Goal: Information Seeking & Learning: Learn about a topic

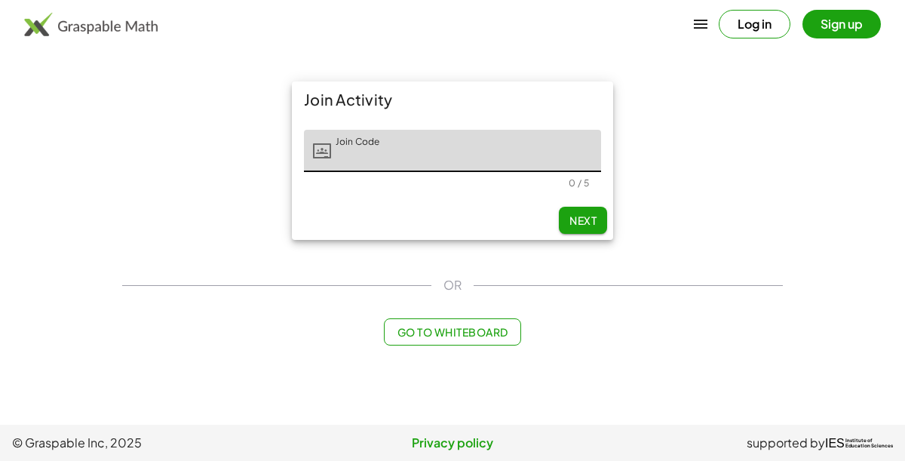
click at [536, 155] on input "Join Code" at bounding box center [466, 151] width 270 height 42
type input "*****"
click at [590, 210] on button "Next" at bounding box center [583, 220] width 48 height 27
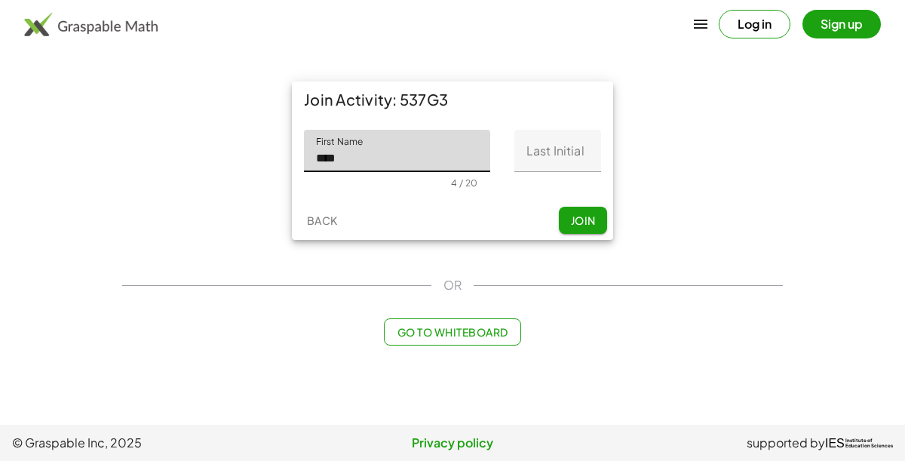
type input "****"
click at [573, 151] on input "Last Initial" at bounding box center [557, 151] width 87 height 42
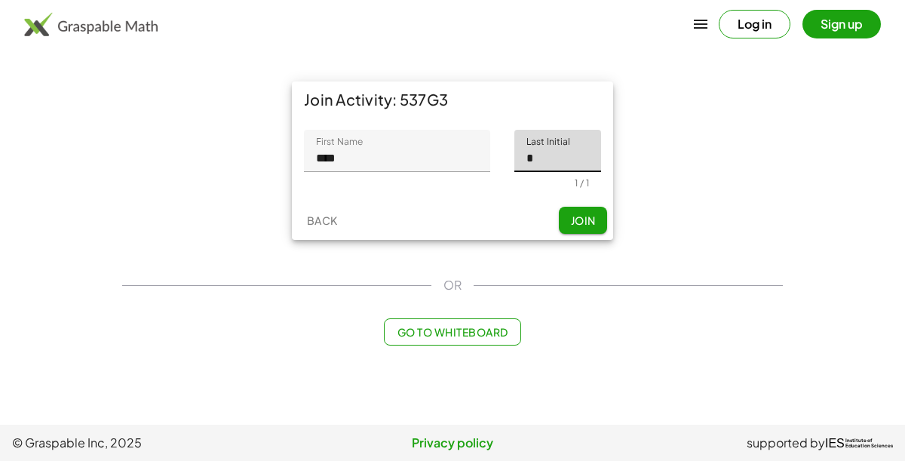
type input "*"
click at [590, 208] on button "Join" at bounding box center [583, 220] width 48 height 27
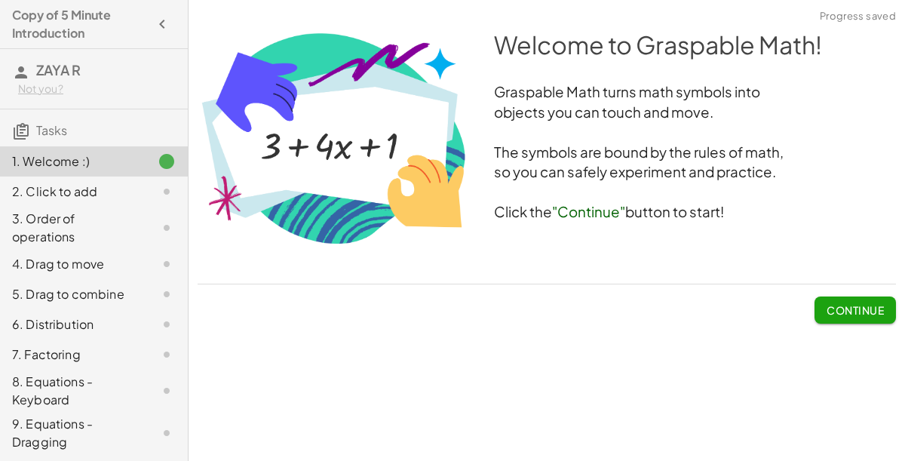
click at [855, 312] on span "Continue" at bounding box center [855, 310] width 57 height 14
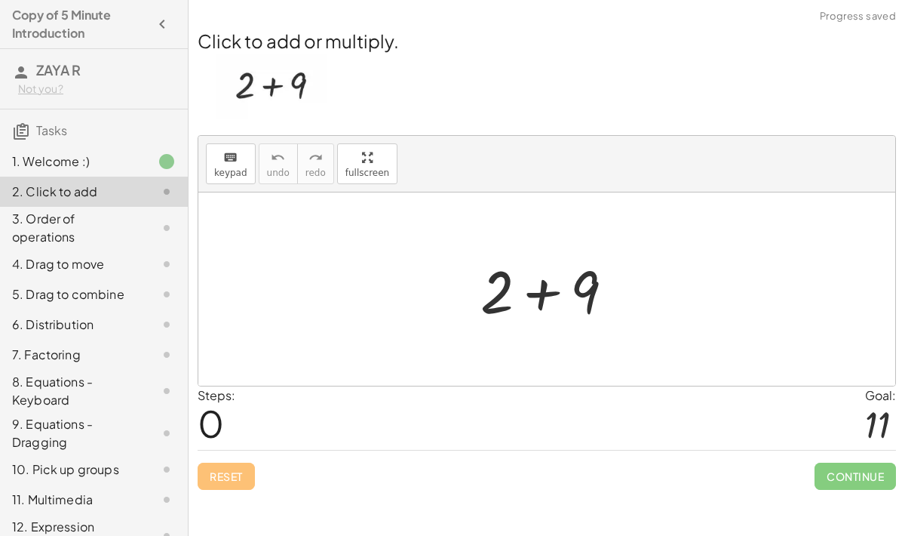
scroll to position [42, 0]
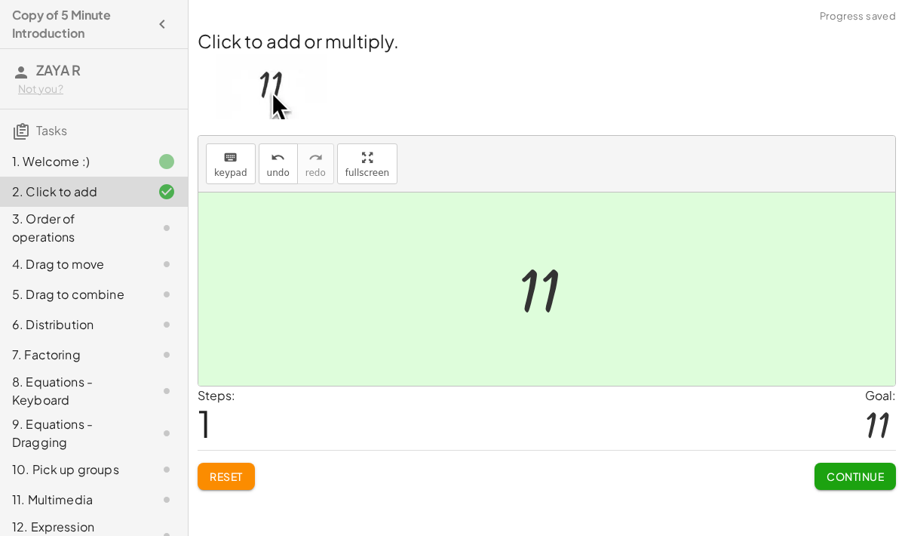
click at [856, 460] on span "Continue" at bounding box center [855, 476] width 57 height 14
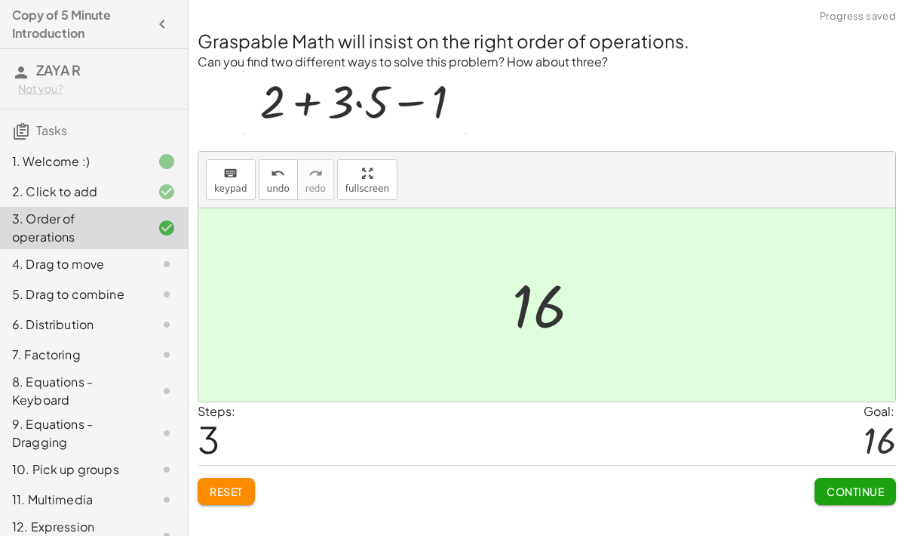
click at [836, 460] on span "Continue" at bounding box center [855, 491] width 57 height 14
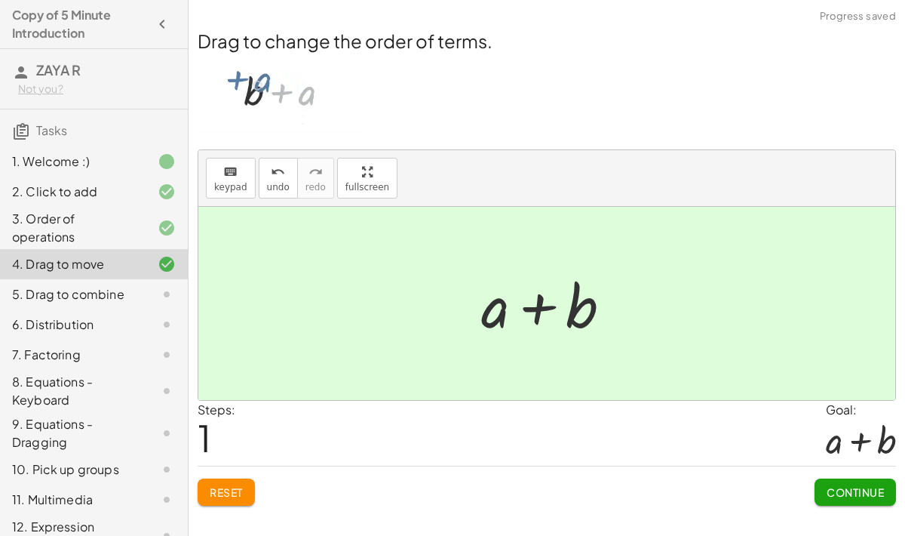
click at [858, 460] on button "Continue" at bounding box center [855, 491] width 81 height 27
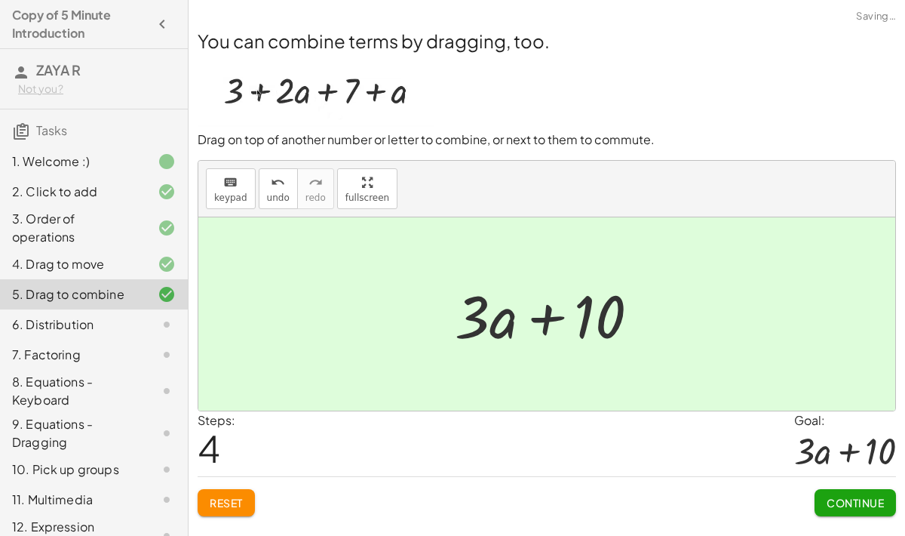
click at [843, 460] on span "Continue" at bounding box center [855, 503] width 57 height 14
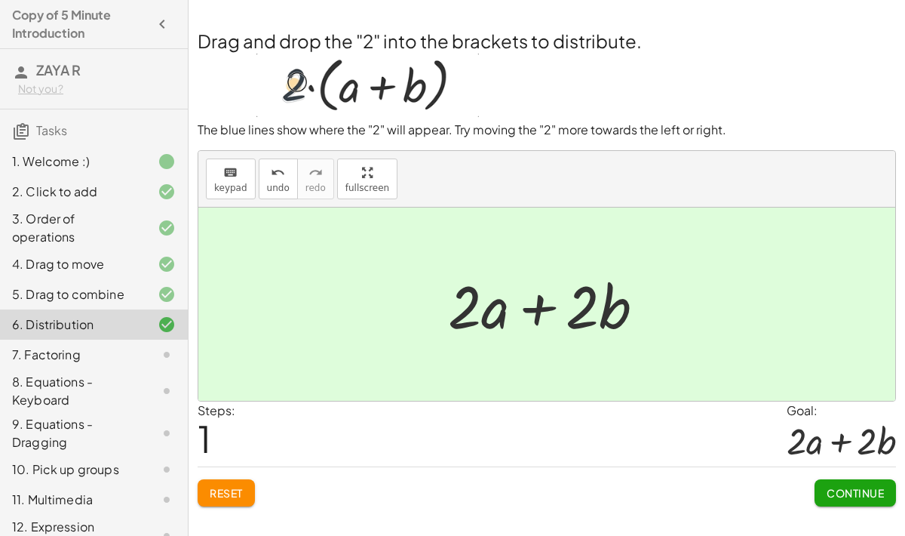
click at [849, 460] on span "Continue" at bounding box center [855, 493] width 57 height 14
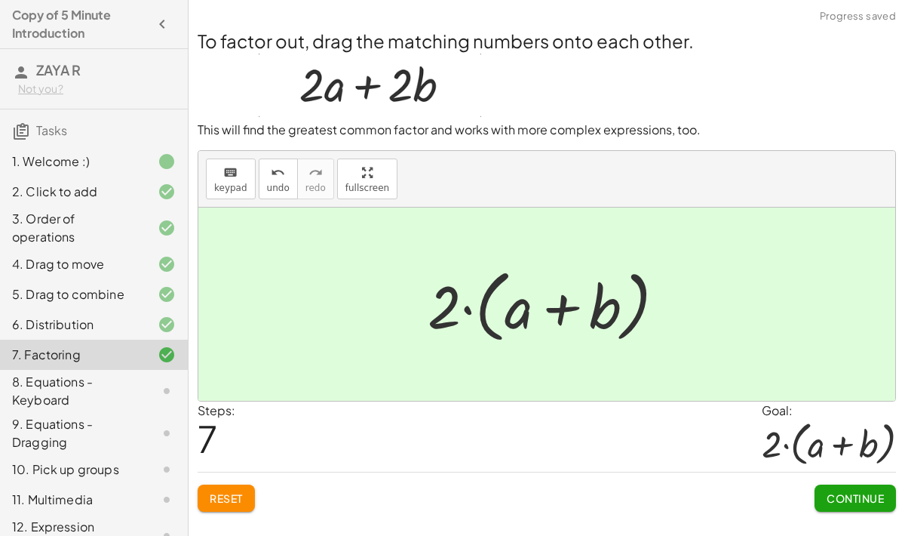
scroll to position [35, 0]
click at [847, 460] on button "Continue" at bounding box center [855, 497] width 81 height 27
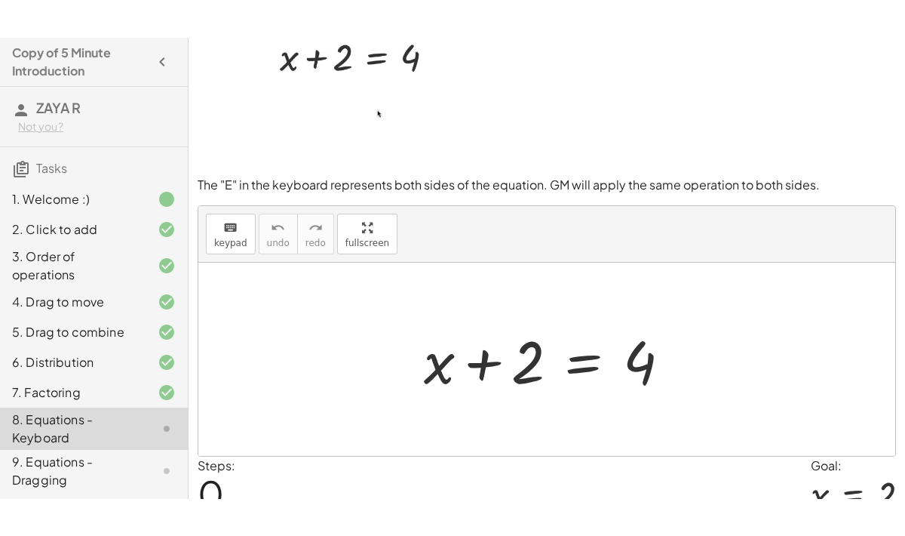
scroll to position [0, 0]
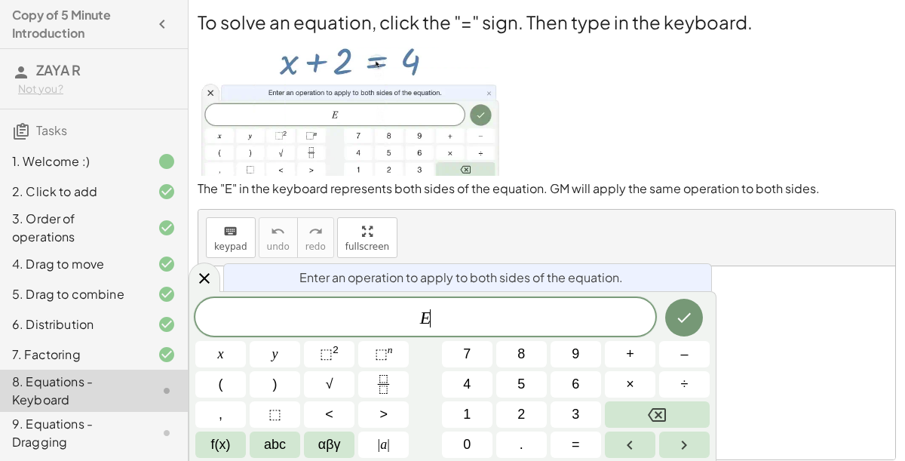
click at [684, 353] on span "–" at bounding box center [684, 354] width 8 height 20
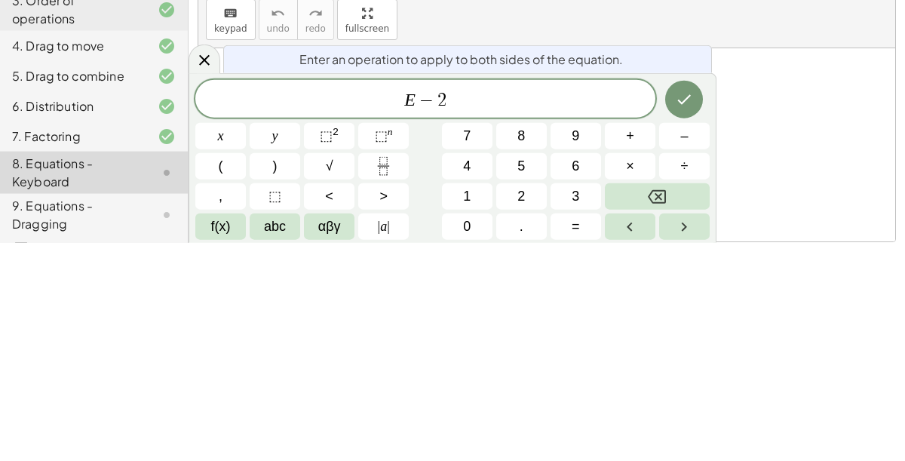
click at [687, 313] on icon "Done" at bounding box center [684, 318] width 18 height 18
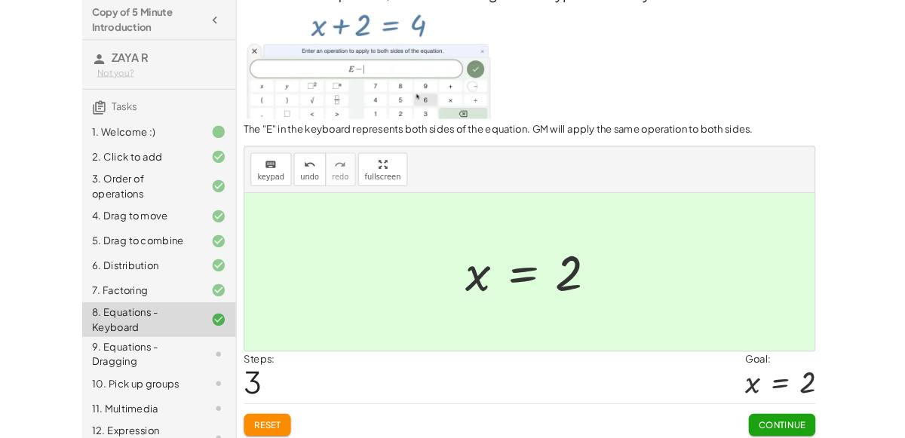
scroll to position [46, 0]
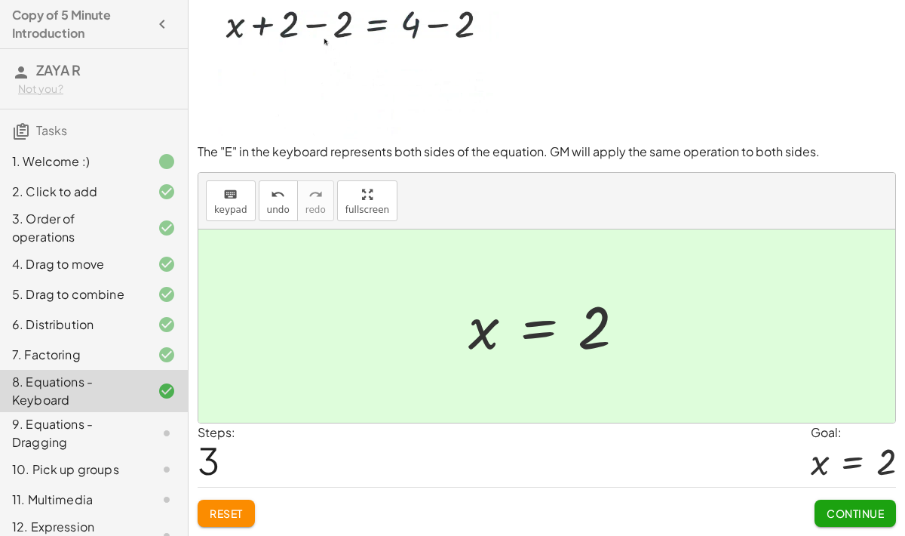
click at [872, 460] on span "Continue" at bounding box center [855, 513] width 57 height 14
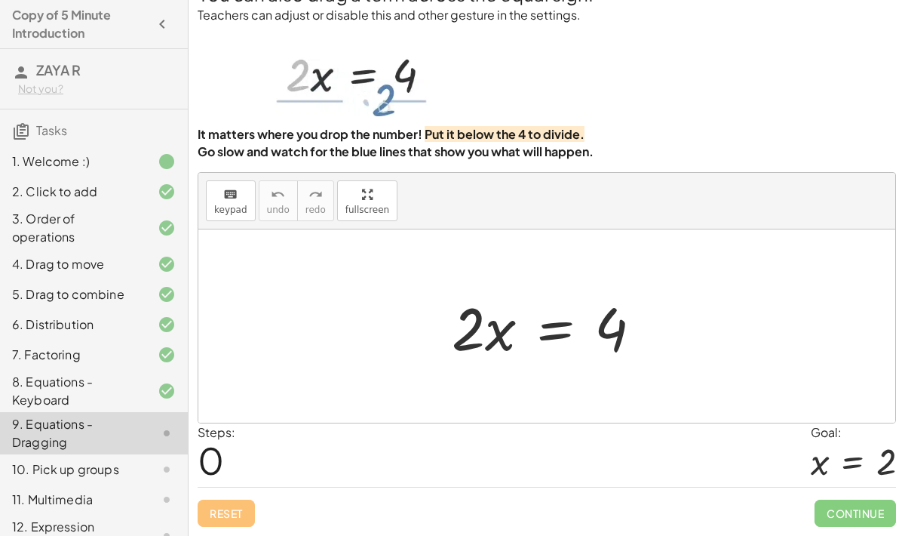
click at [852, 460] on span "Continue" at bounding box center [855, 512] width 81 height 27
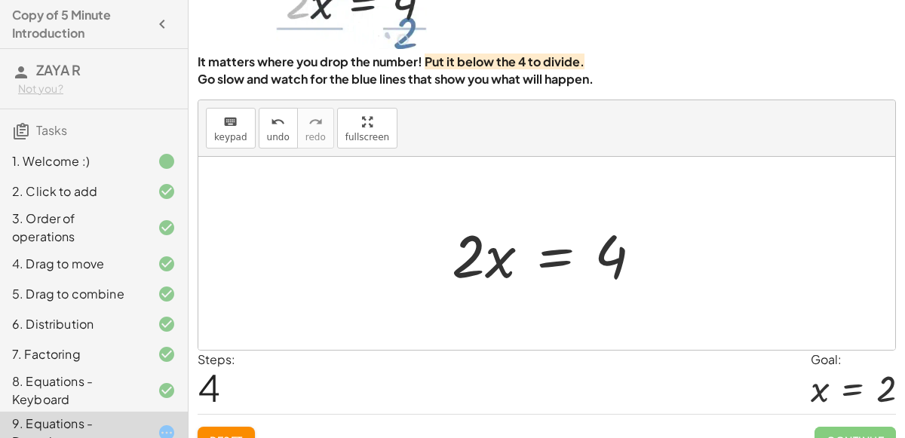
scroll to position [122, 0]
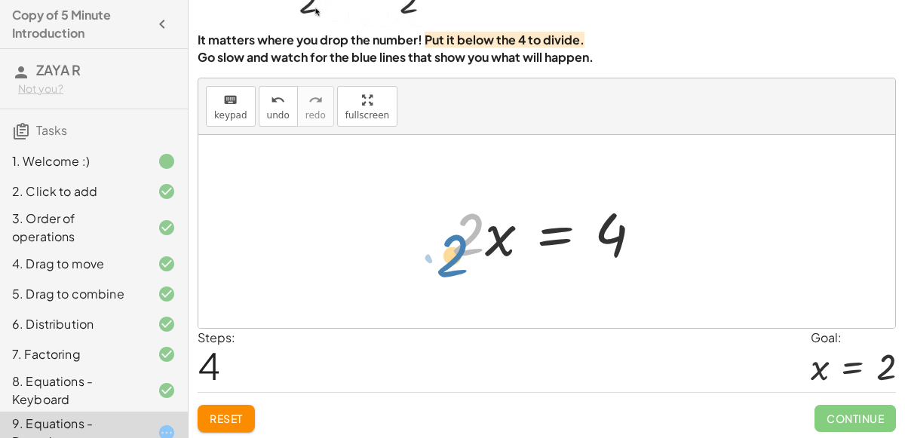
drag, startPoint x: 467, startPoint y: 226, endPoint x: 453, endPoint y: 245, distance: 23.7
click at [453, 245] on div at bounding box center [552, 232] width 217 height 78
click at [465, 235] on div at bounding box center [552, 232] width 217 height 78
click at [466, 237] on div at bounding box center [552, 232] width 217 height 78
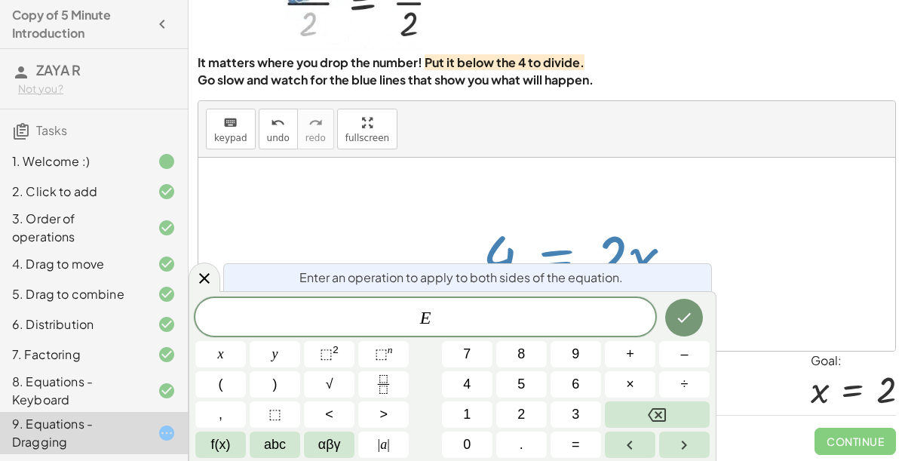
click at [828, 85] on p "Go slow and watch for the blue lines that show you what will happen." at bounding box center [547, 80] width 699 height 17
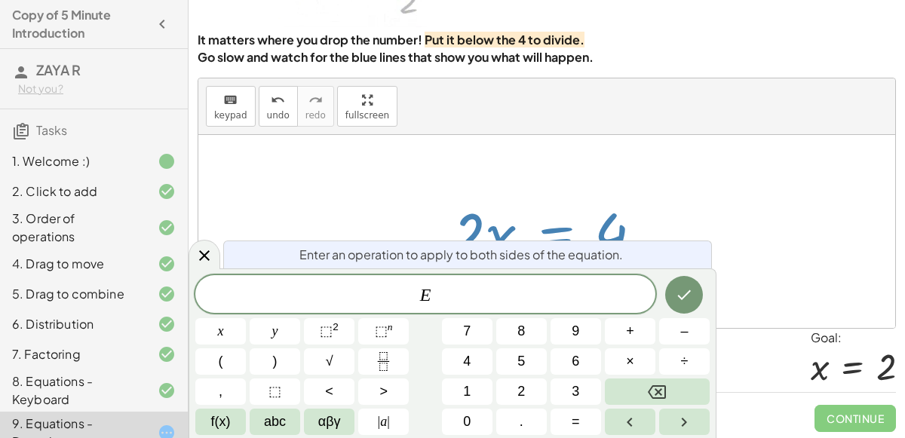
scroll to position [121, 0]
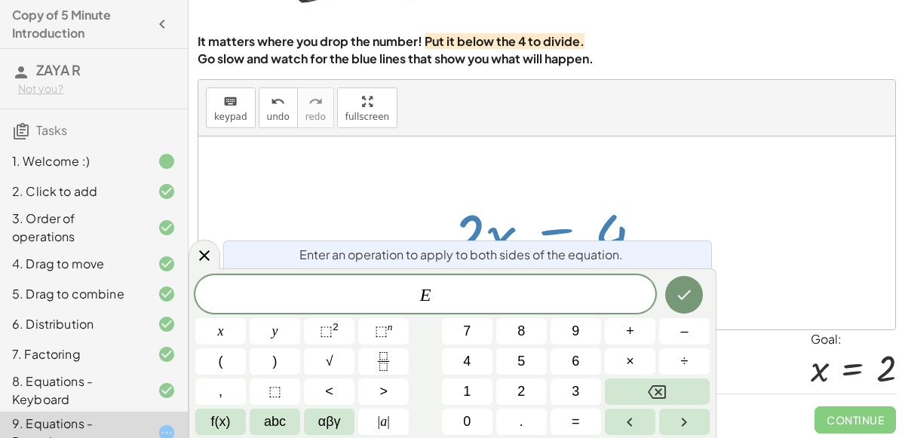
click at [739, 242] on div at bounding box center [546, 233] width 697 height 193
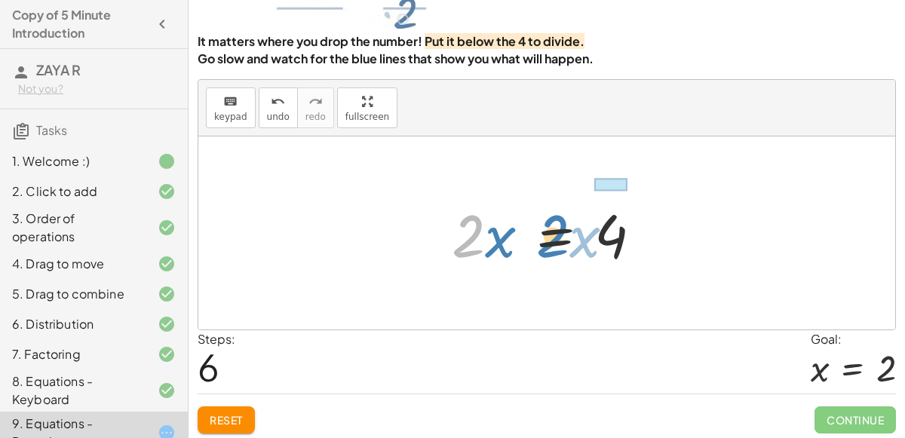
drag, startPoint x: 470, startPoint y: 238, endPoint x: 554, endPoint y: 238, distance: 84.5
click at [554, 238] on div at bounding box center [552, 234] width 217 height 78
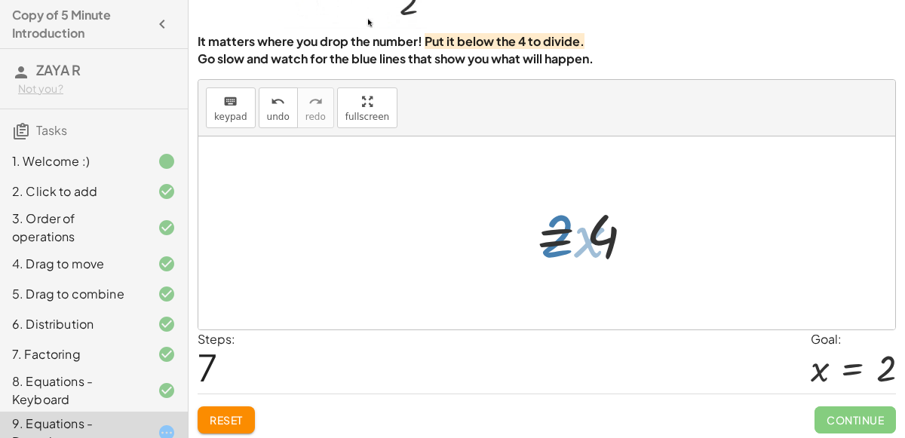
click at [554, 238] on div at bounding box center [583, 234] width 217 height 78
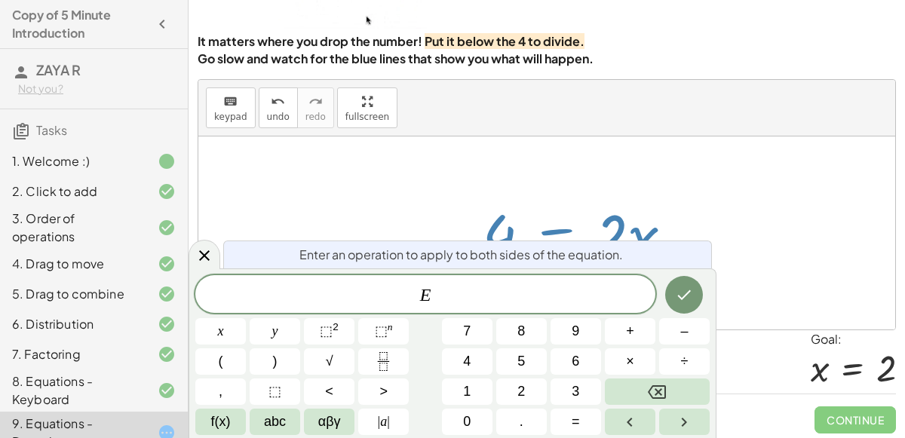
click at [600, 210] on div at bounding box center [583, 234] width 217 height 78
drag, startPoint x: 616, startPoint y: 224, endPoint x: 602, endPoint y: 224, distance: 14.3
click at [602, 224] on div at bounding box center [583, 234] width 217 height 78
click at [651, 396] on icon "Backspace" at bounding box center [657, 392] width 18 height 14
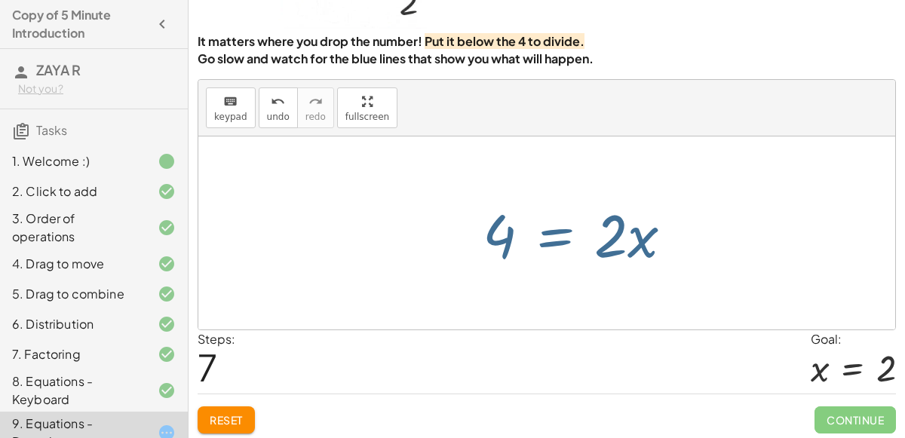
click at [554, 231] on div at bounding box center [583, 234] width 217 height 78
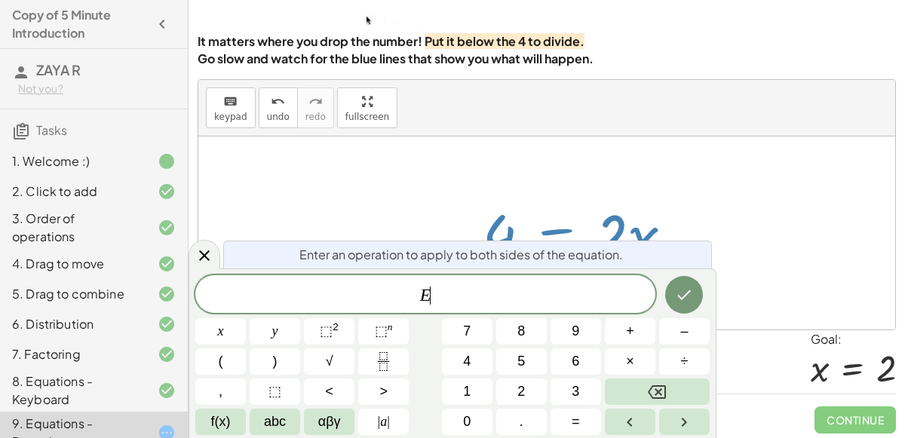
click at [554, 231] on div at bounding box center [583, 234] width 217 height 78
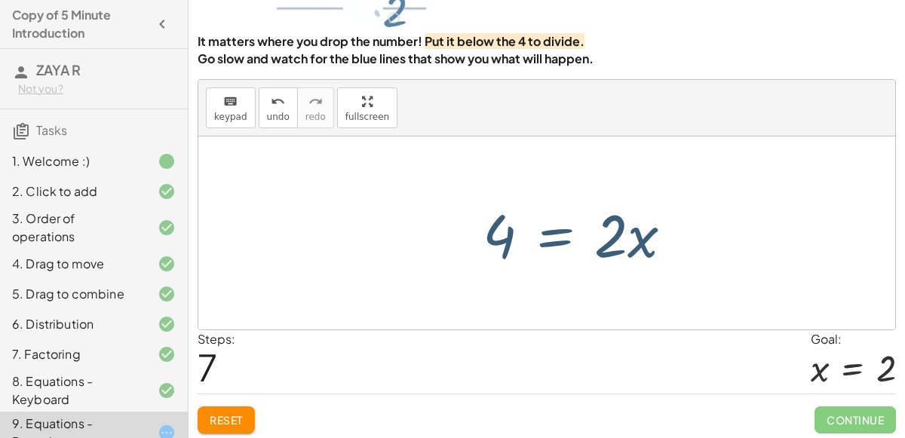
click at [554, 230] on div at bounding box center [583, 234] width 217 height 78
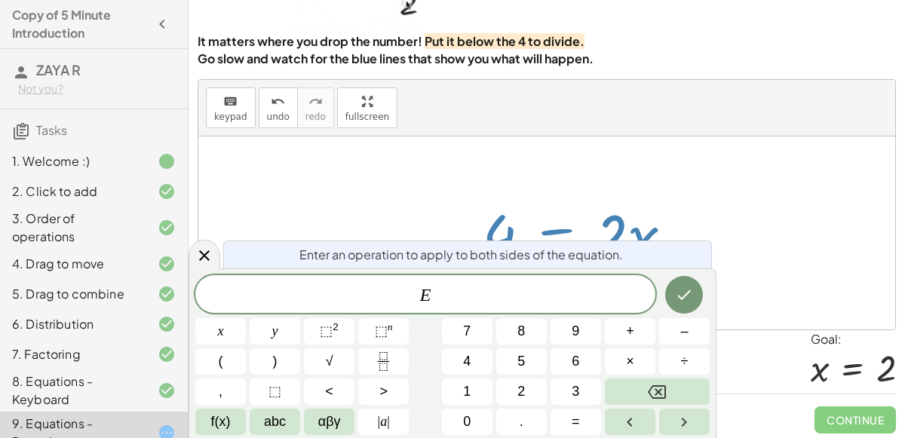
click at [554, 226] on div at bounding box center [583, 234] width 217 height 78
click at [365, 195] on div at bounding box center [546, 233] width 697 height 193
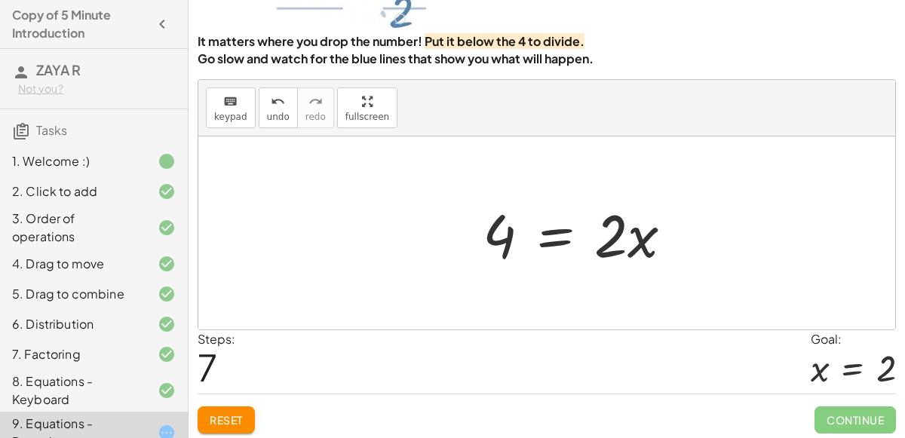
click at [559, 227] on div at bounding box center [583, 234] width 217 height 78
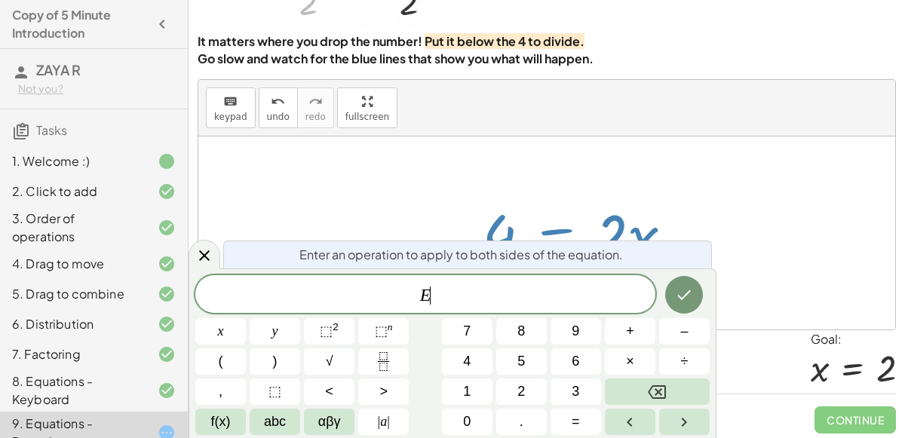
click at [681, 347] on div "E ​ x y ⬚ 2 ⬚ n 7 8 9 + – ( ) √ 4 5 6 × ÷ , ⬚ < > 1 2 3 f(x) abc αβγ | a | 0 . =" at bounding box center [452, 355] width 514 height 160
click at [681, 347] on div "E x y ⬚ 2 ⬚ n 7 8 9 + – ( ) √ 4 5 6 × ÷ , ⬚ < > 1 2 3 f(x) abc αβγ | a | 0 . =" at bounding box center [452, 355] width 514 height 160
click at [678, 355] on button "÷" at bounding box center [684, 362] width 51 height 26
click at [459, 361] on button "4" at bounding box center [467, 362] width 51 height 26
click at [694, 306] on button "Done" at bounding box center [684, 295] width 38 height 38
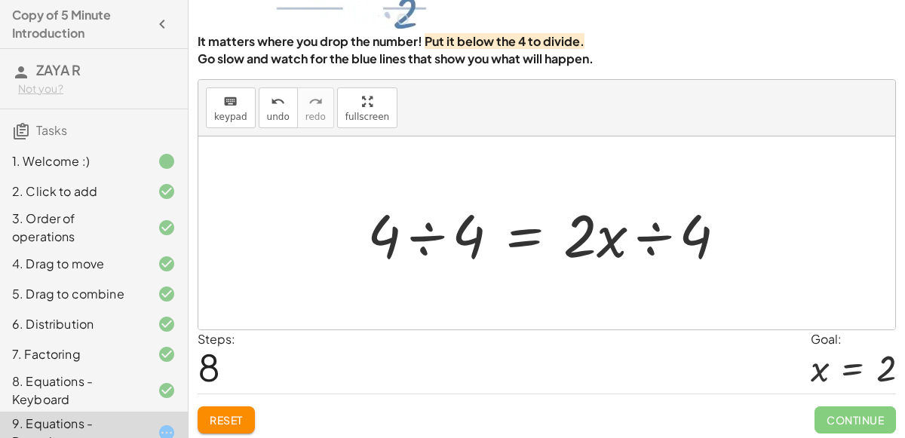
click at [434, 237] on div at bounding box center [553, 234] width 386 height 78
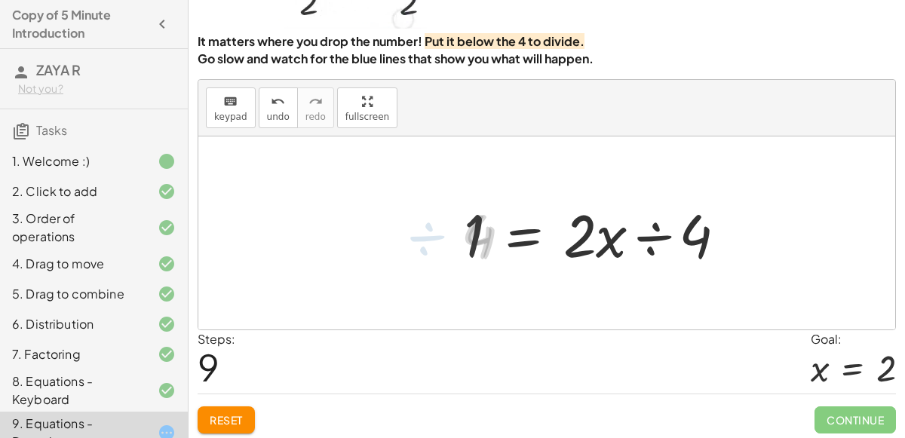
click at [649, 232] on div at bounding box center [601, 234] width 290 height 78
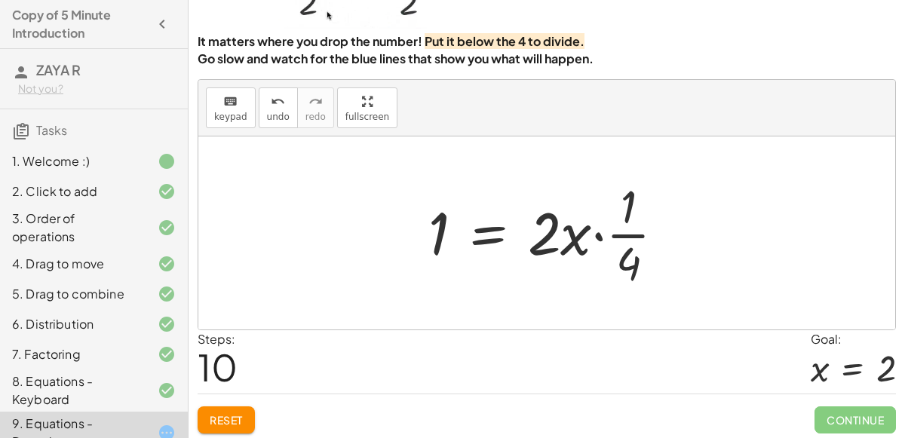
click at [576, 247] on div at bounding box center [553, 233] width 264 height 116
click at [259, 108] on button "undo undo" at bounding box center [278, 108] width 39 height 41
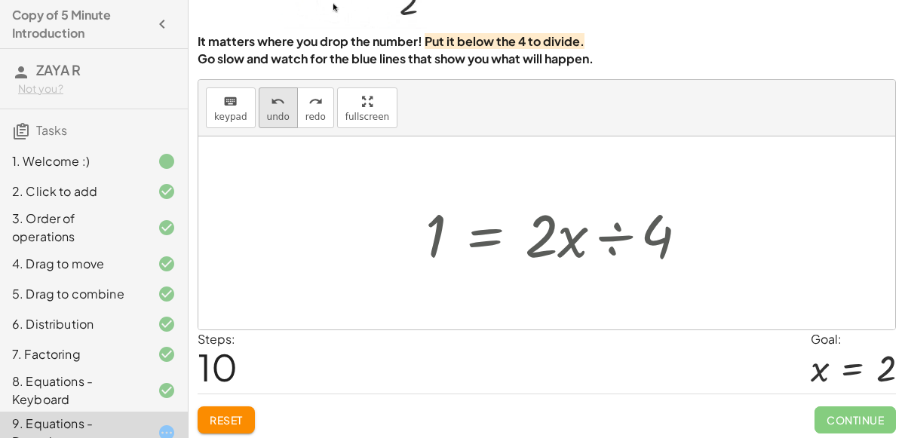
click at [259, 108] on button "undo undo" at bounding box center [278, 108] width 39 height 41
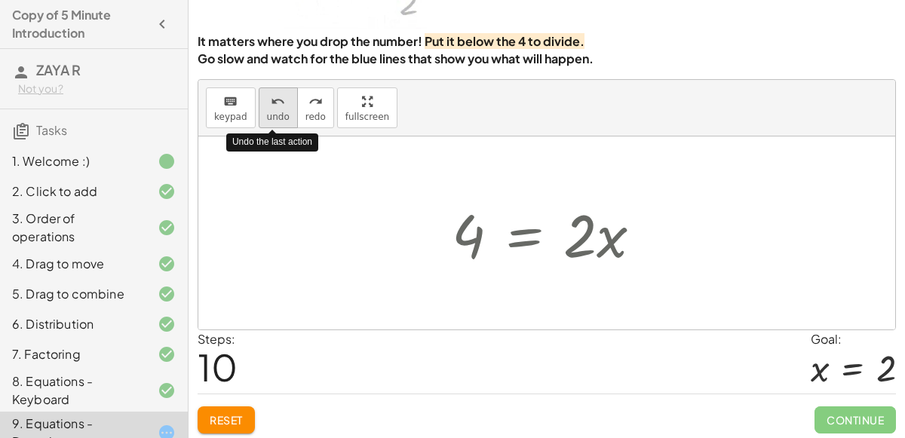
click at [259, 108] on button "undo undo" at bounding box center [278, 108] width 39 height 41
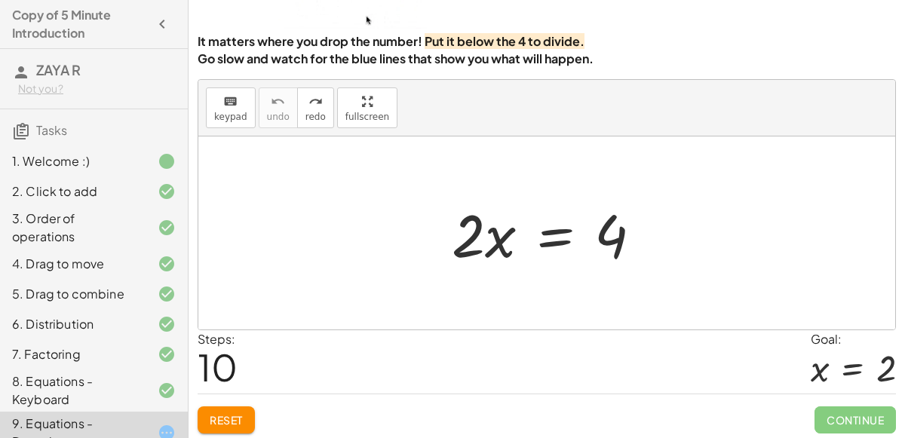
click at [369, 261] on div at bounding box center [546, 233] width 697 height 193
click at [549, 240] on div at bounding box center [552, 234] width 217 height 78
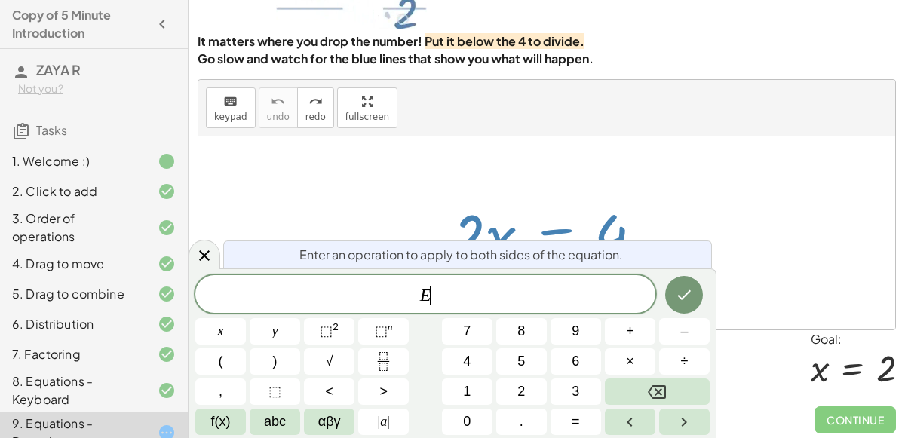
click at [549, 240] on div at bounding box center [552, 234] width 217 height 78
click at [555, 229] on div at bounding box center [552, 234] width 217 height 78
click at [554, 235] on div at bounding box center [552, 234] width 217 height 78
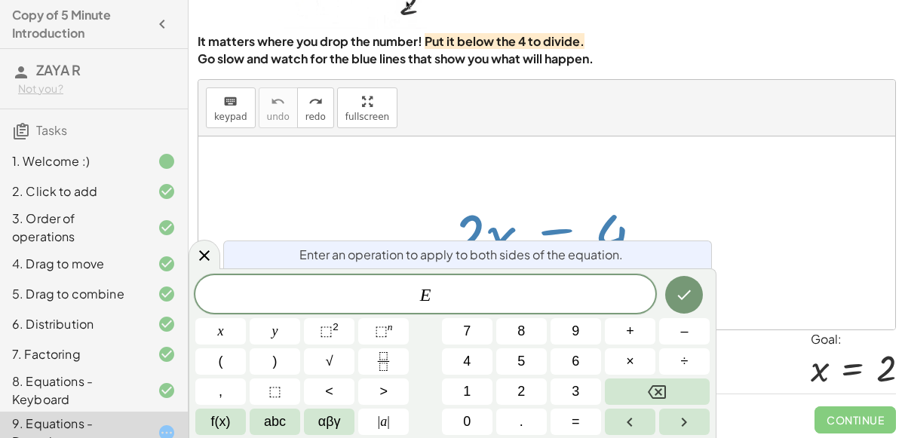
click at [554, 235] on div at bounding box center [552, 234] width 217 height 78
click at [312, 196] on div "· 2 · x = 4" at bounding box center [546, 233] width 697 height 193
click at [312, 196] on div at bounding box center [546, 233] width 697 height 193
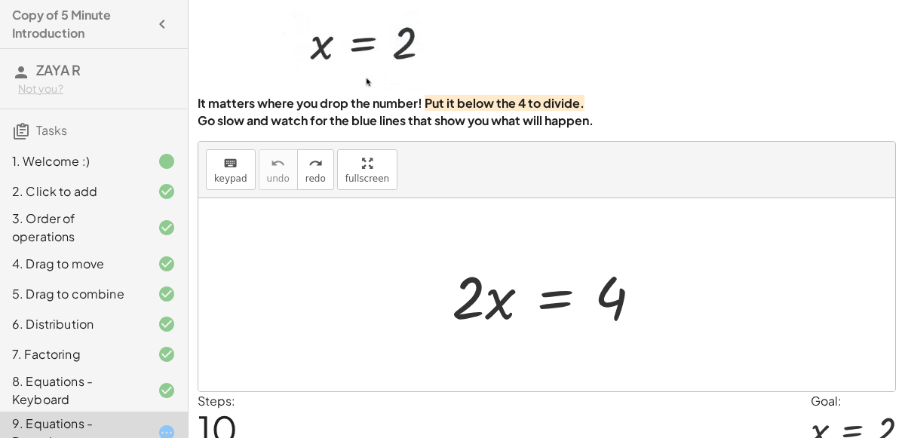
scroll to position [122, 0]
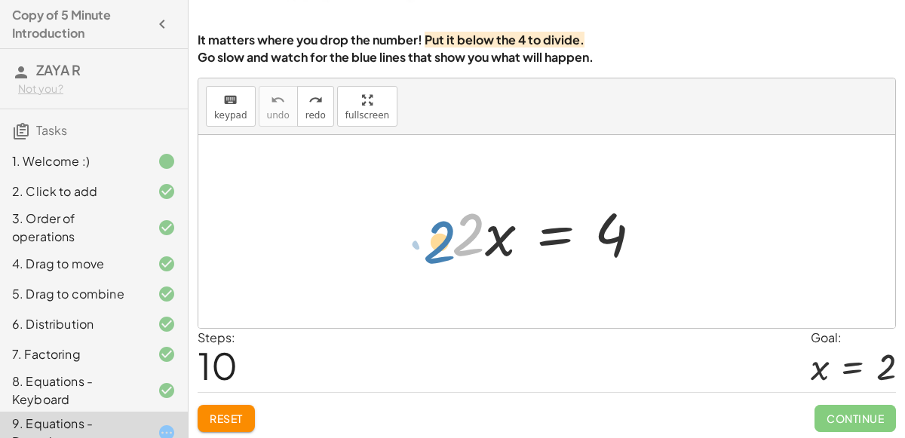
drag, startPoint x: 451, startPoint y: 238, endPoint x: 434, endPoint y: 243, distance: 17.4
click at [434, 243] on div "· 2 · 2 · x = 4" at bounding box center [547, 231] width 236 height 85
click at [471, 223] on div at bounding box center [552, 232] width 217 height 78
drag, startPoint x: 470, startPoint y: 224, endPoint x: 462, endPoint y: 234, distance: 12.4
click at [462, 234] on div at bounding box center [552, 232] width 217 height 78
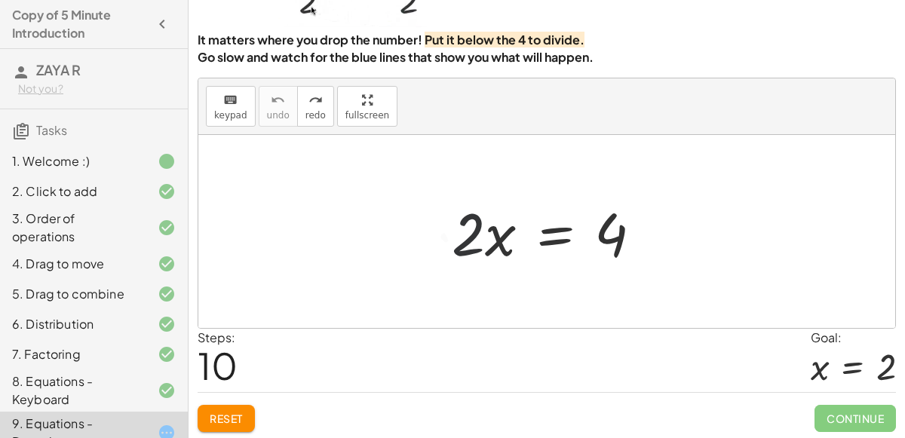
click at [613, 259] on div at bounding box center [552, 232] width 217 height 78
click at [612, 262] on div at bounding box center [552, 232] width 217 height 78
click at [552, 236] on div at bounding box center [552, 232] width 217 height 78
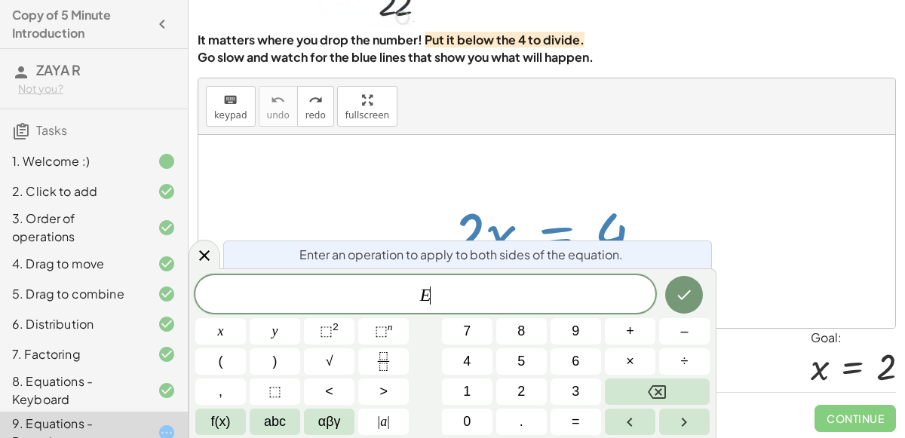
click at [552, 236] on div at bounding box center [552, 232] width 217 height 78
click at [679, 351] on button "÷" at bounding box center [684, 362] width 51 height 26
click at [524, 386] on span "2" at bounding box center [521, 392] width 8 height 20
click at [676, 293] on icon "Done" at bounding box center [684, 295] width 18 height 18
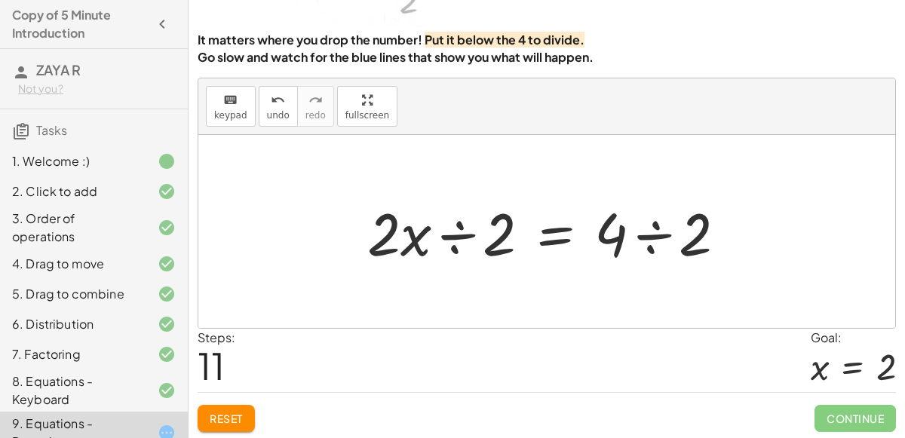
click at [640, 239] on div at bounding box center [553, 232] width 386 height 78
click at [484, 237] on div at bounding box center [511, 232] width 302 height 78
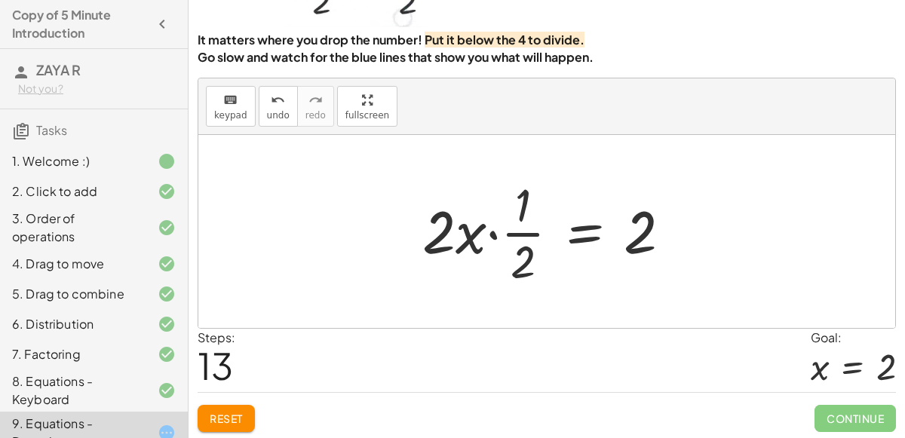
click at [531, 232] on div at bounding box center [553, 231] width 276 height 116
click at [267, 110] on span "undo" at bounding box center [278, 115] width 23 height 11
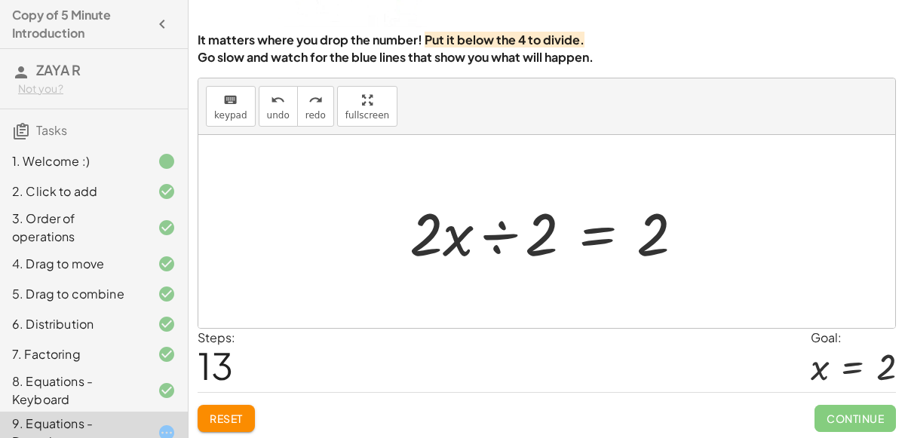
click at [487, 234] on div at bounding box center [553, 232] width 302 height 78
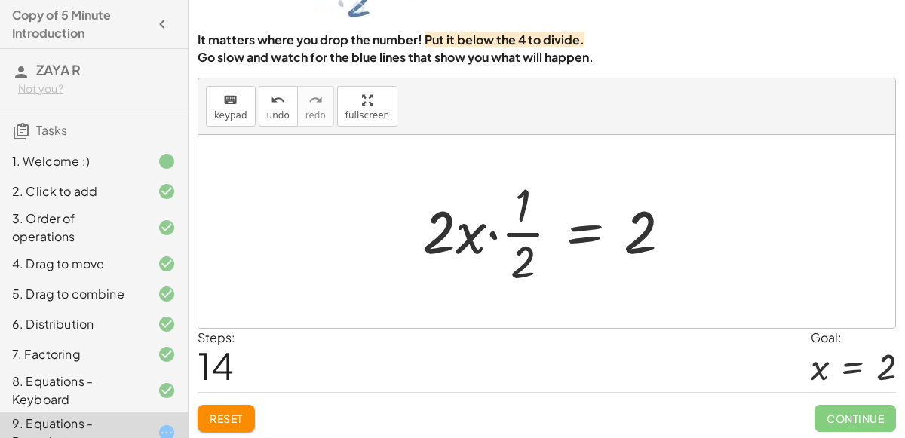
click at [488, 232] on div at bounding box center [553, 231] width 276 height 116
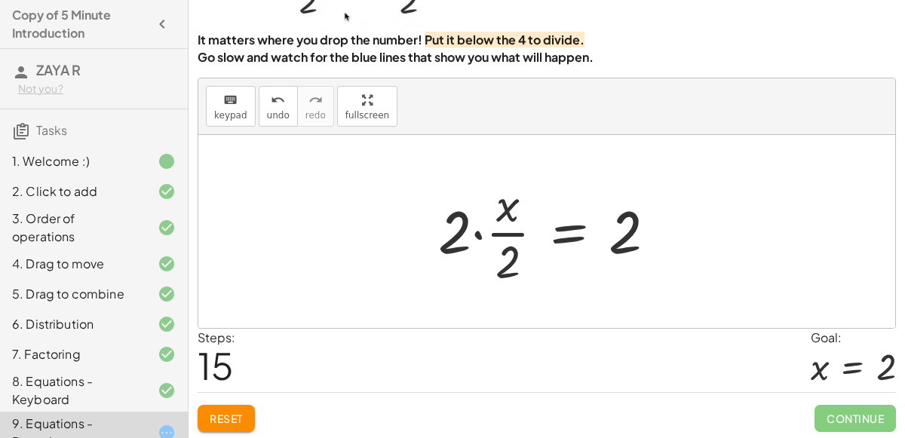
click at [479, 234] on div at bounding box center [553, 231] width 245 height 116
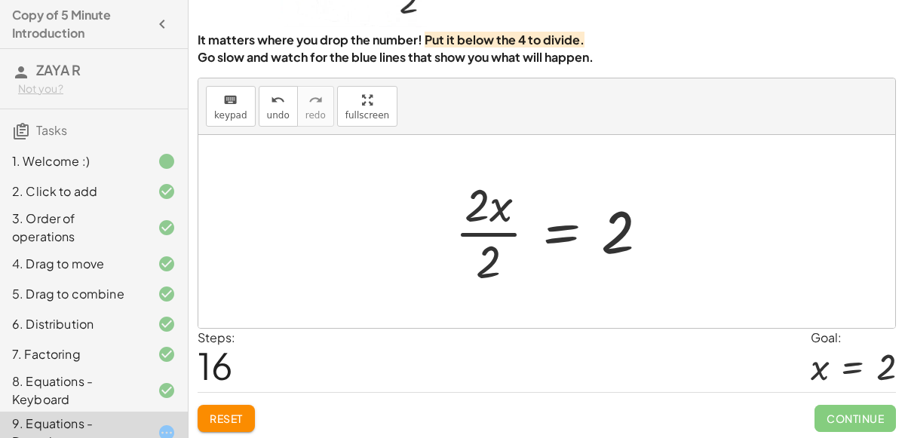
click at [479, 234] on div at bounding box center [557, 231] width 221 height 116
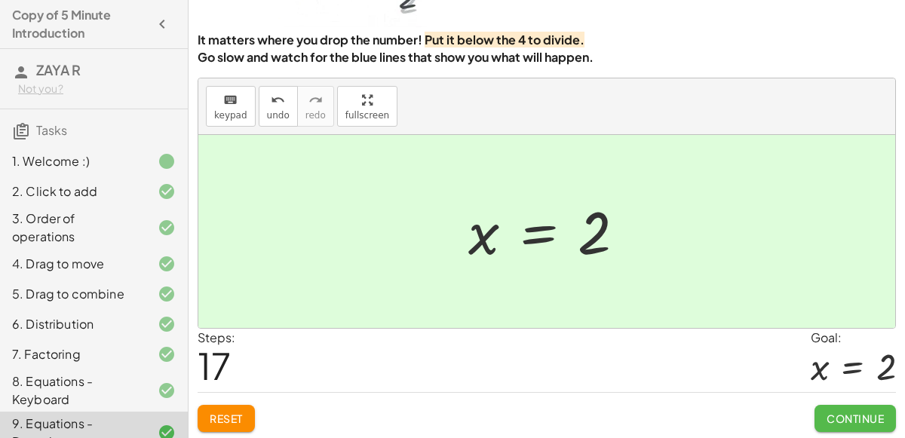
click at [840, 412] on span "Continue" at bounding box center [855, 419] width 57 height 14
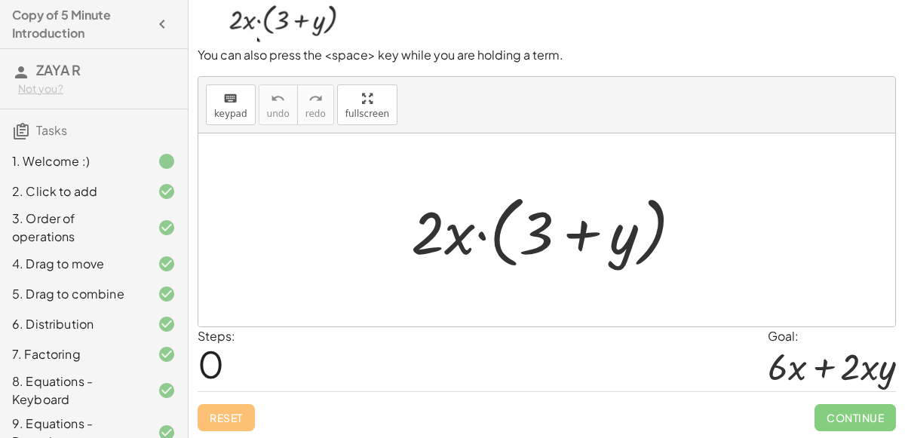
click at [461, 234] on div at bounding box center [553, 230] width 299 height 87
click at [475, 235] on div at bounding box center [553, 230] width 299 height 87
click at [436, 242] on div at bounding box center [553, 230] width 299 height 87
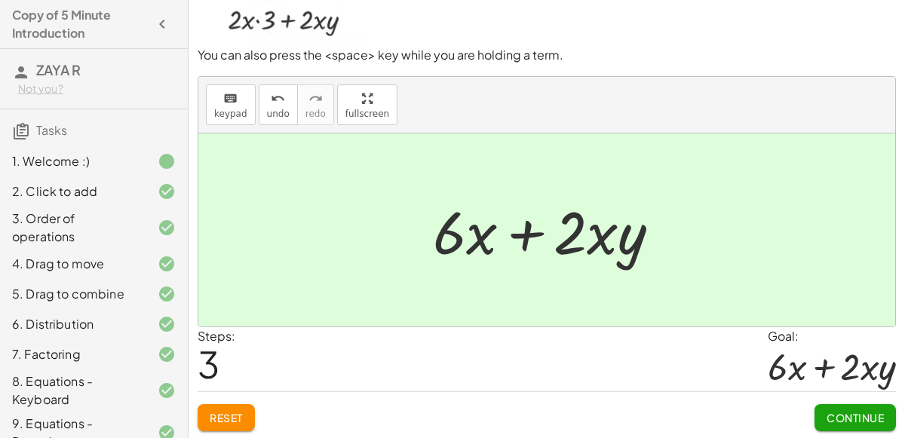
click at [832, 412] on span "Continue" at bounding box center [855, 418] width 57 height 14
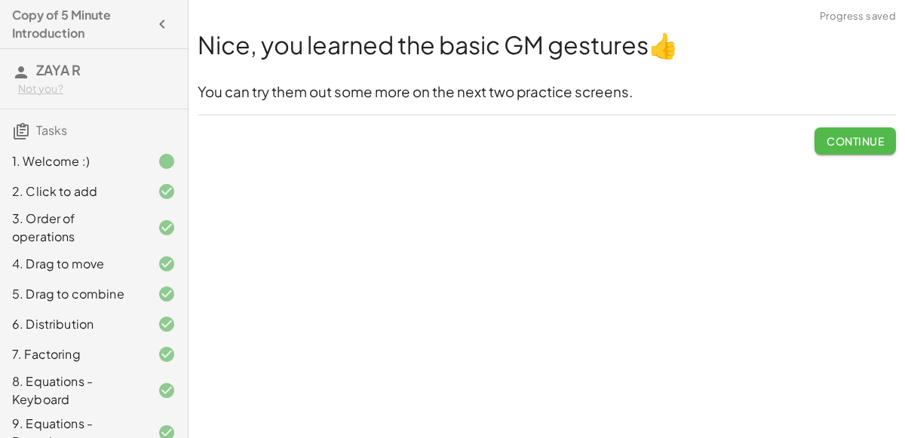
click at [874, 144] on span "Continue" at bounding box center [855, 141] width 57 height 14
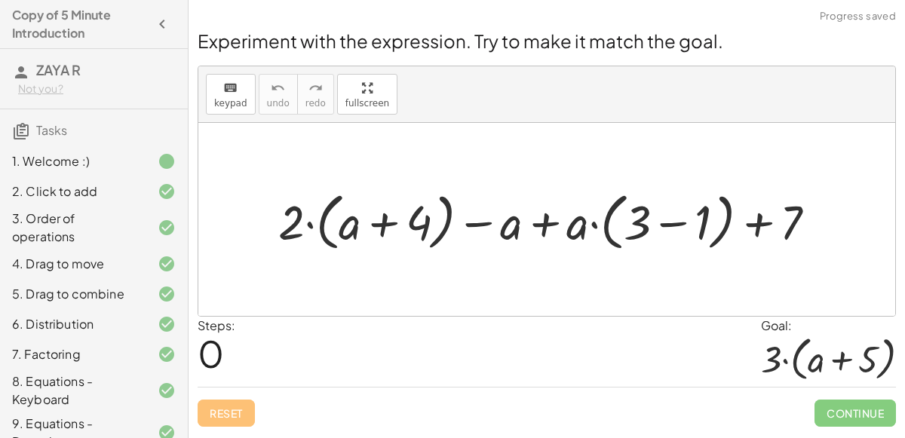
click at [59, 415] on div "9. Equations - Dragging" at bounding box center [72, 433] width 121 height 36
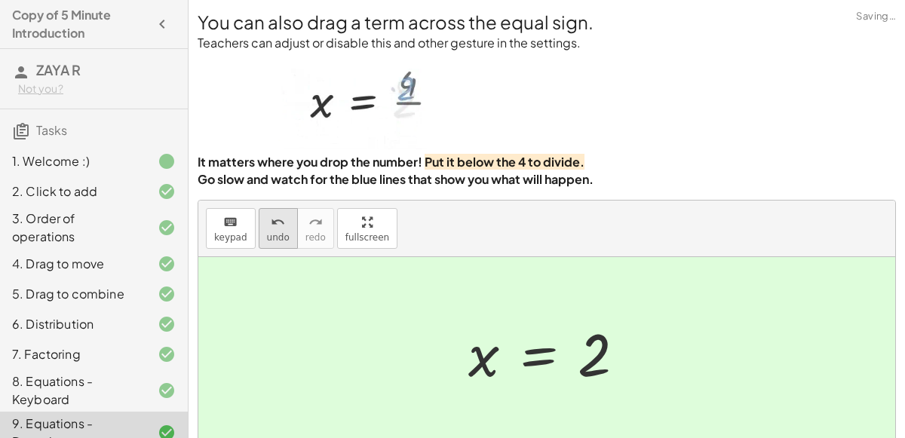
click at [278, 210] on button "undo undo" at bounding box center [278, 228] width 39 height 41
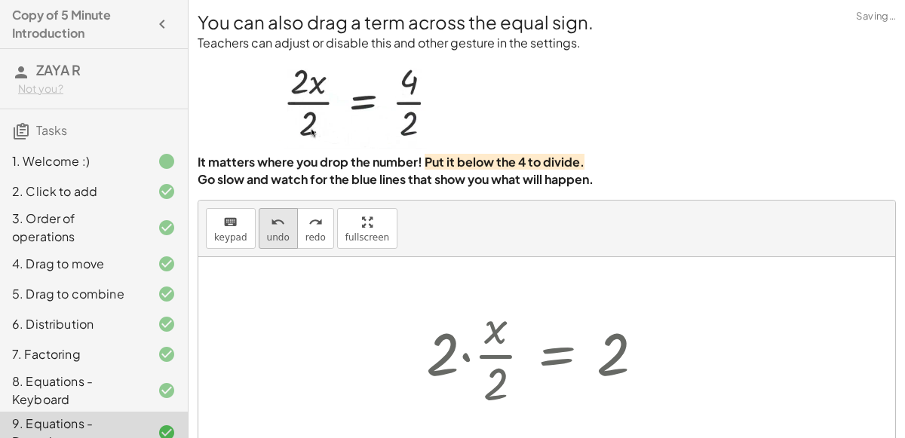
click at [278, 210] on button "undo undo" at bounding box center [278, 228] width 39 height 41
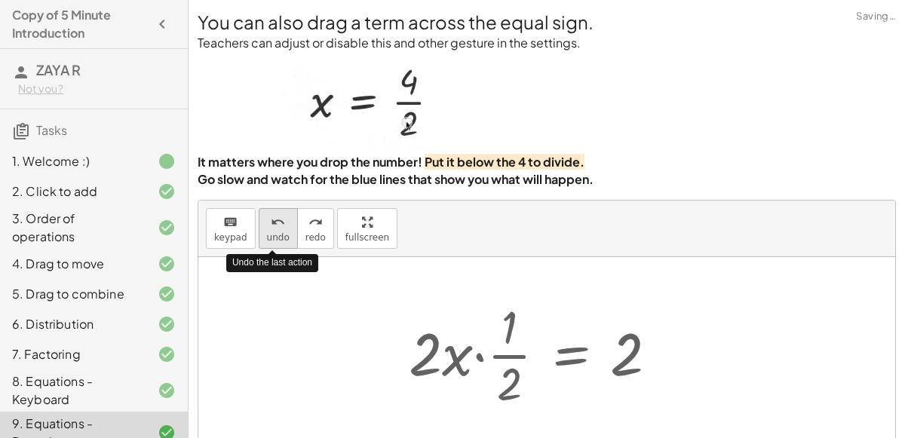
click at [278, 210] on button "undo undo" at bounding box center [278, 228] width 39 height 41
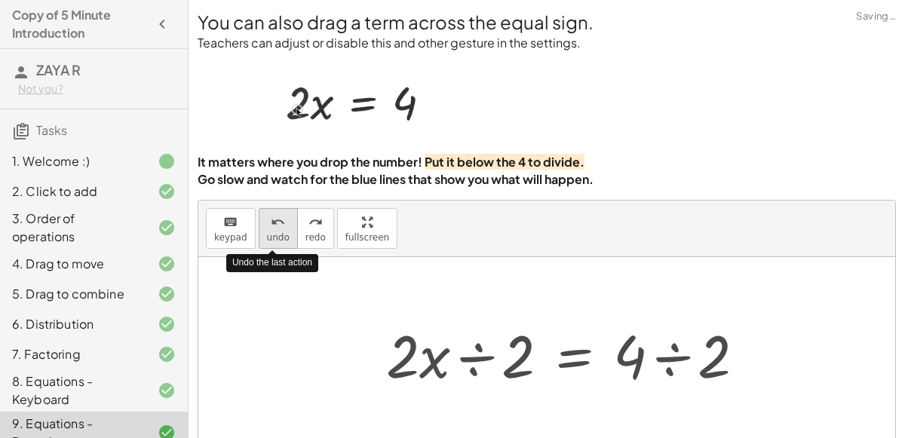
click at [278, 210] on button "undo undo" at bounding box center [278, 228] width 39 height 41
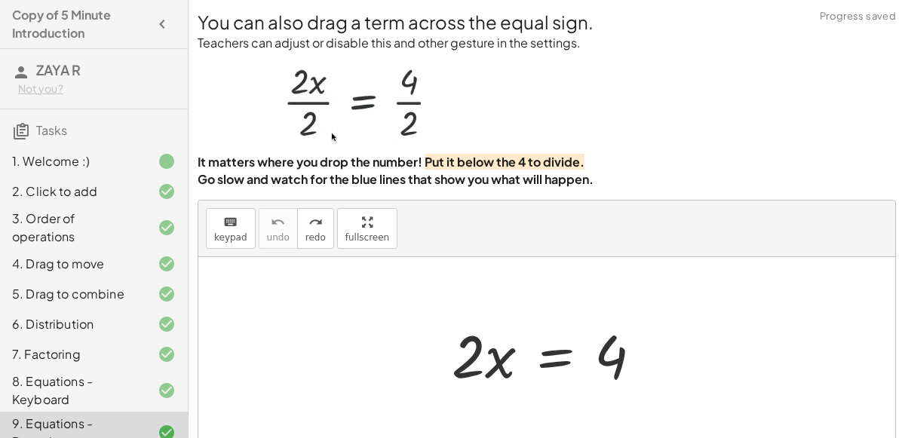
click at [553, 359] on div at bounding box center [552, 354] width 217 height 78
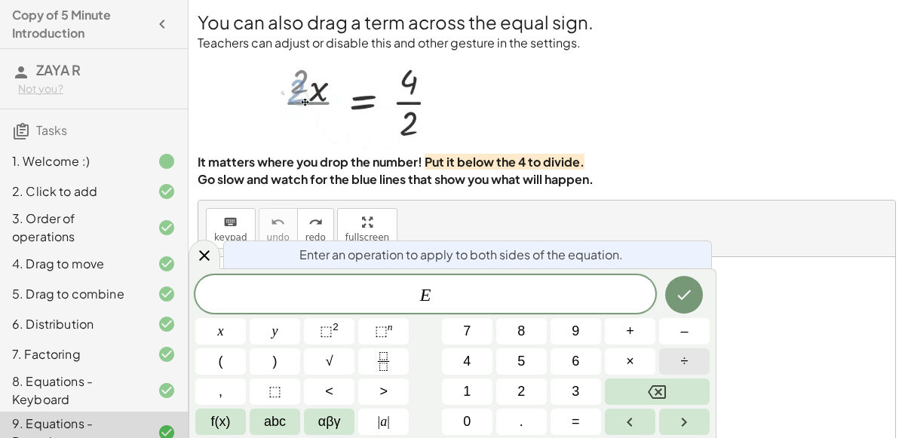
click at [676, 357] on button "÷" at bounding box center [684, 362] width 51 height 26
click at [510, 384] on button "2" at bounding box center [521, 392] width 51 height 26
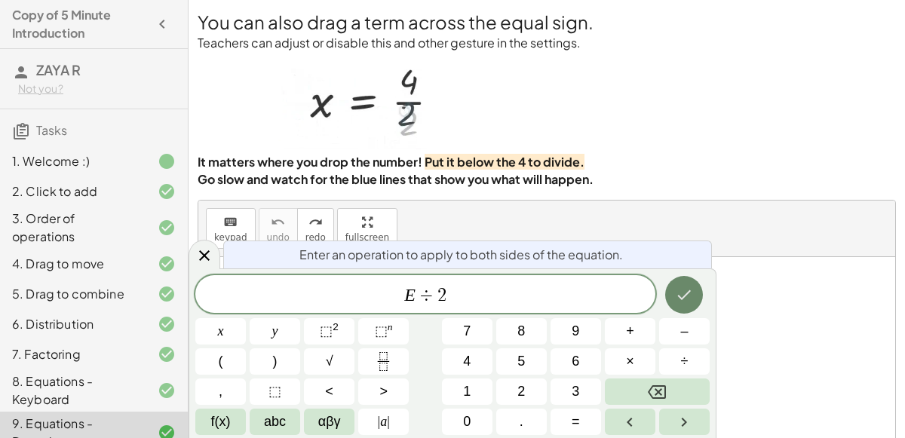
click at [686, 289] on icon "Done" at bounding box center [684, 295] width 18 height 18
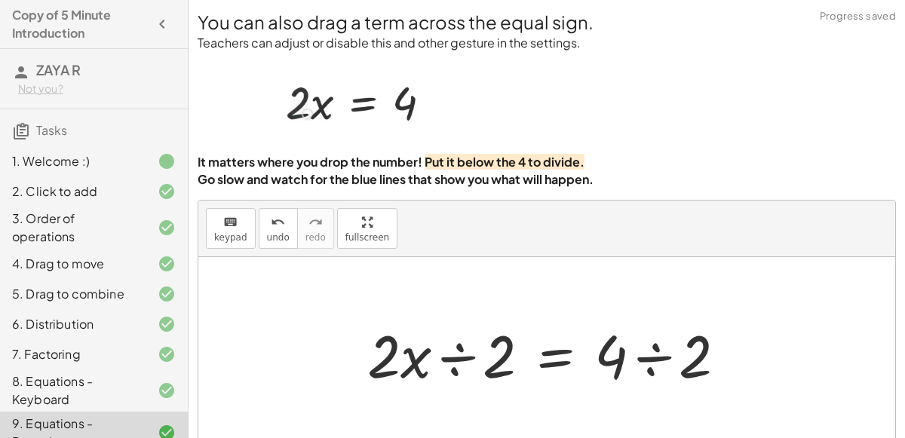
click at [657, 348] on div at bounding box center [553, 354] width 386 height 78
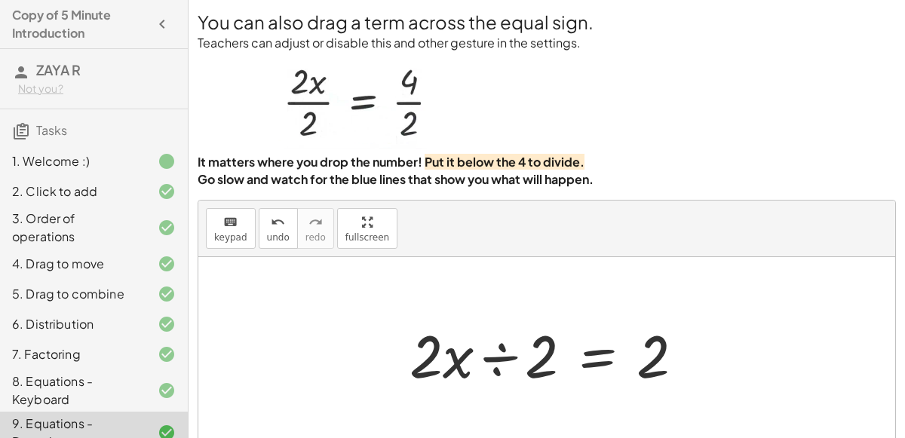
click at [481, 345] on div at bounding box center [553, 354] width 302 height 78
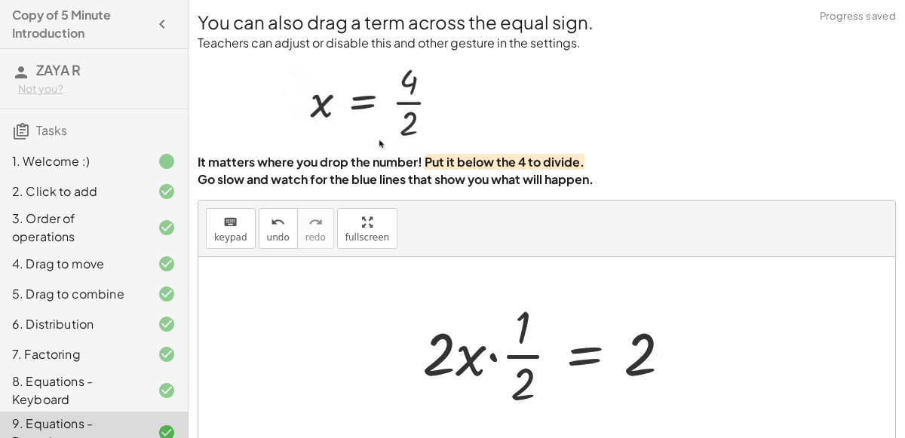
click at [481, 345] on div at bounding box center [553, 354] width 276 height 116
click at [493, 356] on div at bounding box center [553, 354] width 276 height 116
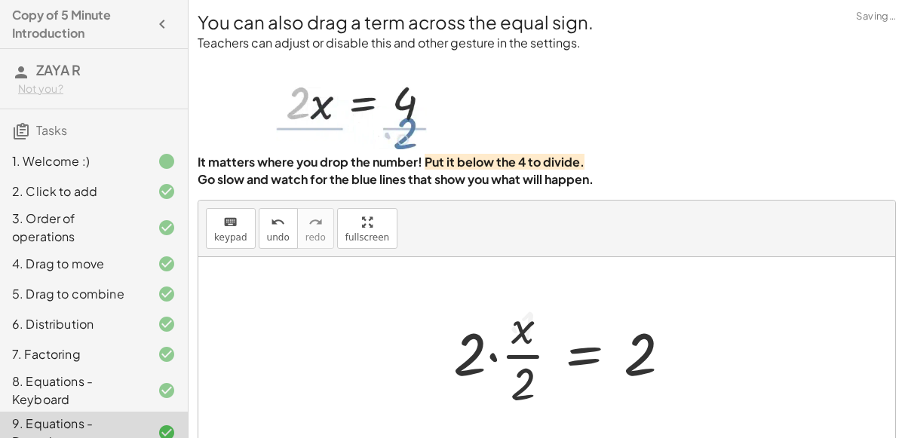
click at [493, 356] on div at bounding box center [568, 354] width 245 height 116
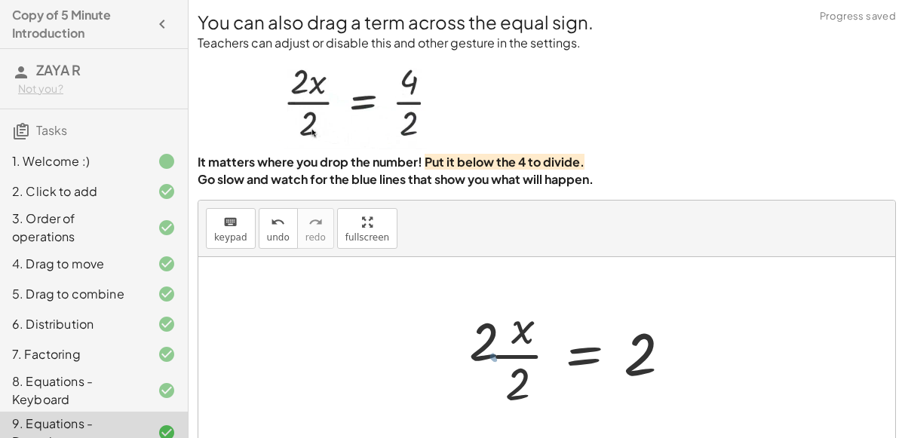
click at [493, 356] on div at bounding box center [580, 354] width 221 height 116
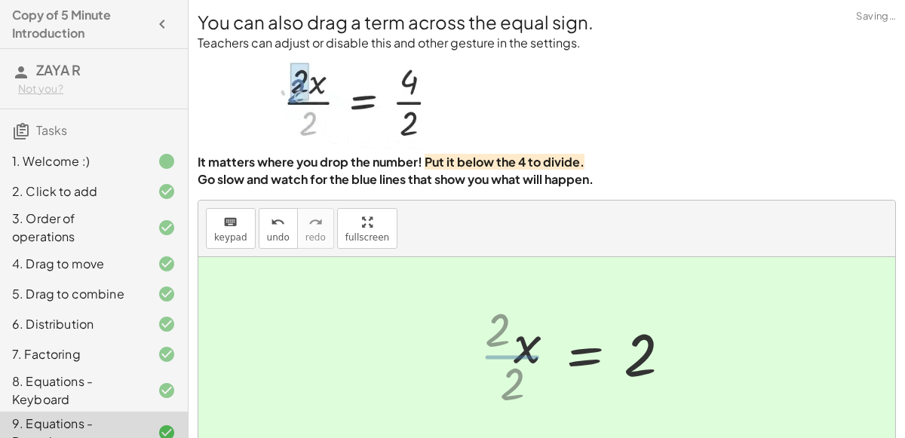
click at [493, 356] on div "· 2 · x = 4 · 2 · x ÷ 2 = · 4 ÷ 2 · 2 · x ÷ 2 = 2 · 2 · x · · 1 · 2 = 2 · 2 · ·…" at bounding box center [593, 354] width 203 height 82
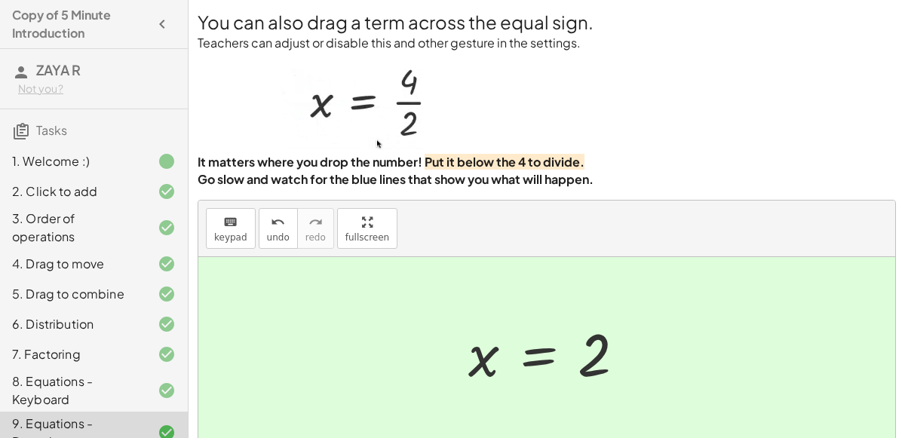
scroll to position [183, 0]
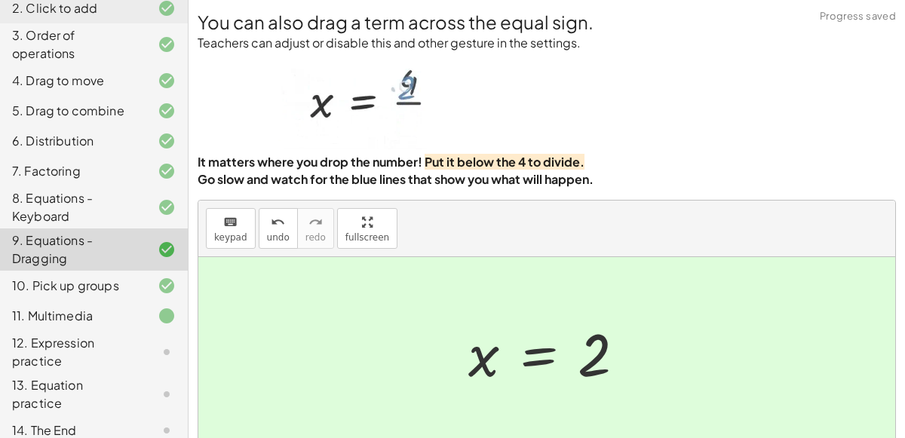
click at [137, 352] on div at bounding box center [155, 352] width 42 height 18
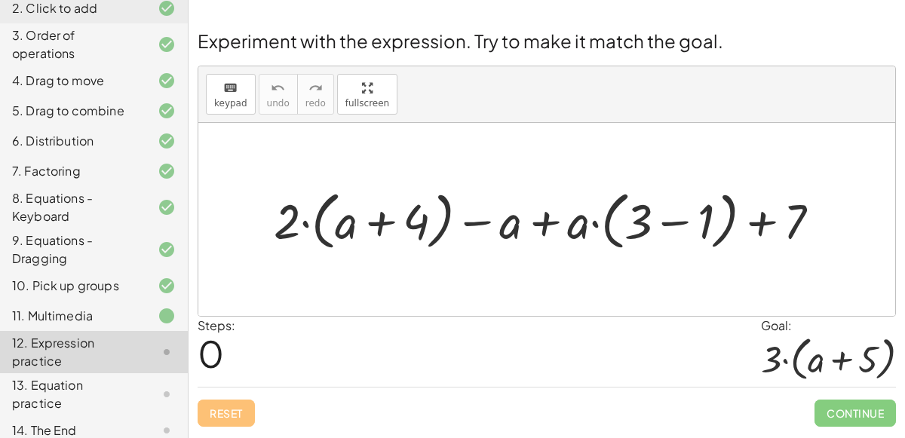
click at [544, 214] on div at bounding box center [552, 219] width 573 height 71
click at [643, 223] on div at bounding box center [552, 219] width 573 height 71
drag, startPoint x: 567, startPoint y: 229, endPoint x: 652, endPoint y: 222, distance: 85.5
click at [652, 222] on div at bounding box center [552, 219] width 573 height 71
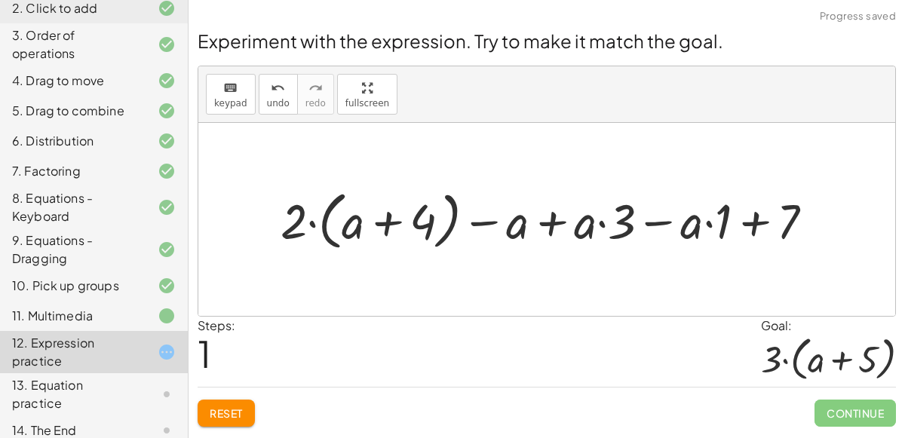
click at [604, 223] on div at bounding box center [553, 219] width 560 height 71
click at [708, 224] on div at bounding box center [553, 219] width 560 height 71
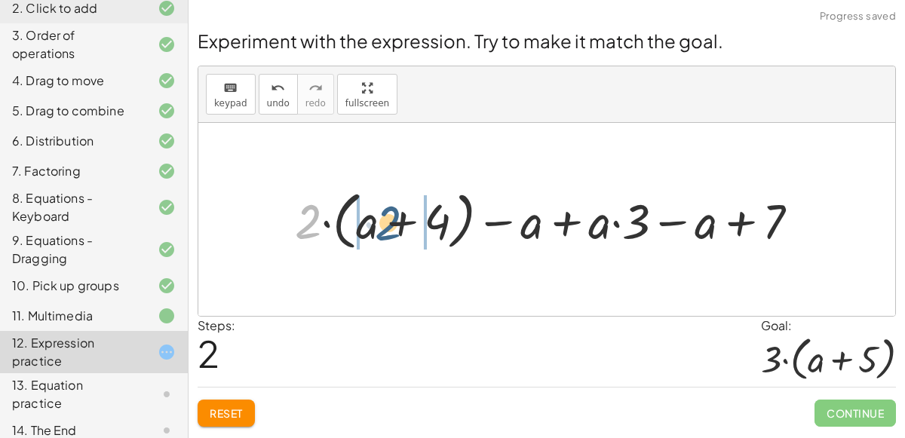
drag, startPoint x: 317, startPoint y: 217, endPoint x: 400, endPoint y: 225, distance: 83.3
click at [400, 225] on div at bounding box center [553, 219] width 532 height 71
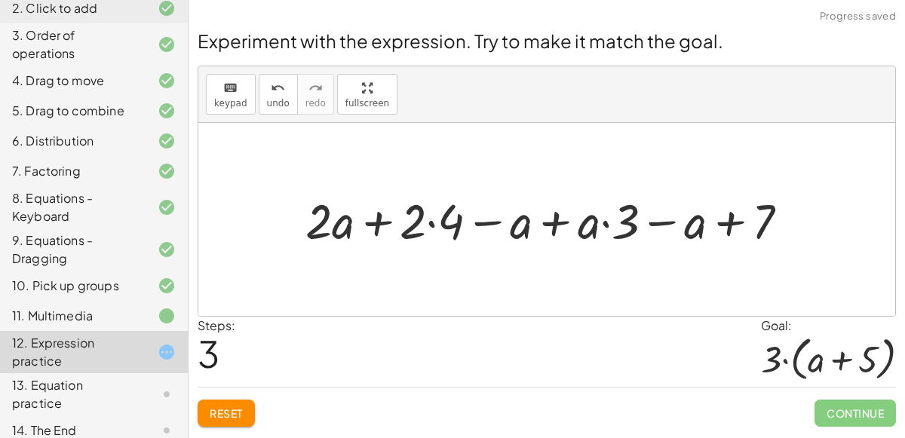
click at [370, 226] on div at bounding box center [553, 219] width 511 height 63
click at [606, 223] on div at bounding box center [553, 219] width 511 height 63
drag, startPoint x: 633, startPoint y: 221, endPoint x: 579, endPoint y: 224, distance: 53.6
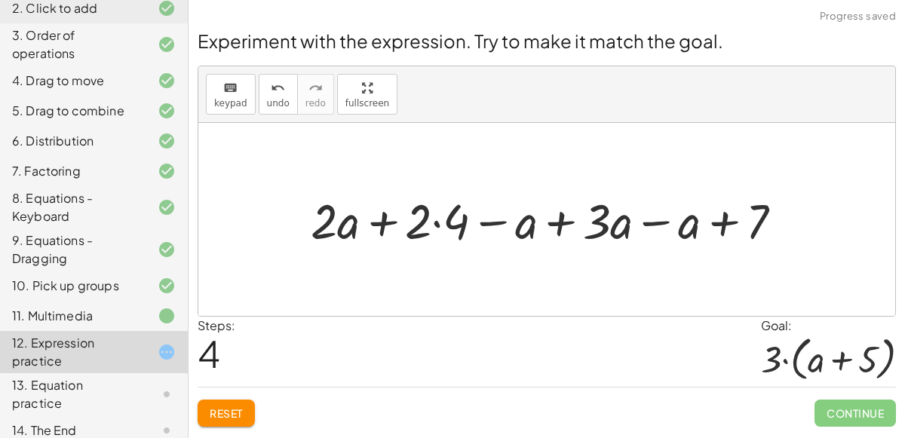
click at [566, 223] on div at bounding box center [552, 219] width 499 height 63
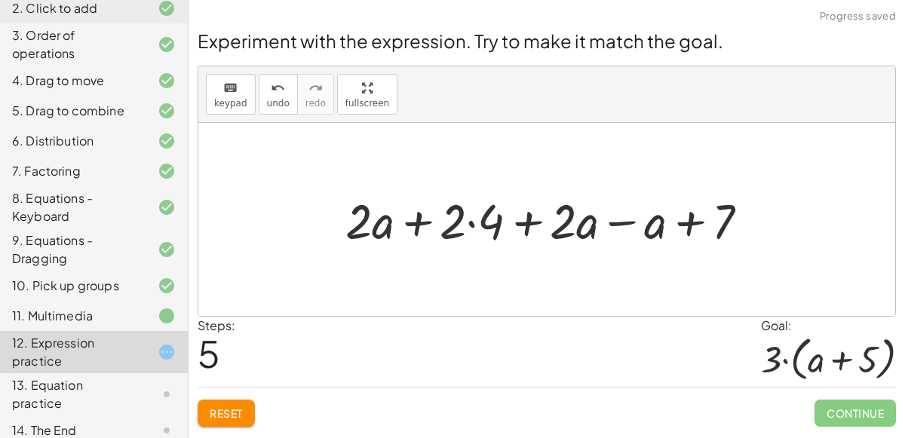
click at [527, 222] on div at bounding box center [553, 219] width 430 height 63
click at [476, 226] on div at bounding box center [553, 219] width 430 height 63
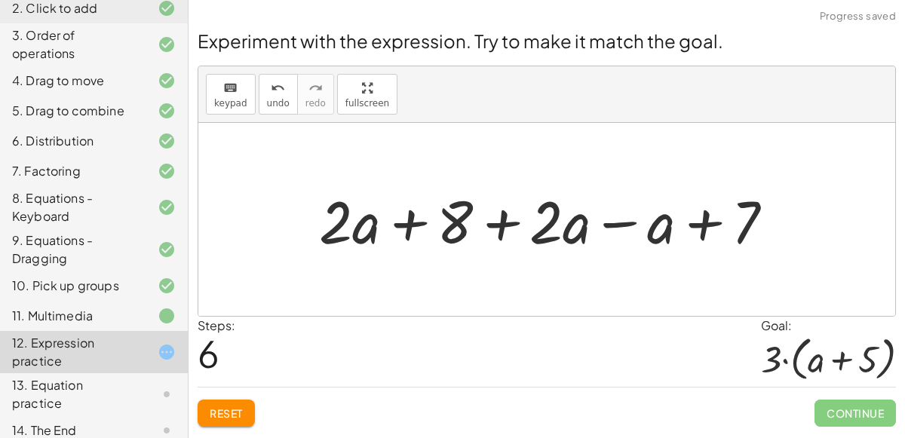
click at [500, 223] on div at bounding box center [553, 220] width 482 height 78
click at [408, 223] on div at bounding box center [553, 220] width 482 height 78
drag, startPoint x: 349, startPoint y: 228, endPoint x: 557, endPoint y: 216, distance: 207.8
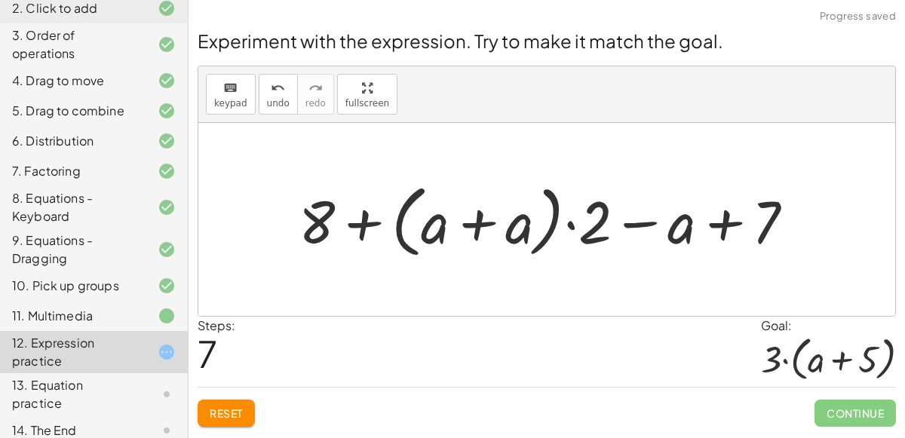
click at [567, 220] on div at bounding box center [552, 220] width 523 height 87
drag, startPoint x: 594, startPoint y: 223, endPoint x: 449, endPoint y: 202, distance: 146.3
click at [449, 202] on div at bounding box center [552, 220] width 523 height 87
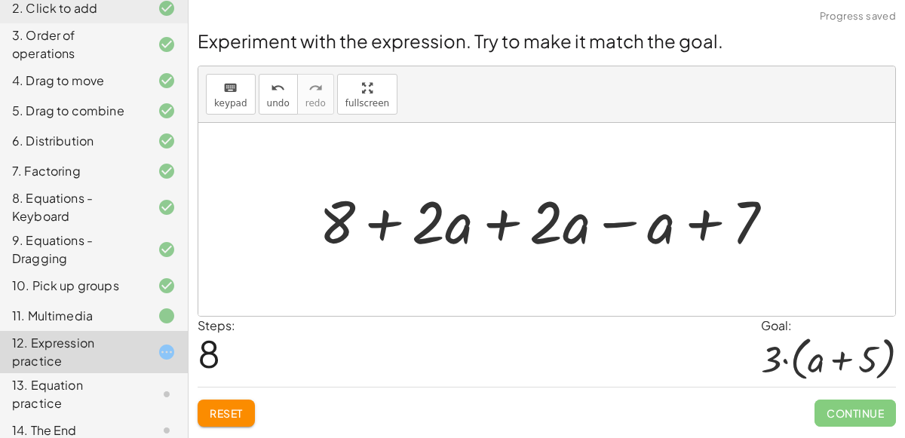
click at [496, 222] on div at bounding box center [553, 220] width 482 height 78
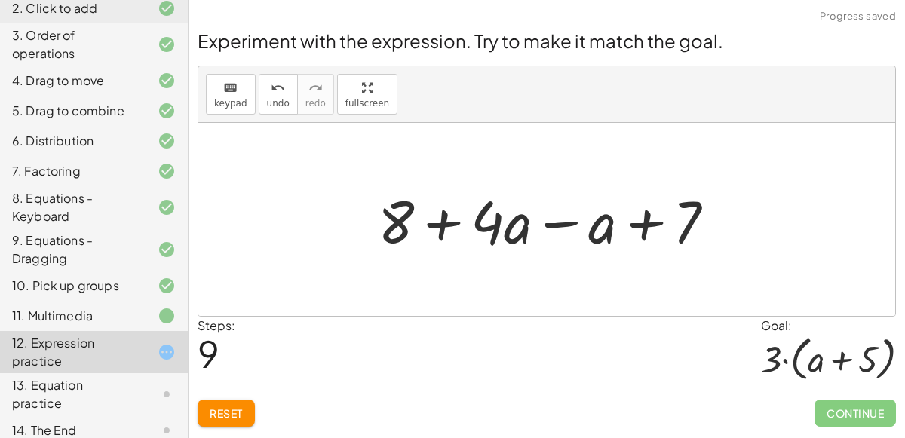
click at [565, 226] on div at bounding box center [552, 220] width 364 height 78
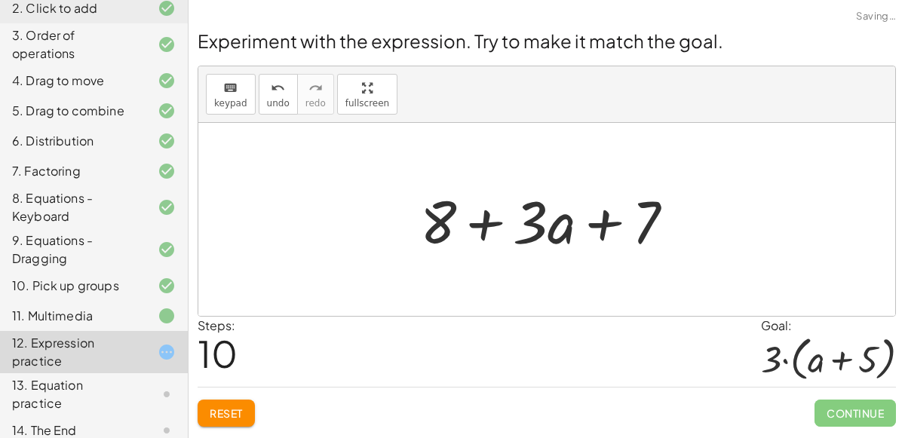
click at [595, 223] on div at bounding box center [553, 220] width 281 height 78
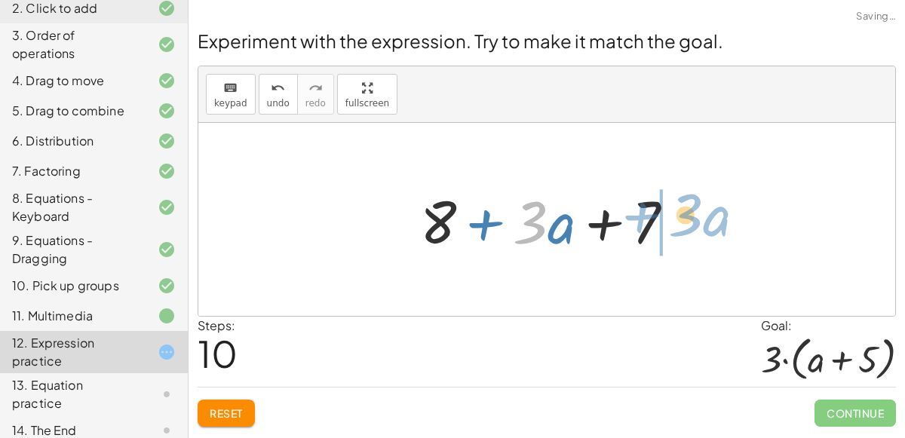
drag, startPoint x: 536, startPoint y: 227, endPoint x: 692, endPoint y: 220, distance: 156.3
click at [692, 220] on div at bounding box center [553, 220] width 281 height 78
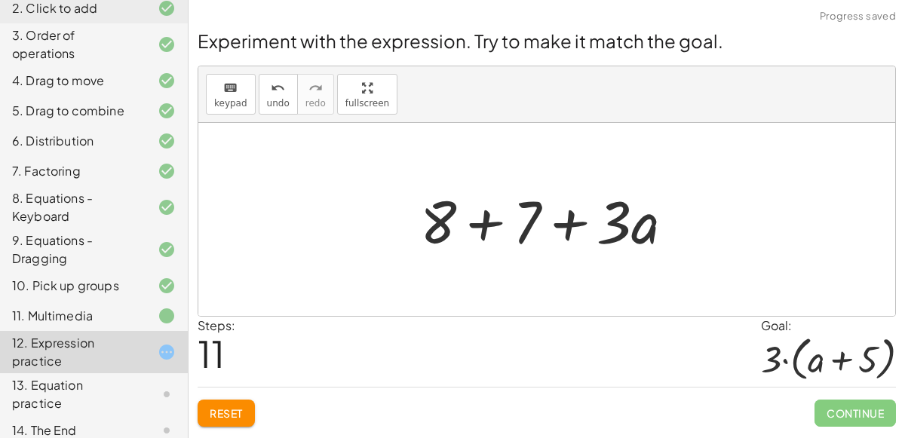
click at [492, 226] on div at bounding box center [553, 220] width 281 height 78
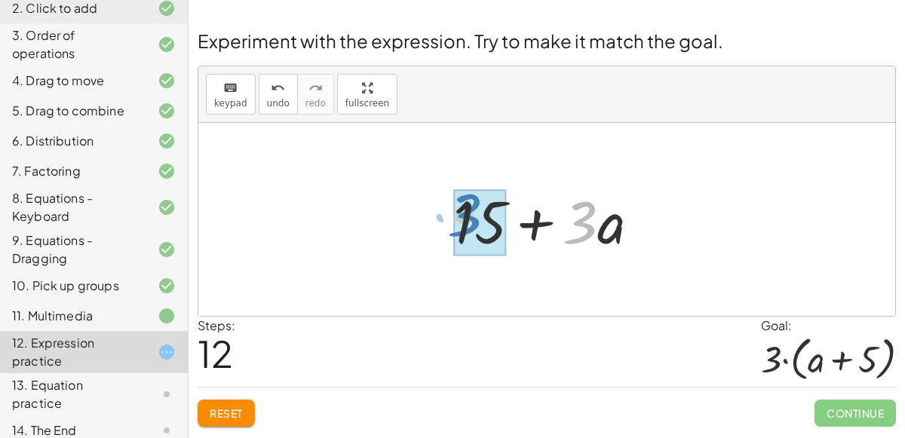
drag, startPoint x: 581, startPoint y: 226, endPoint x: 469, endPoint y: 220, distance: 111.8
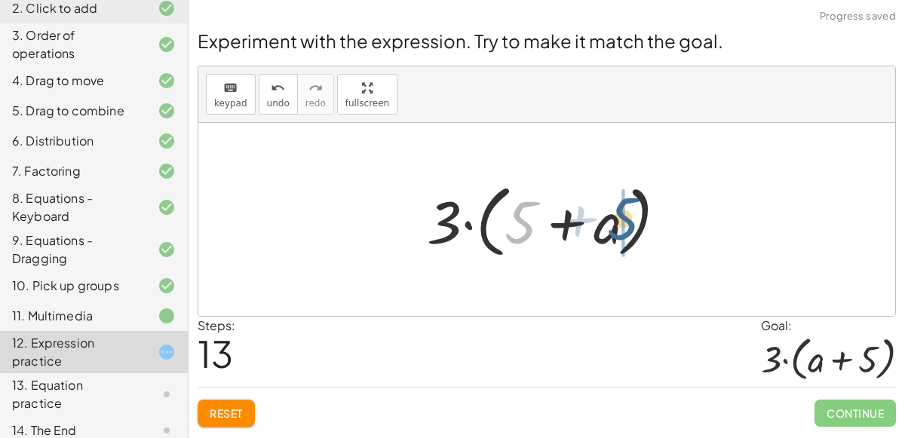
drag, startPoint x: 528, startPoint y: 226, endPoint x: 631, endPoint y: 223, distance: 102.7
click at [631, 223] on div at bounding box center [552, 220] width 267 height 87
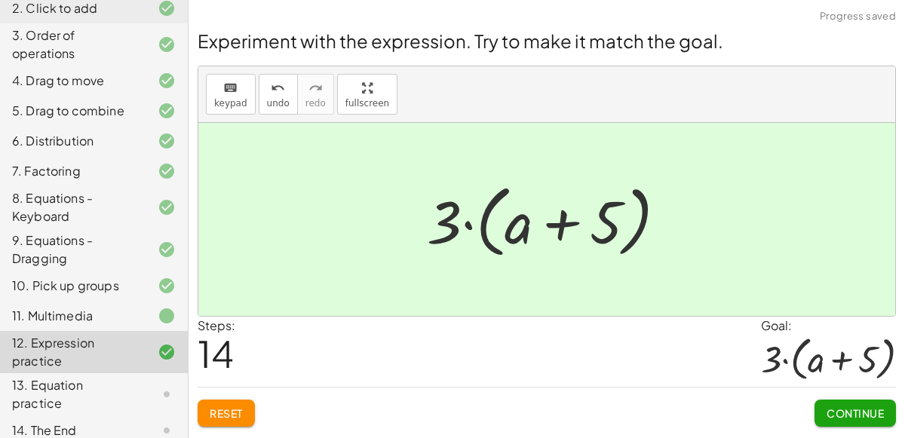
click at [878, 407] on span "Continue" at bounding box center [855, 414] width 57 height 14
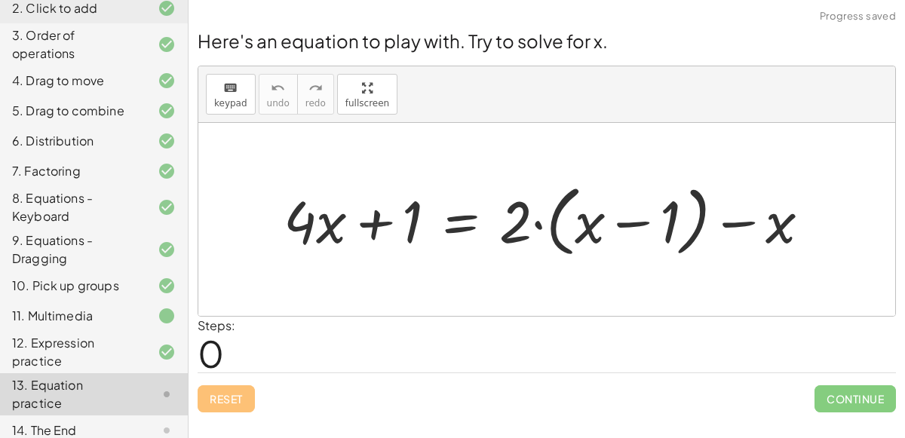
click at [631, 229] on div at bounding box center [553, 219] width 554 height 85
click at [533, 225] on div at bounding box center [553, 219] width 554 height 85
drag, startPoint x: 520, startPoint y: 231, endPoint x: 611, endPoint y: 216, distance: 91.8
click at [611, 216] on div at bounding box center [553, 219] width 554 height 85
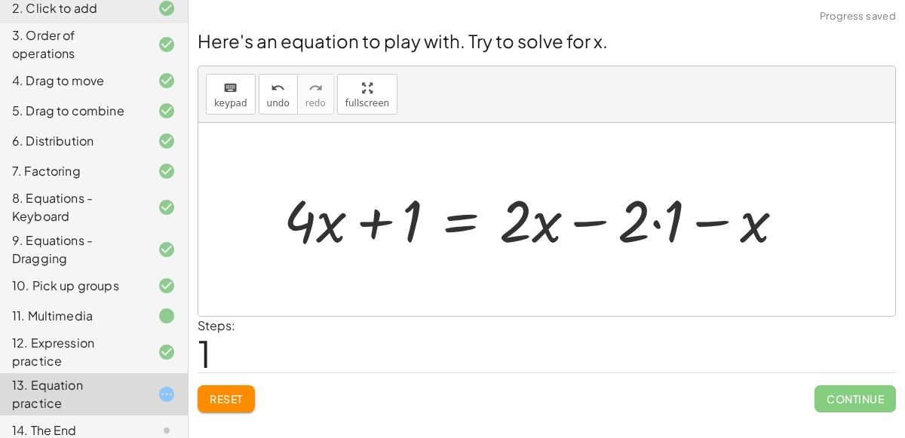
click at [586, 224] on div at bounding box center [540, 219] width 528 height 76
click at [652, 221] on div at bounding box center [540, 219] width 528 height 76
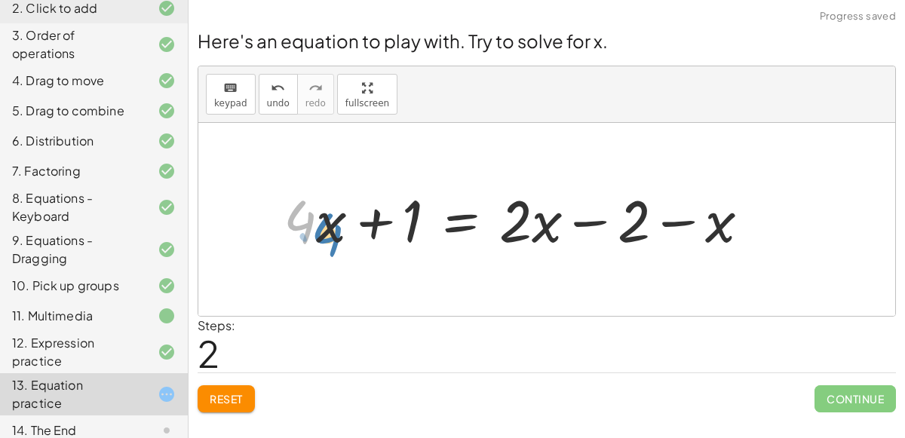
drag, startPoint x: 311, startPoint y: 226, endPoint x: 318, endPoint y: 234, distance: 11.2
click at [318, 234] on div at bounding box center [522, 219] width 493 height 76
click at [375, 229] on div at bounding box center [522, 219] width 493 height 76
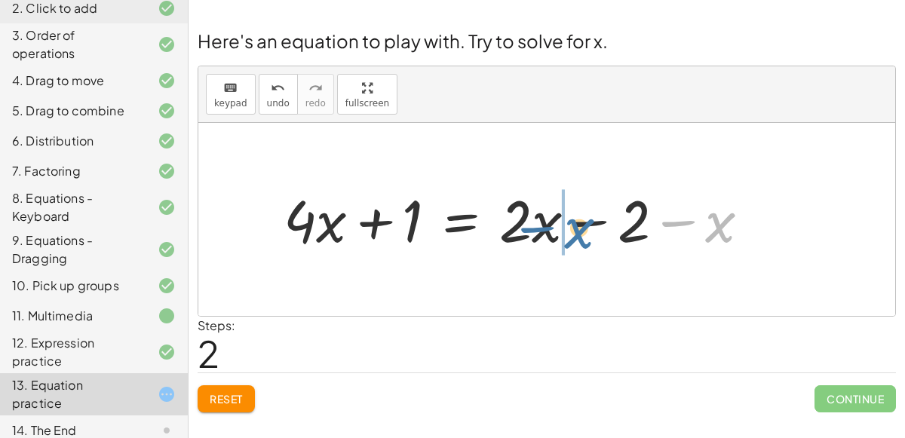
drag, startPoint x: 709, startPoint y: 222, endPoint x: 573, endPoint y: 226, distance: 135.9
click at [573, 226] on div at bounding box center [522, 219] width 493 height 76
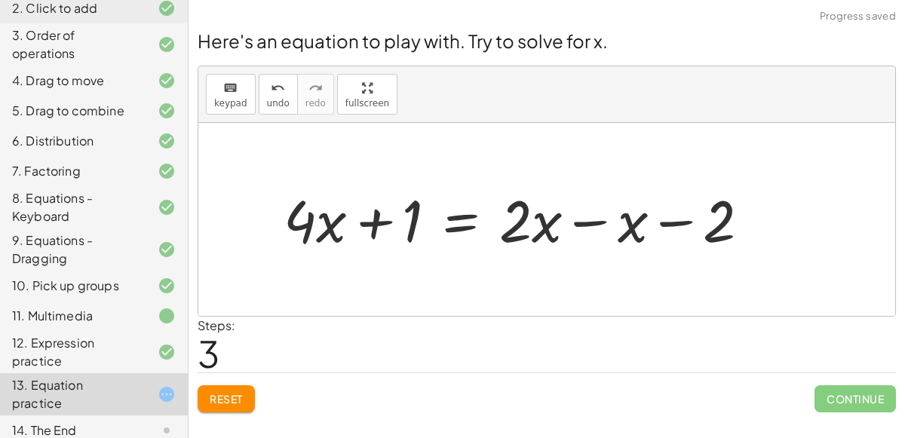
click at [595, 219] on div at bounding box center [522, 219] width 493 height 76
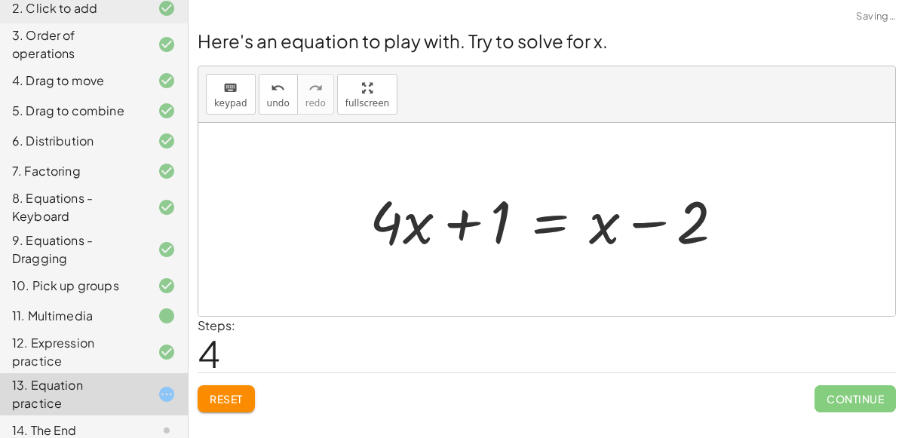
click at [638, 223] on div at bounding box center [553, 220] width 382 height 78
click at [458, 232] on div at bounding box center [553, 220] width 382 height 78
drag, startPoint x: 500, startPoint y: 230, endPoint x: 422, endPoint y: 225, distance: 77.9
click at [422, 225] on div at bounding box center [553, 220] width 382 height 78
drag, startPoint x: 499, startPoint y: 213, endPoint x: 378, endPoint y: 210, distance: 121.5
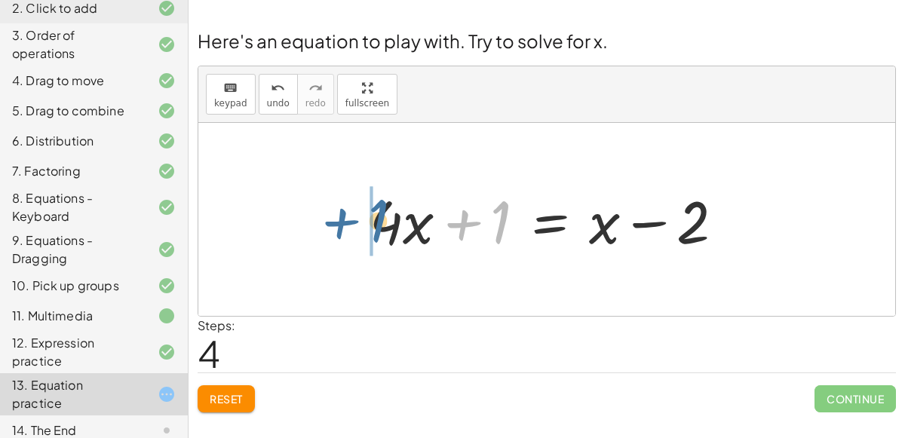
click at [378, 210] on div at bounding box center [553, 220] width 382 height 78
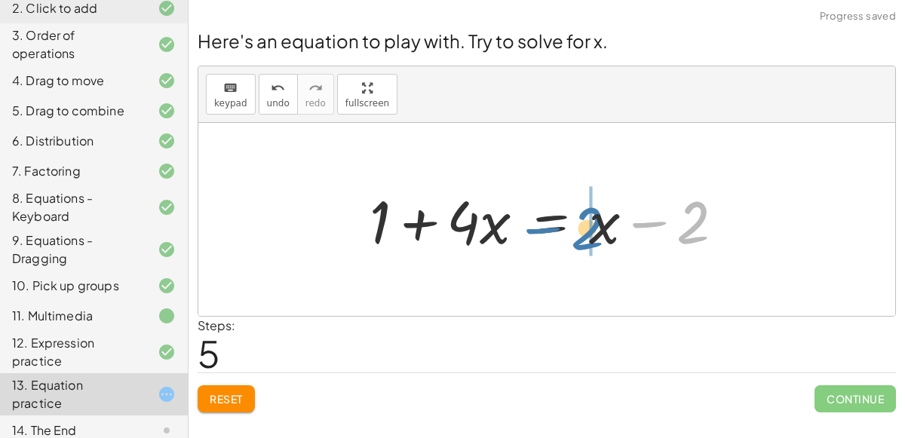
drag, startPoint x: 697, startPoint y: 211, endPoint x: 591, endPoint y: 216, distance: 106.5
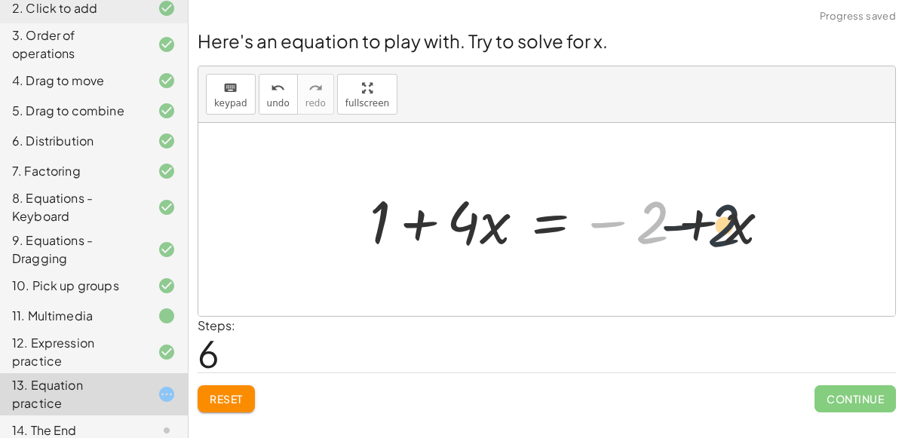
drag, startPoint x: 641, startPoint y: 233, endPoint x: 725, endPoint y: 232, distance: 83.7
click at [725, 232] on div at bounding box center [576, 220] width 428 height 78
drag, startPoint x: 643, startPoint y: 232, endPoint x: 778, endPoint y: 244, distance: 134.9
click at [778, 244] on div at bounding box center [576, 220] width 428 height 78
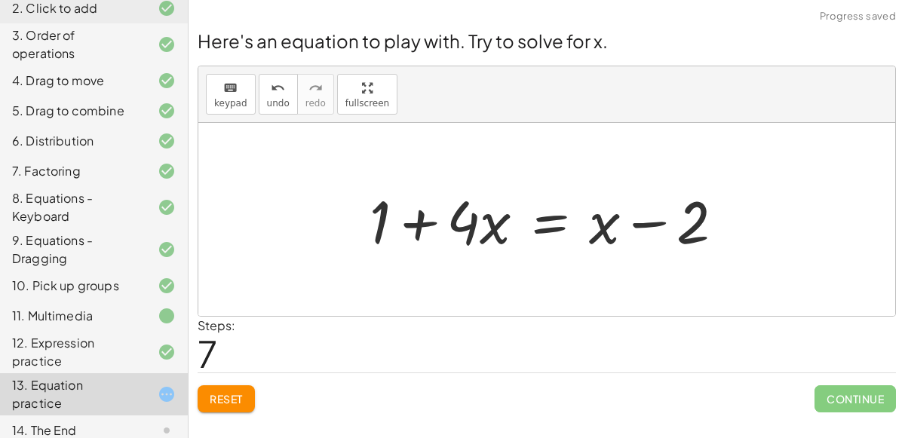
click at [613, 229] on div at bounding box center [553, 220] width 382 height 78
click at [635, 224] on div at bounding box center [553, 220] width 382 height 78
click at [551, 220] on div at bounding box center [553, 220] width 382 height 78
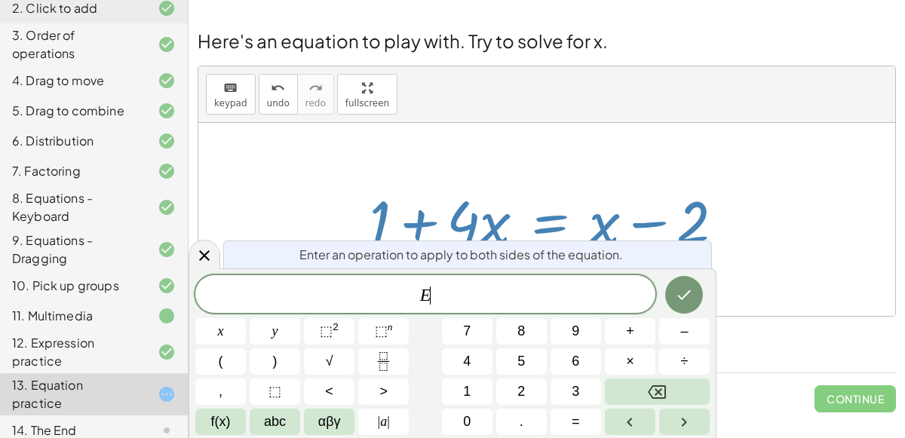
click at [494, 296] on span "E ​" at bounding box center [425, 295] width 460 height 21
click at [677, 299] on icon "Done" at bounding box center [684, 295] width 18 height 18
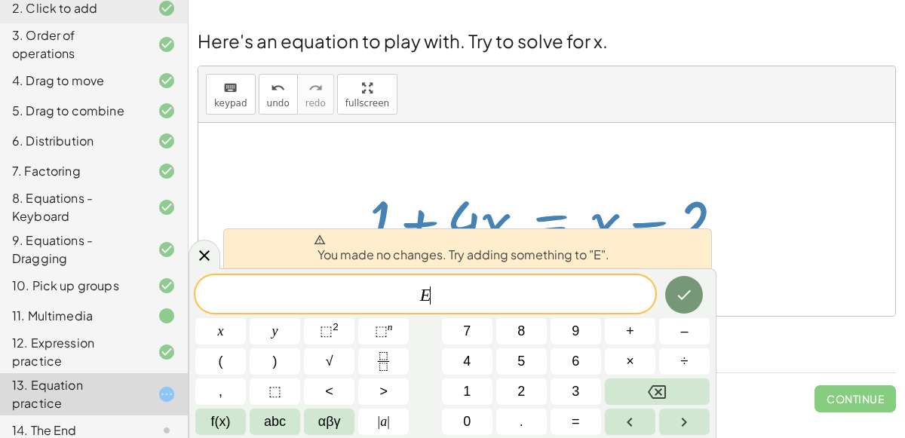
click at [699, 185] on div at bounding box center [553, 220] width 382 height 78
click at [569, 285] on span "E ​" at bounding box center [425, 295] width 460 height 21
click at [675, 333] on button "–" at bounding box center [684, 331] width 51 height 26
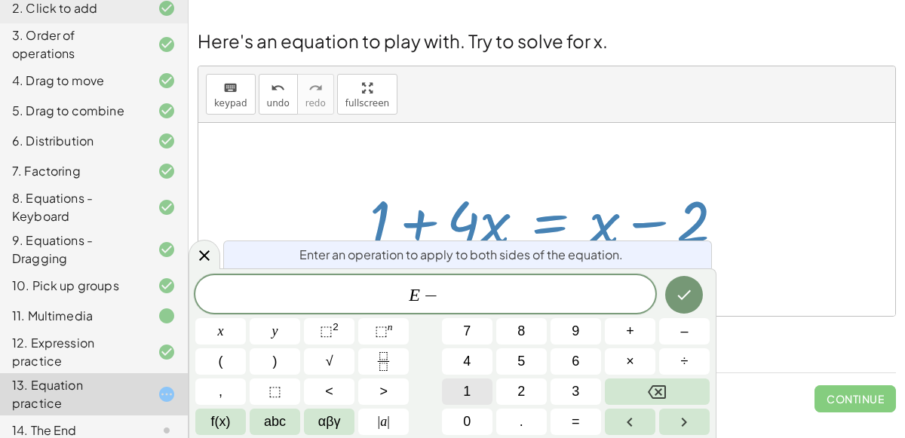
click at [478, 395] on button "1" at bounding box center [467, 392] width 51 height 26
click at [686, 296] on icon "Done" at bounding box center [685, 295] width 14 height 10
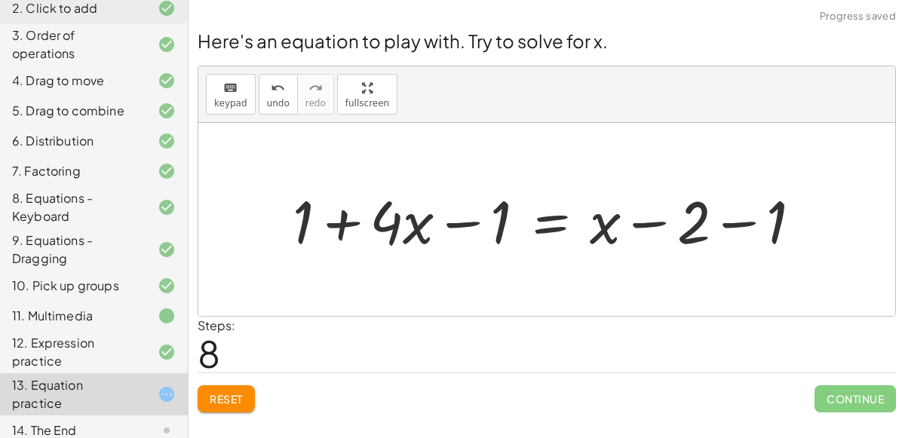
click at [462, 229] on div at bounding box center [553, 220] width 536 height 78
drag, startPoint x: 299, startPoint y: 210, endPoint x: 422, endPoint y: 207, distance: 122.2
click at [422, 207] on div at bounding box center [553, 220] width 536 height 78
click at [456, 223] on div at bounding box center [553, 220] width 536 height 78
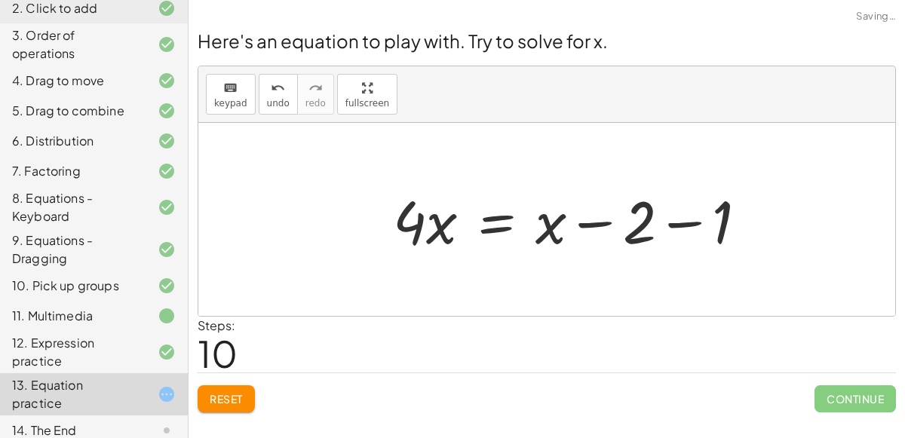
click at [658, 222] on div at bounding box center [576, 220] width 382 height 78
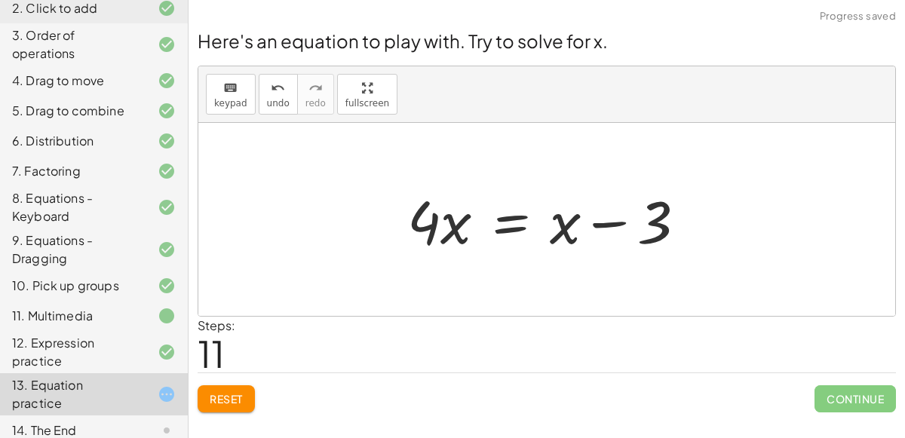
click at [607, 223] on div at bounding box center [553, 220] width 306 height 78
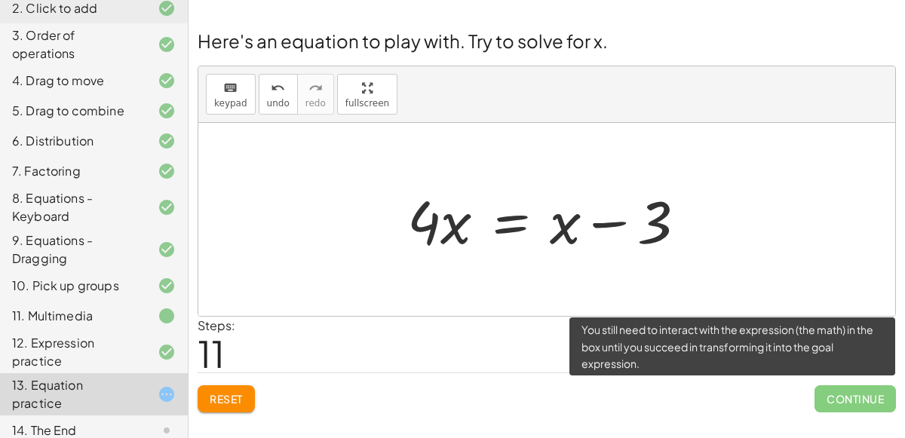
click at [841, 396] on span "Continue" at bounding box center [855, 398] width 81 height 27
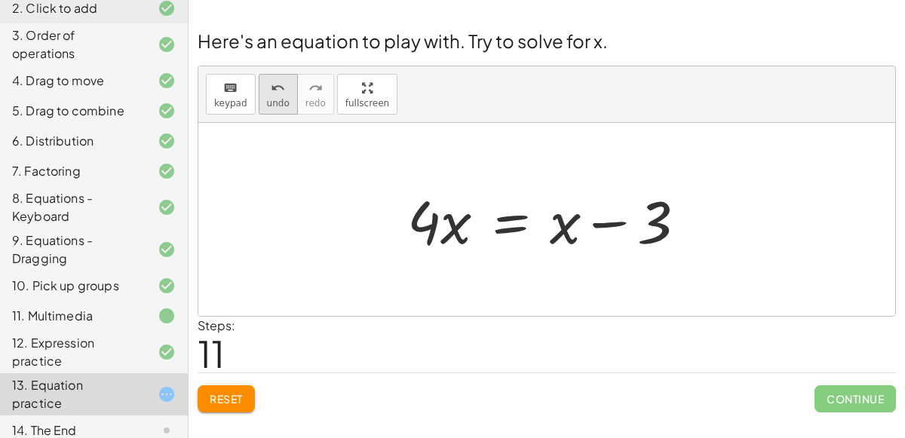
click at [269, 112] on button "undo undo" at bounding box center [278, 94] width 39 height 41
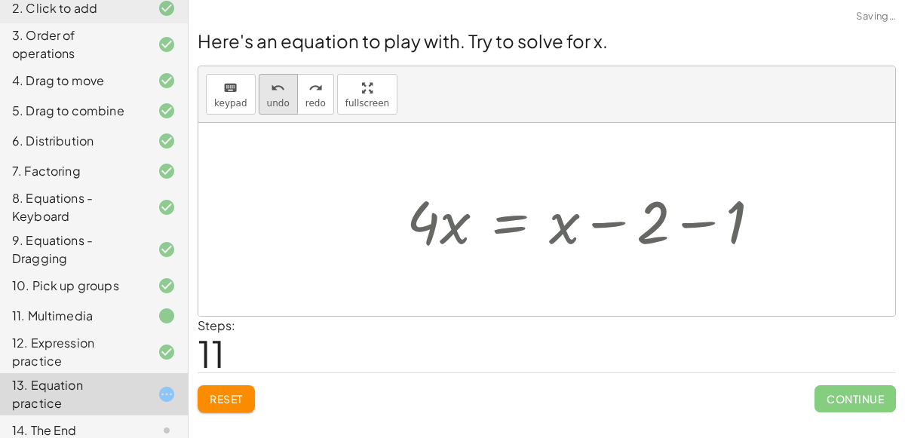
click at [269, 112] on button "undo undo" at bounding box center [278, 94] width 39 height 41
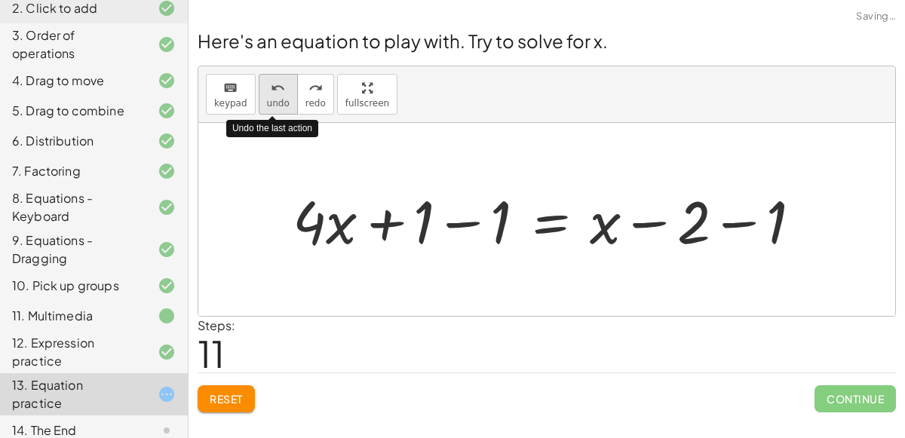
click at [268, 112] on button "undo undo" at bounding box center [278, 94] width 39 height 41
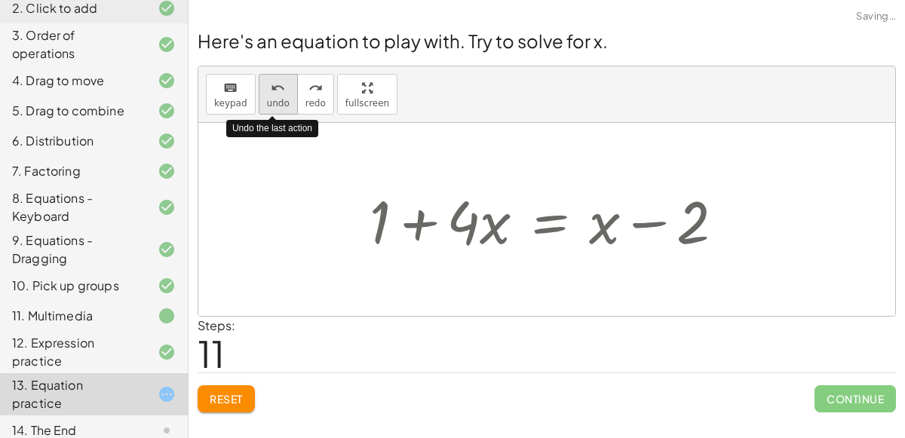
click at [268, 112] on button "undo undo" at bounding box center [278, 94] width 39 height 41
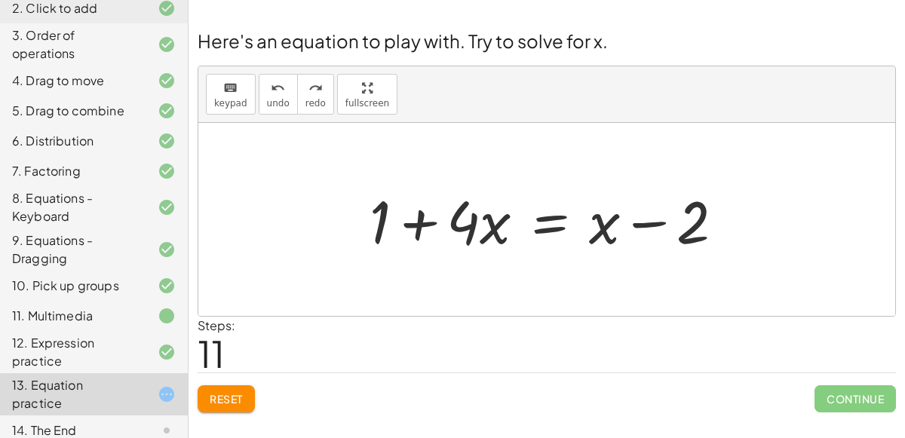
click at [413, 220] on div at bounding box center [553, 220] width 382 height 78
click at [548, 228] on div at bounding box center [553, 220] width 382 height 78
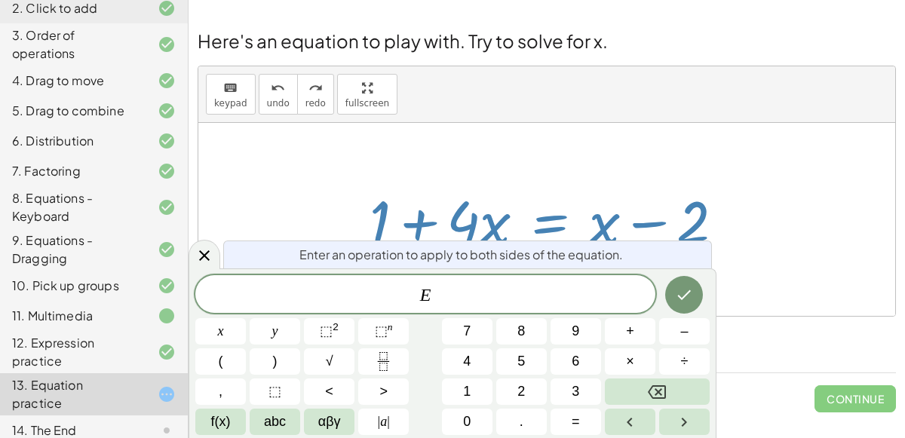
click at [547, 293] on span "E ​" at bounding box center [425, 295] width 460 height 21
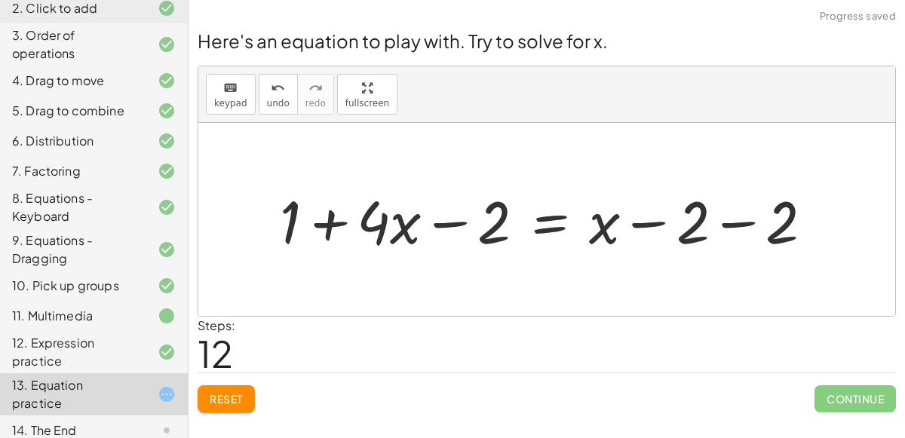
click at [657, 229] on div at bounding box center [552, 220] width 560 height 78
click at [730, 223] on div at bounding box center [552, 220] width 560 height 78
click at [760, 383] on div "Reset Continue" at bounding box center [547, 393] width 699 height 40
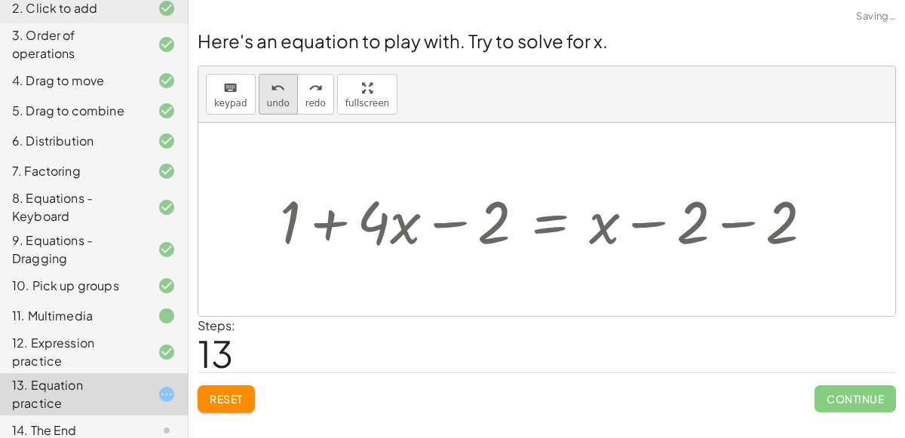
click at [272, 91] on icon "undo" at bounding box center [278, 88] width 14 height 18
click at [273, 91] on icon "undo" at bounding box center [278, 88] width 14 height 18
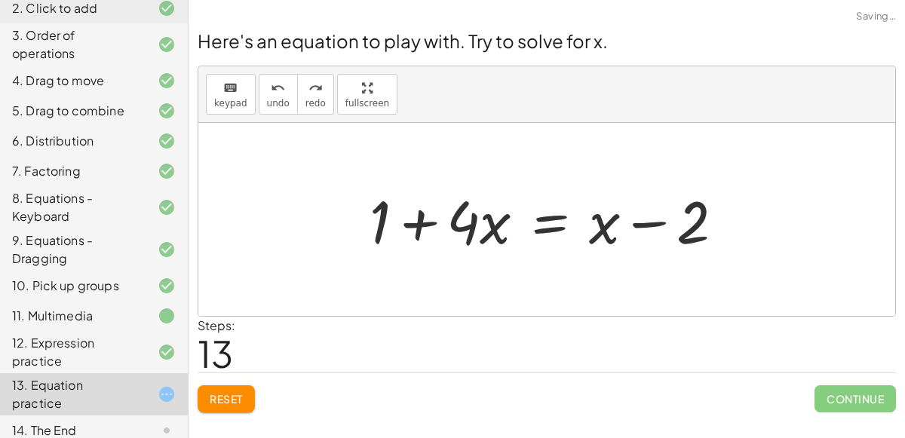
click at [551, 216] on div at bounding box center [553, 220] width 382 height 78
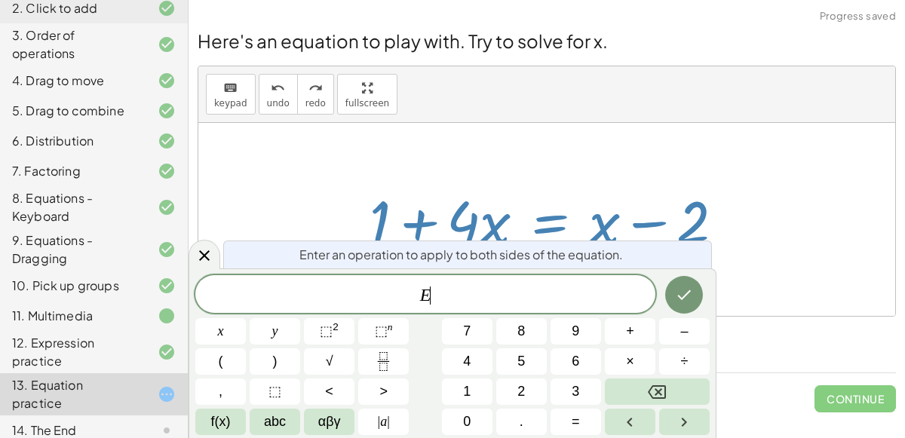
click at [536, 303] on span "E ​" at bounding box center [425, 295] width 460 height 21
click at [622, 337] on button "+" at bounding box center [630, 331] width 51 height 26
click at [534, 385] on button "2" at bounding box center [521, 392] width 51 height 26
click at [246, 318] on div at bounding box center [220, 331] width 51 height 26
click at [682, 299] on icon "Done" at bounding box center [685, 295] width 14 height 10
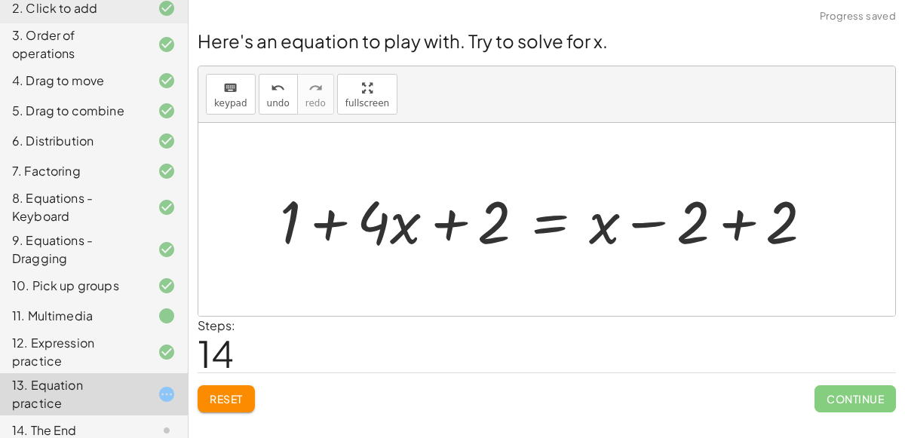
click at [727, 220] on div at bounding box center [552, 220] width 560 height 78
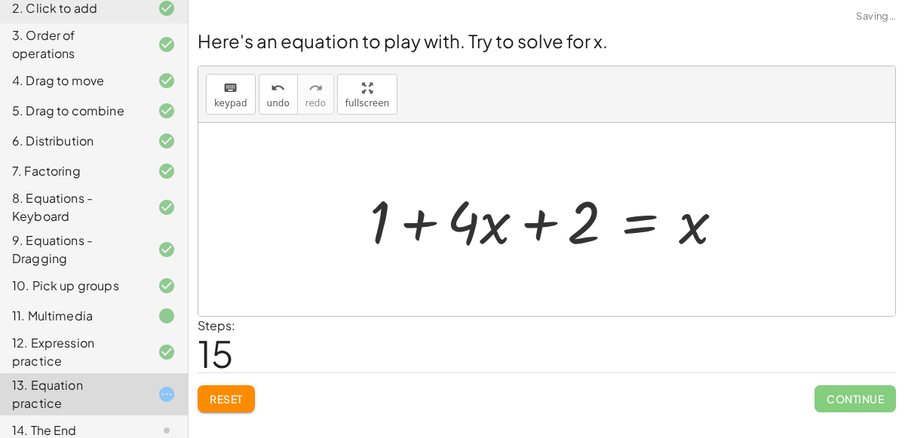
click at [541, 227] on div at bounding box center [553, 220] width 382 height 78
drag, startPoint x: 370, startPoint y: 235, endPoint x: 530, endPoint y: 231, distance: 160.0
click at [530, 231] on div at bounding box center [553, 220] width 382 height 78
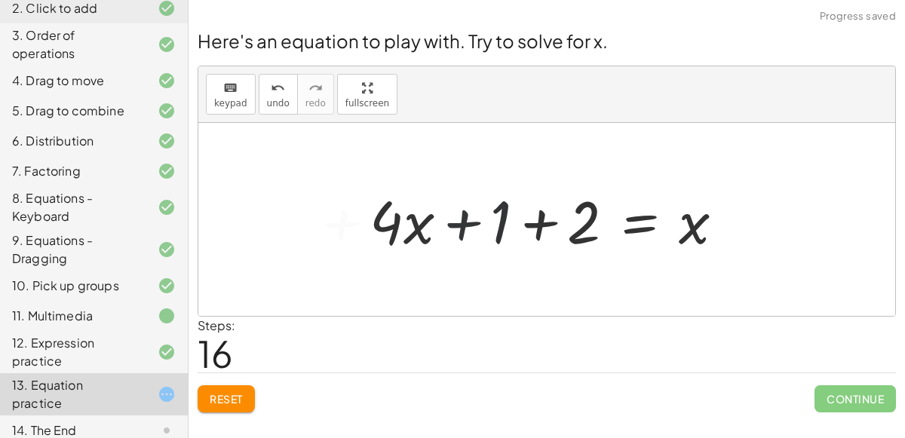
click at [547, 226] on div at bounding box center [553, 220] width 382 height 78
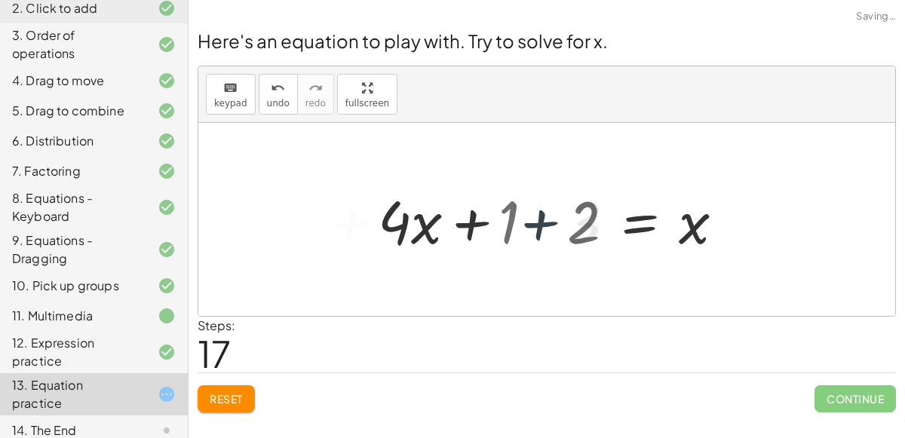
click at [547, 226] on div at bounding box center [591, 220] width 306 height 78
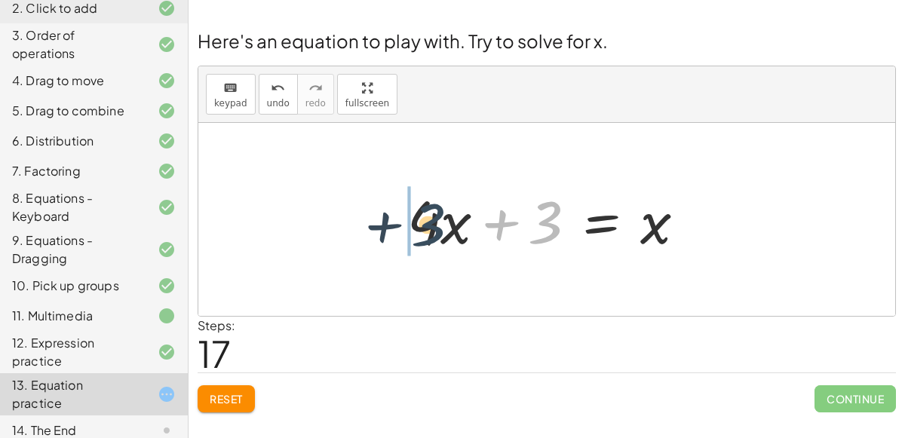
drag, startPoint x: 550, startPoint y: 226, endPoint x: 430, endPoint y: 228, distance: 119.9
click at [430, 228] on div at bounding box center [553, 220] width 306 height 78
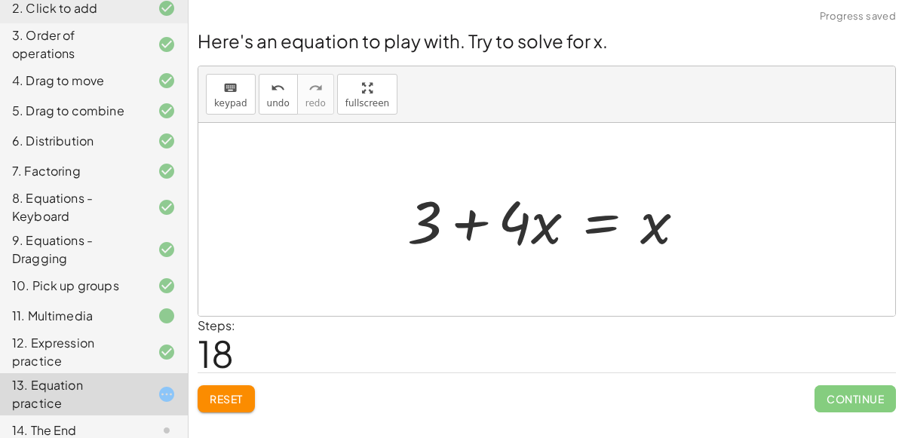
click at [597, 223] on div at bounding box center [553, 220] width 306 height 78
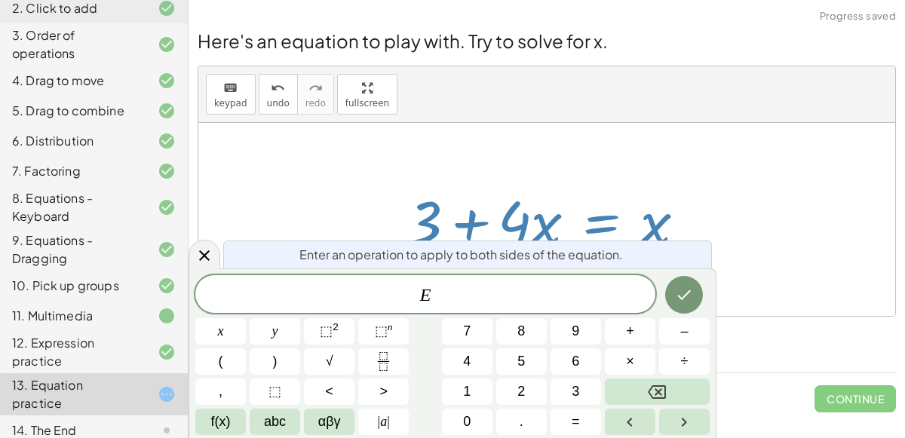
click at [519, 285] on span "E ​" at bounding box center [425, 295] width 460 height 21
click at [677, 356] on button "÷" at bounding box center [684, 362] width 51 height 26
click at [476, 358] on button "4" at bounding box center [467, 362] width 51 height 26
click at [682, 296] on icon "Done" at bounding box center [684, 295] width 18 height 18
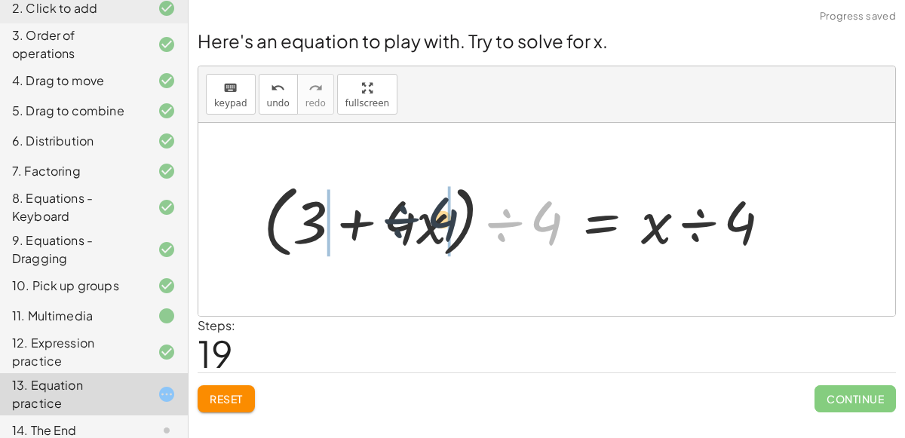
drag, startPoint x: 551, startPoint y: 212, endPoint x: 447, endPoint y: 207, distance: 104.2
click at [447, 207] on div at bounding box center [523, 220] width 535 height 87
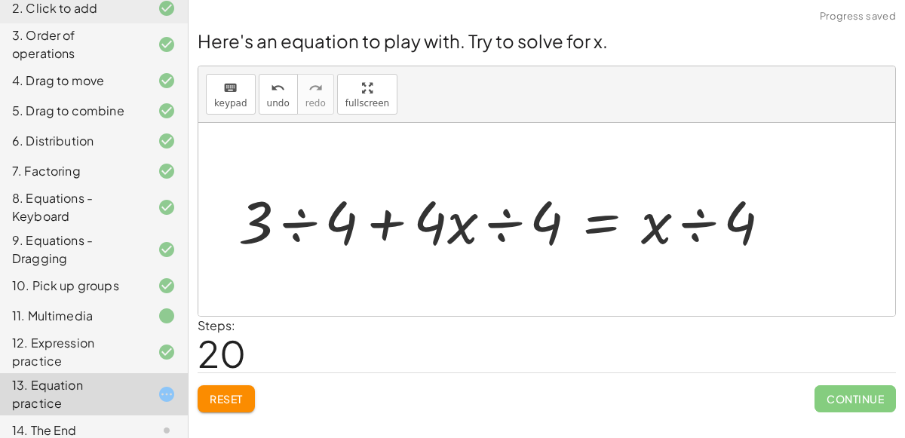
click at [493, 224] on div at bounding box center [511, 220] width 560 height 78
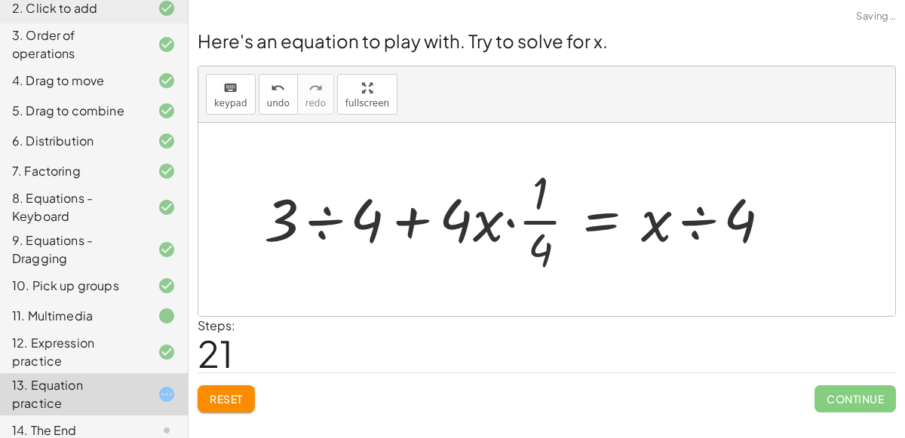
click at [507, 219] on div at bounding box center [523, 219] width 534 height 116
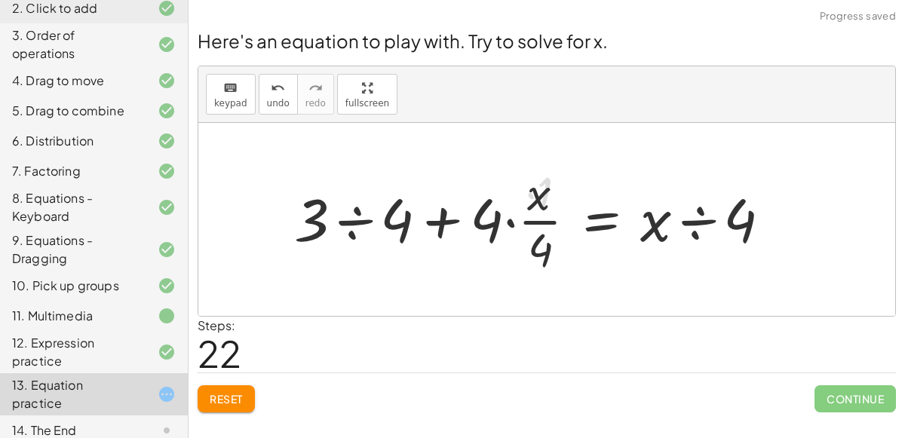
click at [511, 222] on div at bounding box center [538, 219] width 503 height 116
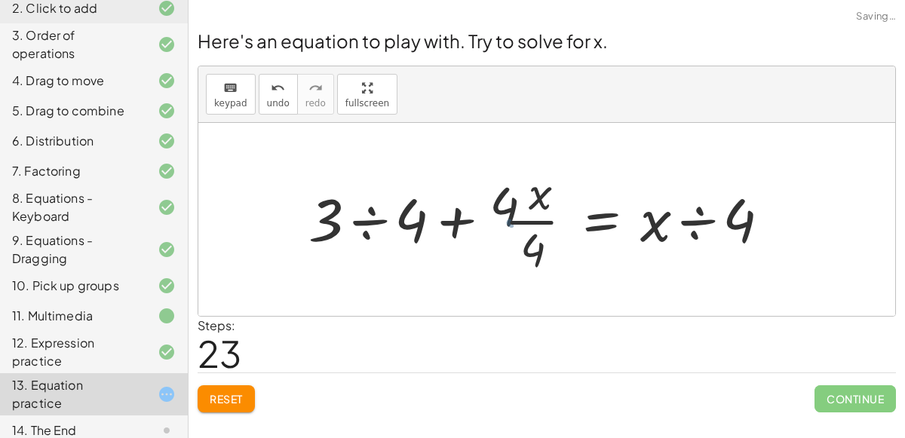
click at [511, 222] on div at bounding box center [551, 219] width 478 height 116
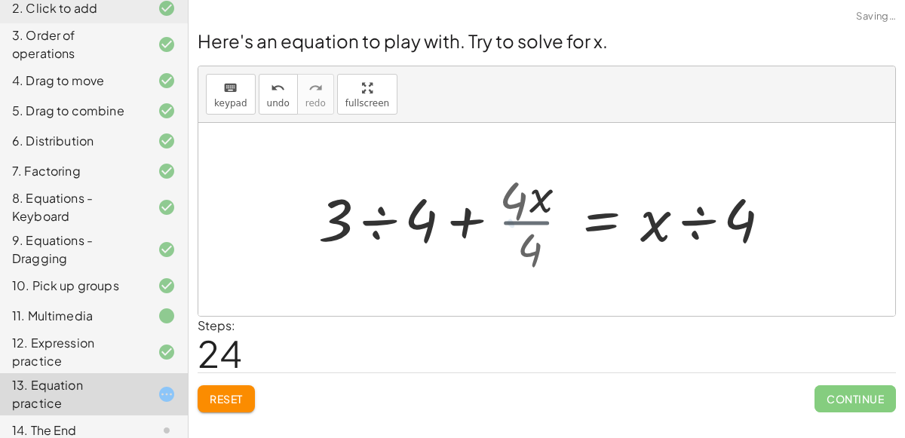
click at [513, 222] on div at bounding box center [570, 220] width 442 height 78
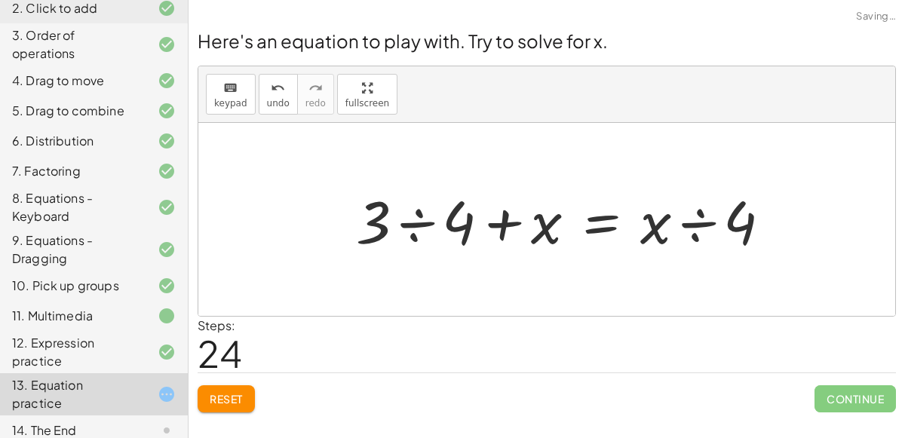
click at [417, 214] on div at bounding box center [570, 220] width 442 height 78
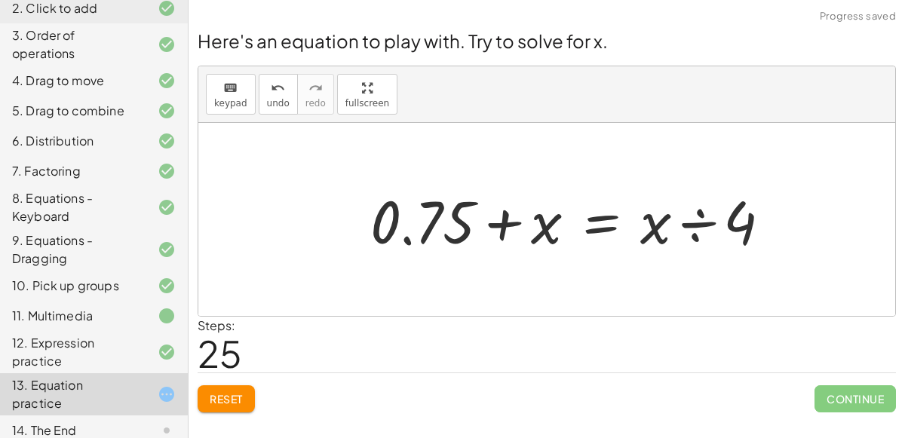
click at [511, 220] on div at bounding box center [577, 220] width 428 height 78
click at [683, 229] on div at bounding box center [577, 220] width 428 height 78
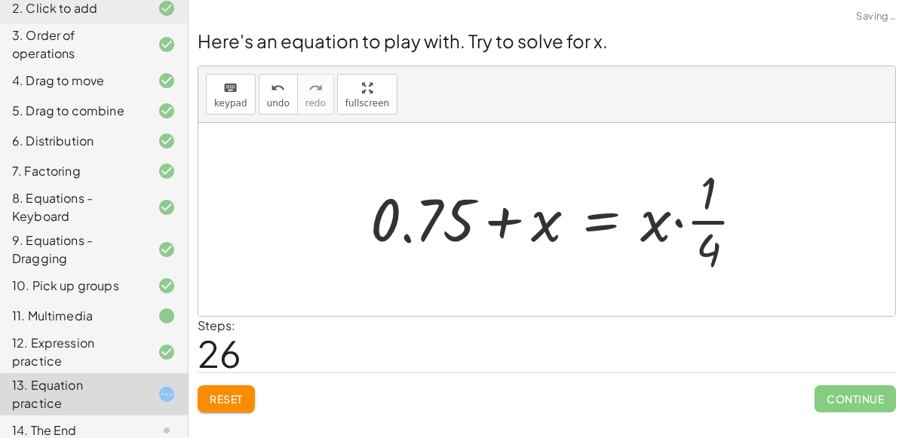
click at [684, 226] on div at bounding box center [564, 219] width 402 height 116
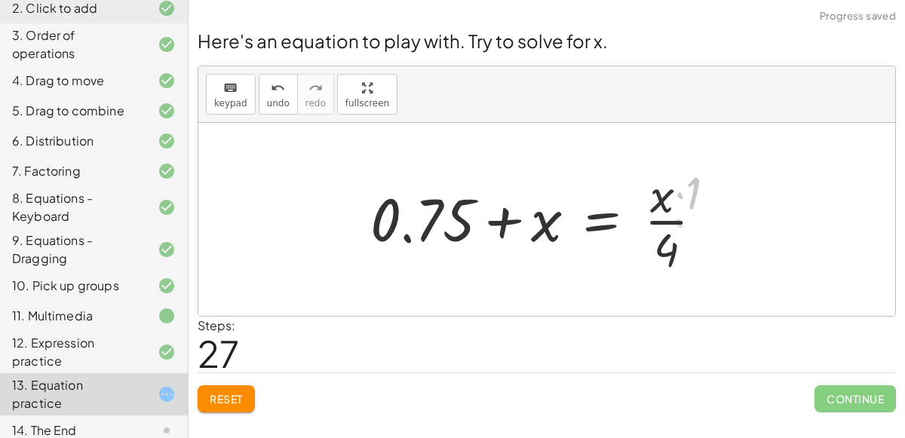
click at [683, 222] on div at bounding box center [541, 219] width 356 height 116
click at [674, 226] on div at bounding box center [541, 219] width 356 height 116
click at [671, 223] on div at bounding box center [541, 219] width 356 height 116
click at [498, 222] on div at bounding box center [541, 219] width 356 height 116
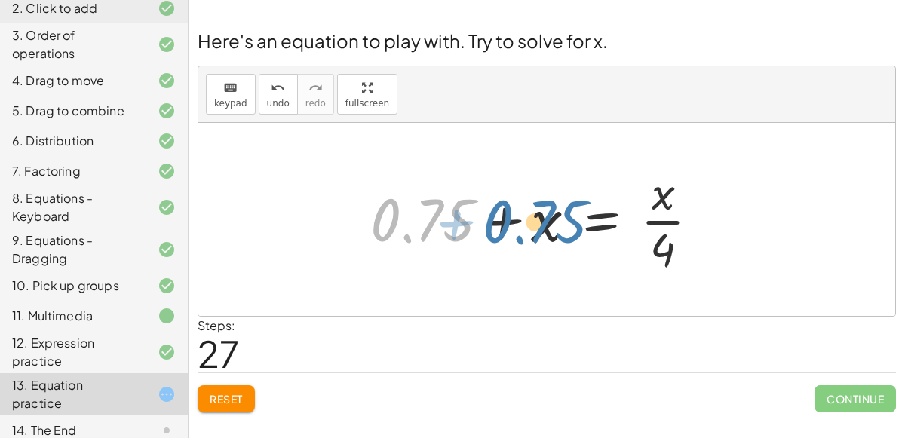
drag, startPoint x: 436, startPoint y: 223, endPoint x: 548, endPoint y: 226, distance: 112.4
click at [548, 226] on div at bounding box center [541, 219] width 356 height 116
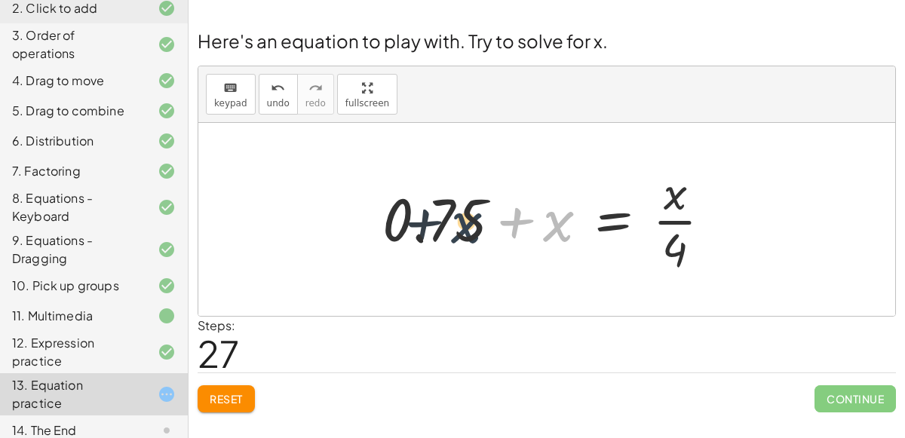
drag, startPoint x: 558, startPoint y: 222, endPoint x: 454, endPoint y: 220, distance: 104.1
click at [454, 220] on div at bounding box center [553, 219] width 356 height 116
drag, startPoint x: 556, startPoint y: 223, endPoint x: 367, endPoint y: 219, distance: 189.4
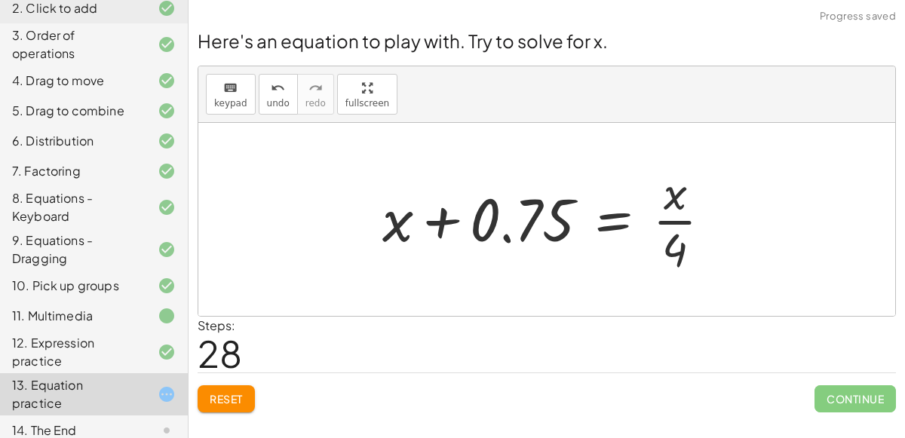
click at [861, 345] on div "Steps: 28" at bounding box center [547, 345] width 699 height 56
click at [271, 93] on icon "undo" at bounding box center [278, 88] width 14 height 18
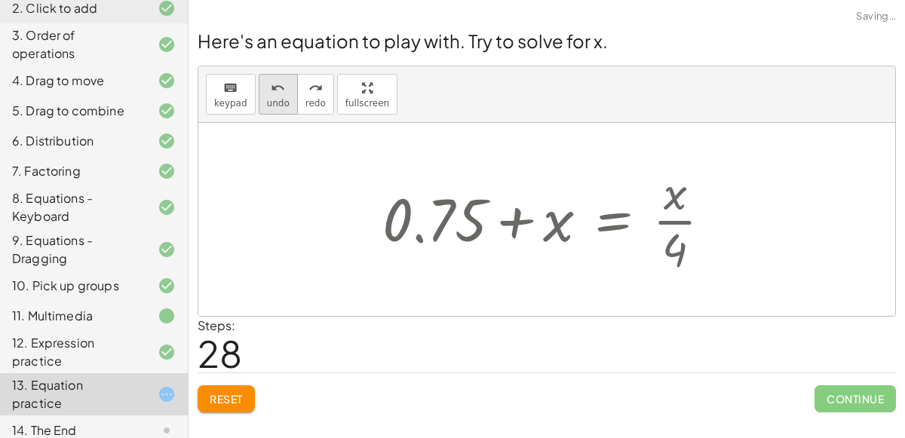
click at [271, 93] on icon "undo" at bounding box center [278, 88] width 14 height 18
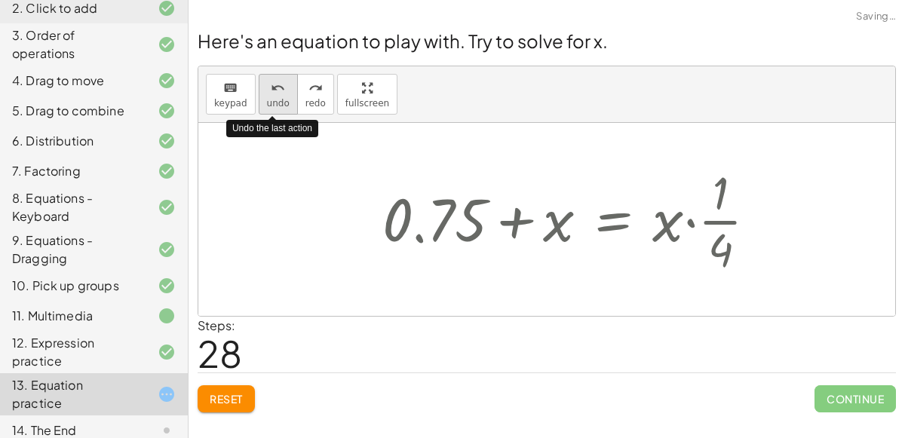
click at [271, 93] on icon "undo" at bounding box center [278, 88] width 14 height 18
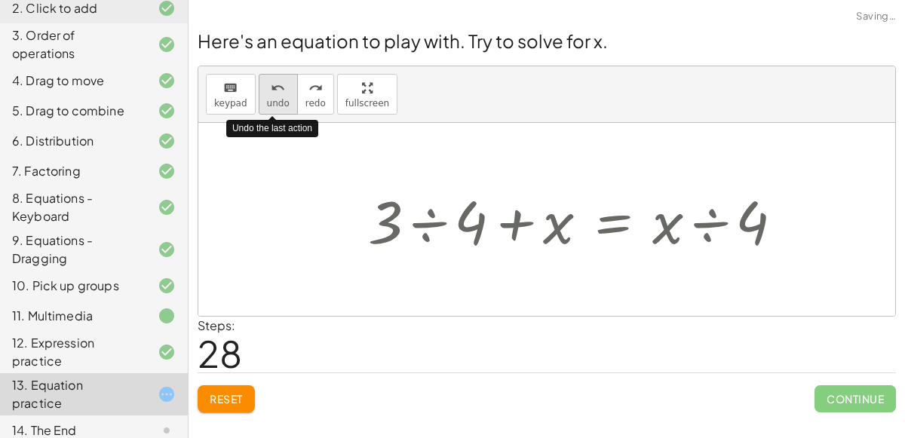
click at [271, 93] on icon "undo" at bounding box center [278, 88] width 14 height 18
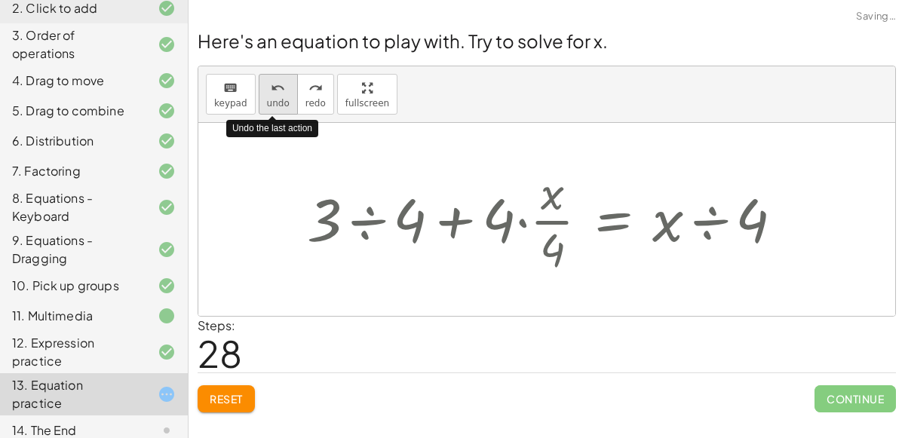
click at [271, 93] on icon "undo" at bounding box center [278, 88] width 14 height 18
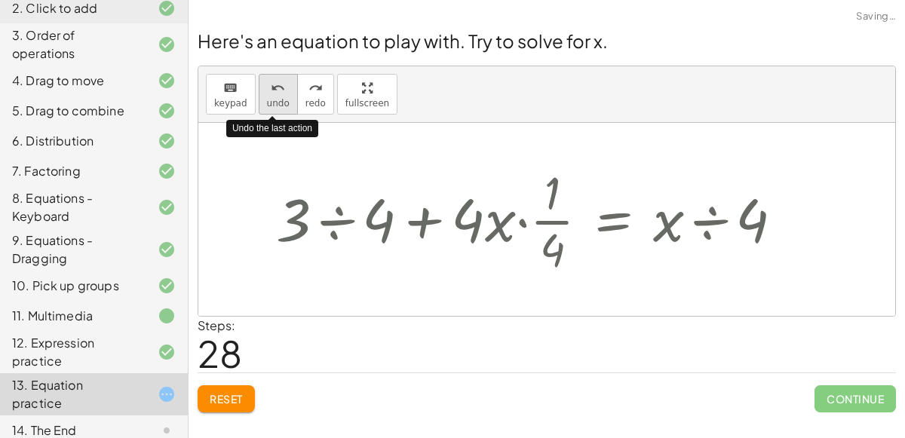
click at [271, 93] on icon "undo" at bounding box center [278, 88] width 14 height 18
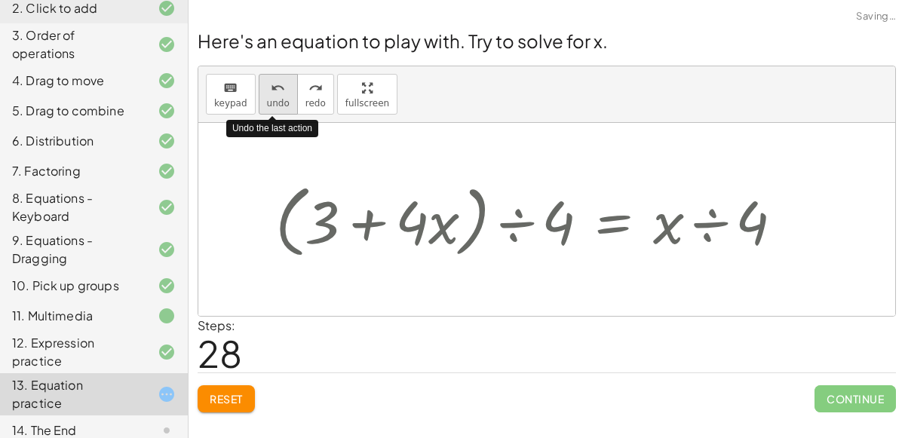
click at [271, 93] on icon "undo" at bounding box center [278, 88] width 14 height 18
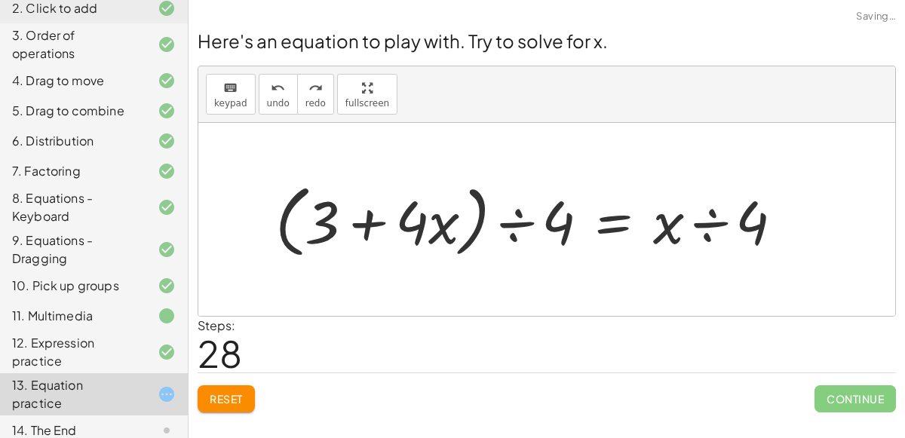
click at [61, 339] on div "12. Expression practice" at bounding box center [72, 352] width 121 height 36
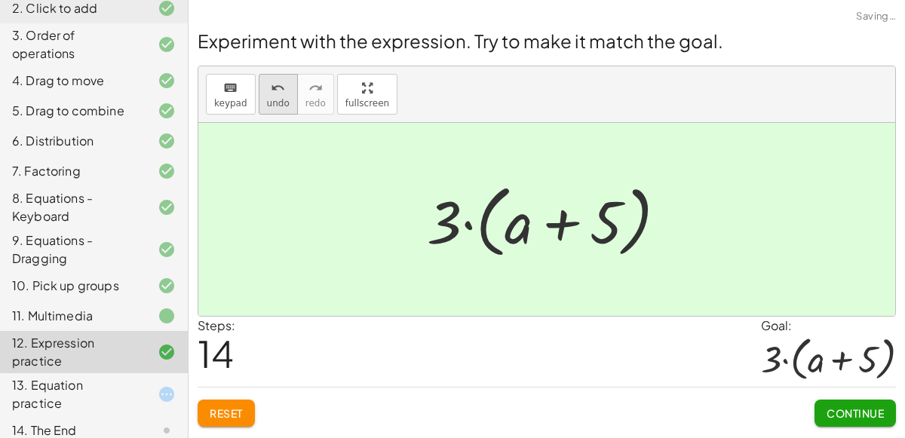
click at [278, 90] on icon "undo" at bounding box center [278, 88] width 14 height 18
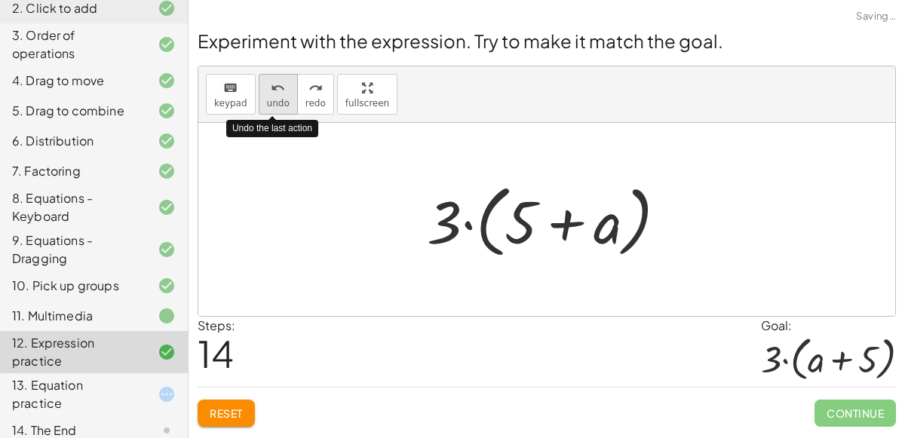
click at [278, 90] on icon "undo" at bounding box center [278, 88] width 14 height 18
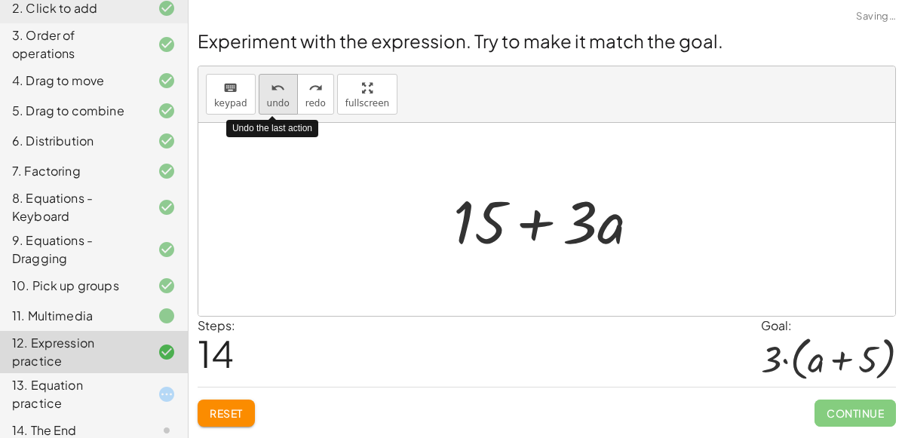
click at [278, 90] on icon "undo" at bounding box center [278, 88] width 14 height 18
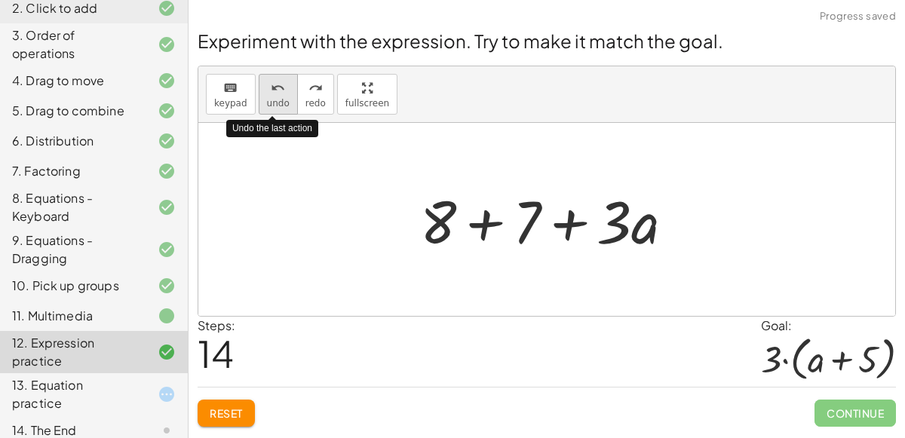
click at [278, 90] on icon "undo" at bounding box center [278, 88] width 14 height 18
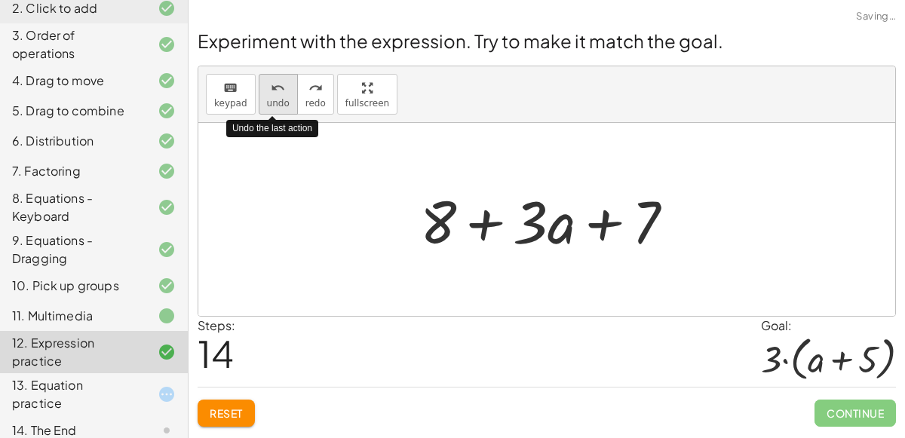
click at [278, 90] on icon "undo" at bounding box center [278, 88] width 14 height 18
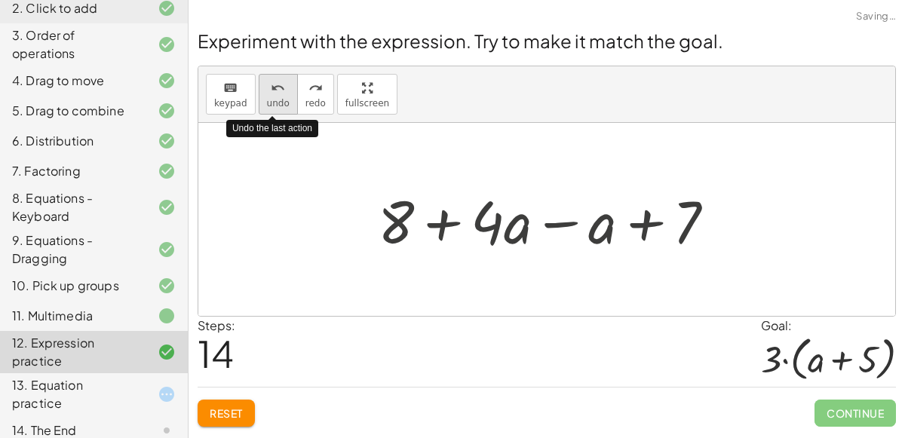
click at [278, 90] on icon "undo" at bounding box center [278, 88] width 14 height 18
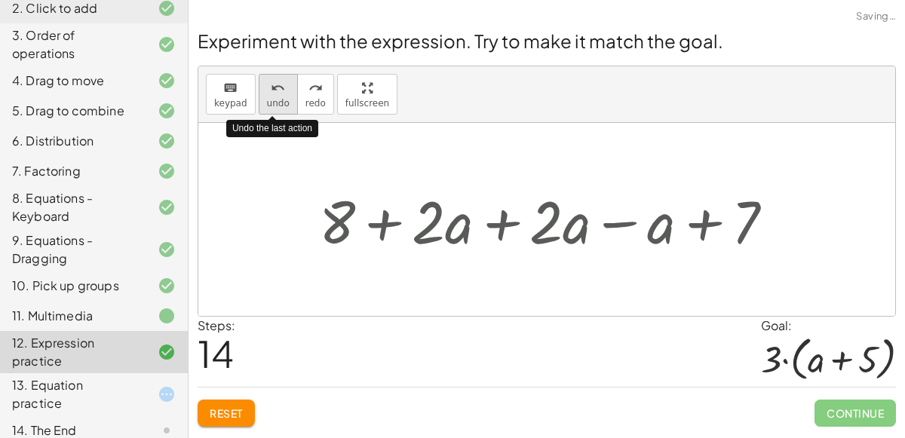
click at [278, 90] on icon "undo" at bounding box center [278, 88] width 14 height 18
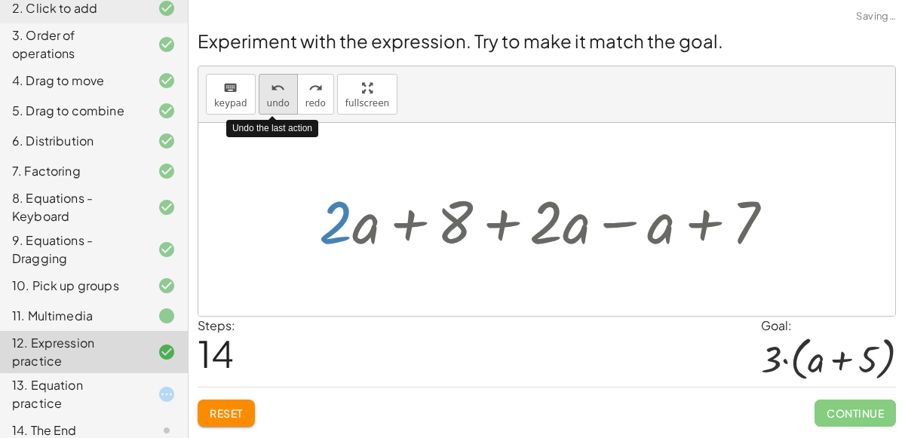
click at [278, 90] on icon "undo" at bounding box center [278, 88] width 14 height 18
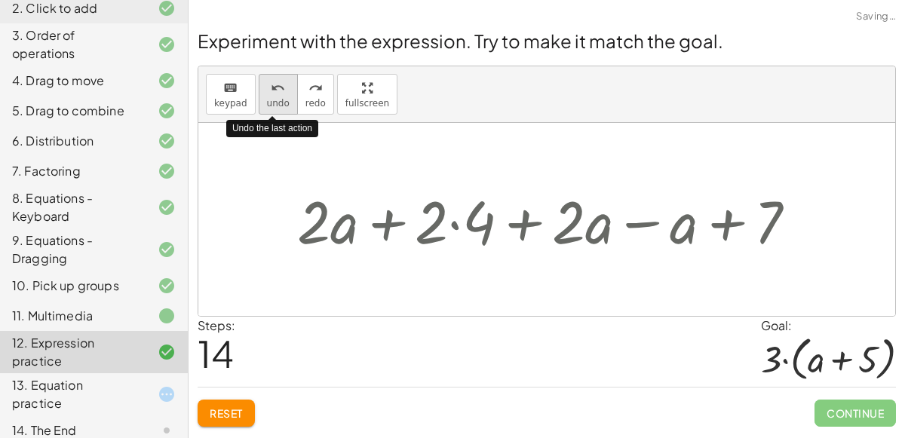
click at [278, 90] on icon "undo" at bounding box center [278, 88] width 14 height 18
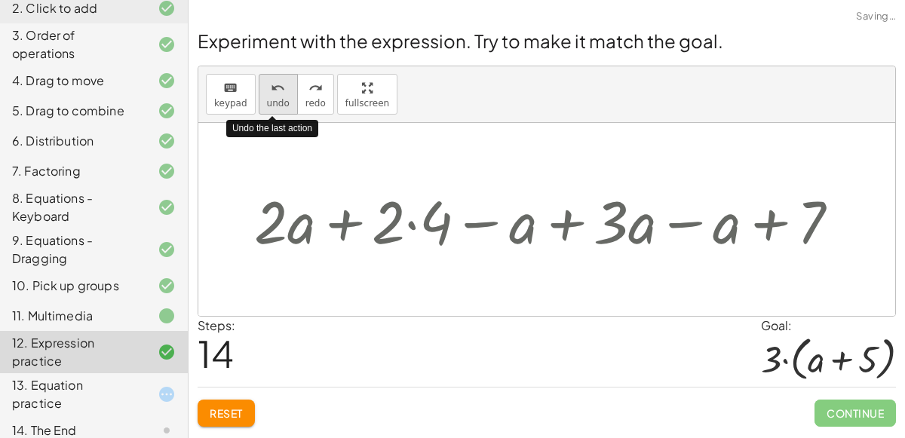
click at [278, 90] on icon "undo" at bounding box center [278, 88] width 14 height 18
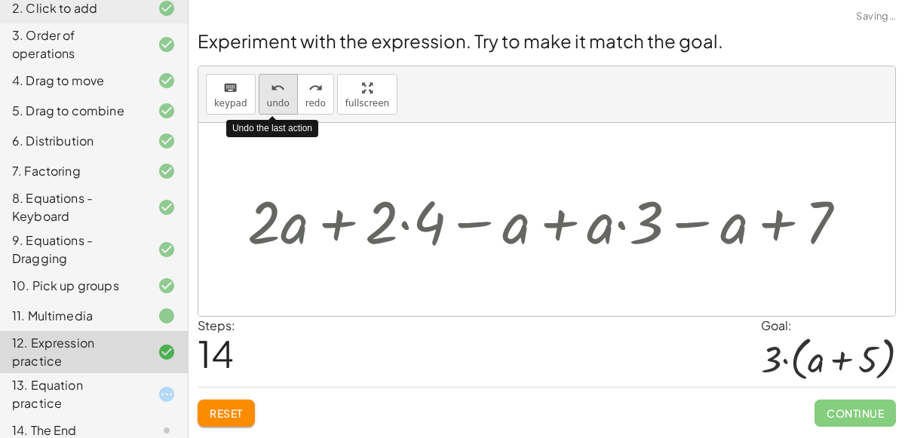
click at [278, 90] on icon "undo" at bounding box center [278, 88] width 14 height 18
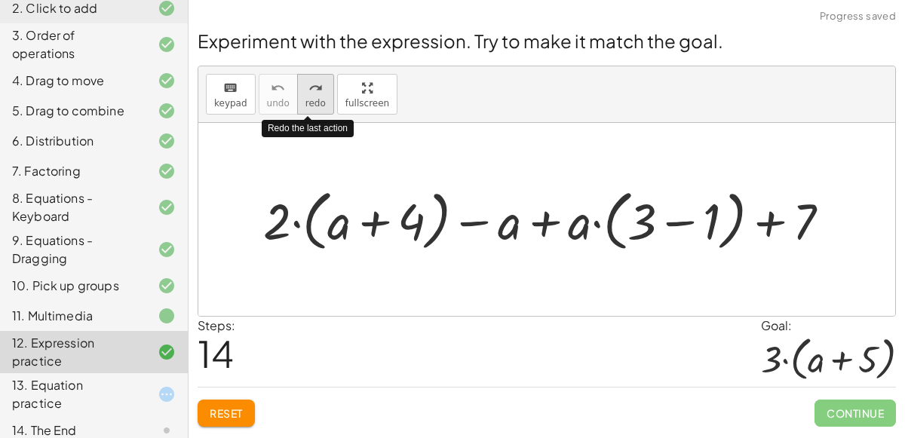
click at [309, 91] on icon "redo" at bounding box center [316, 88] width 14 height 18
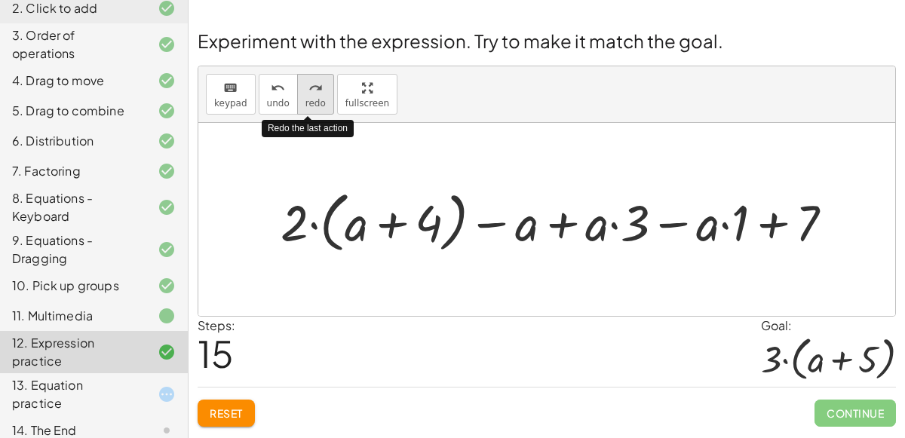
click at [309, 91] on icon "redo" at bounding box center [316, 88] width 14 height 18
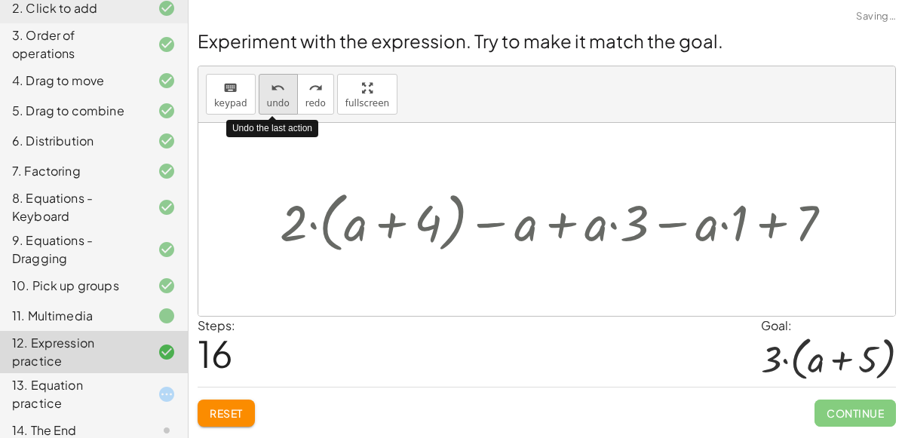
click at [271, 84] on icon "undo" at bounding box center [278, 88] width 14 height 18
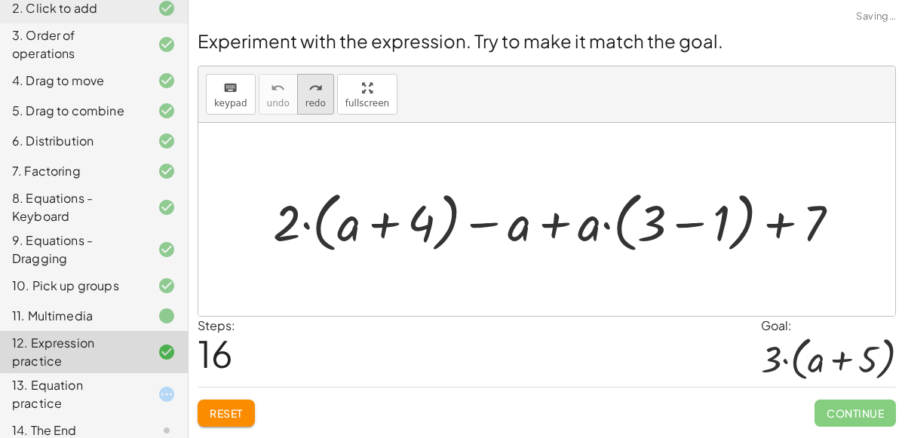
click at [324, 95] on button "redo redo" at bounding box center [315, 94] width 37 height 41
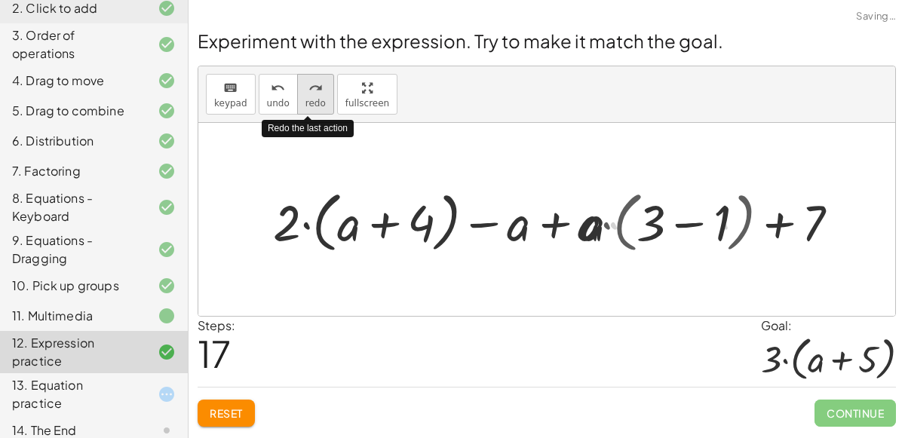
click at [324, 95] on button "redo redo" at bounding box center [315, 94] width 37 height 41
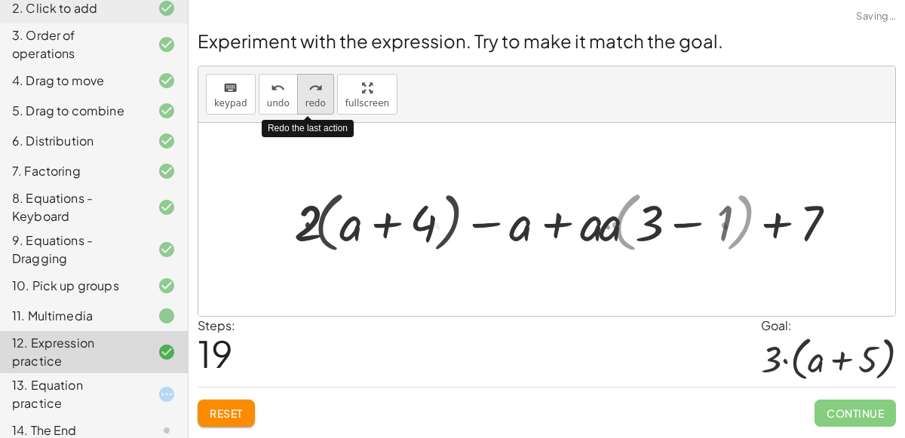
click at [324, 95] on button "redo redo" at bounding box center [315, 94] width 37 height 41
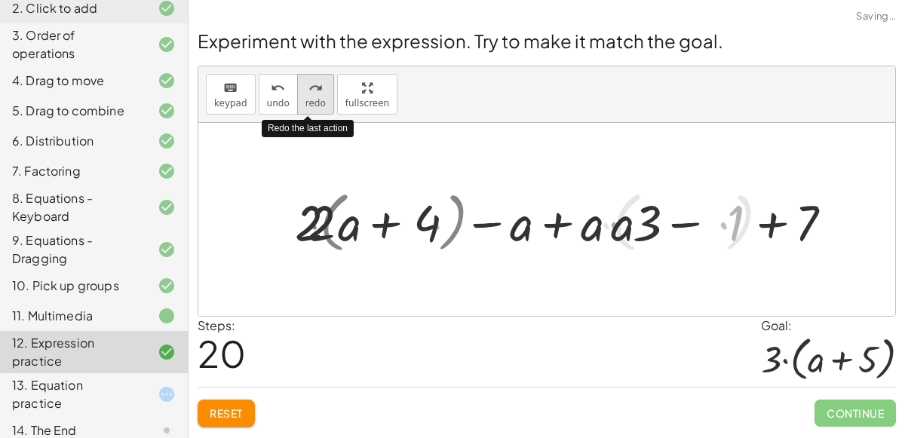
click at [324, 95] on button "redo redo" at bounding box center [315, 94] width 37 height 41
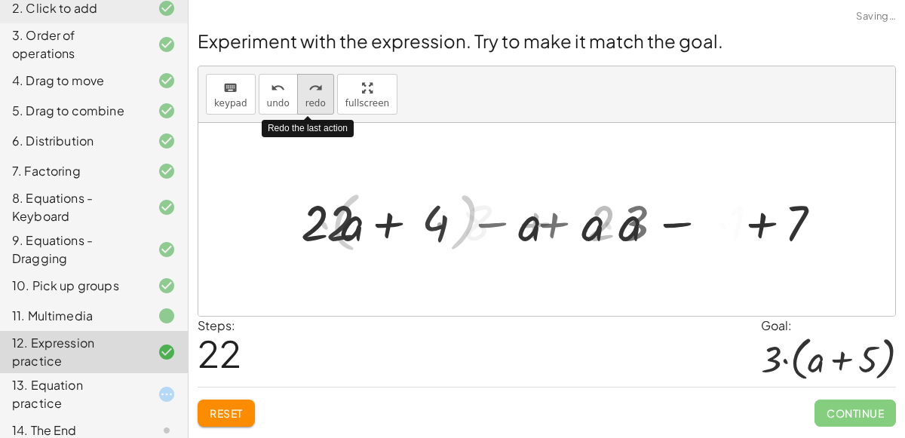
click at [324, 95] on button "redo redo" at bounding box center [315, 94] width 37 height 41
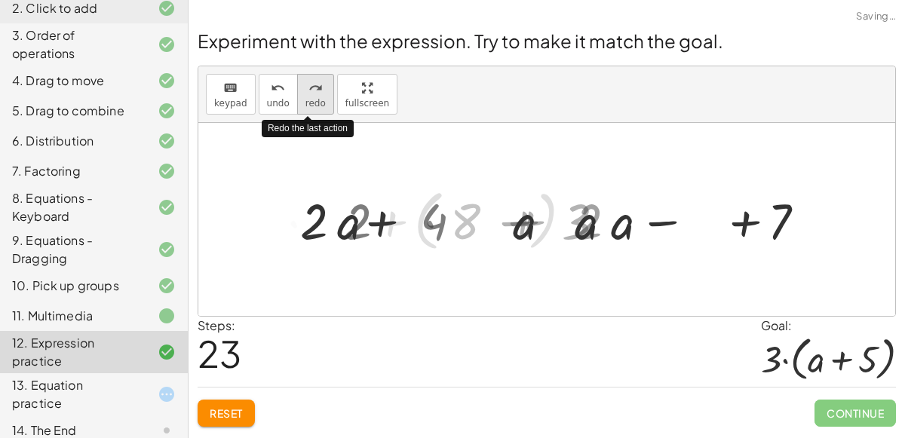
click at [324, 95] on button "redo redo" at bounding box center [315, 94] width 37 height 41
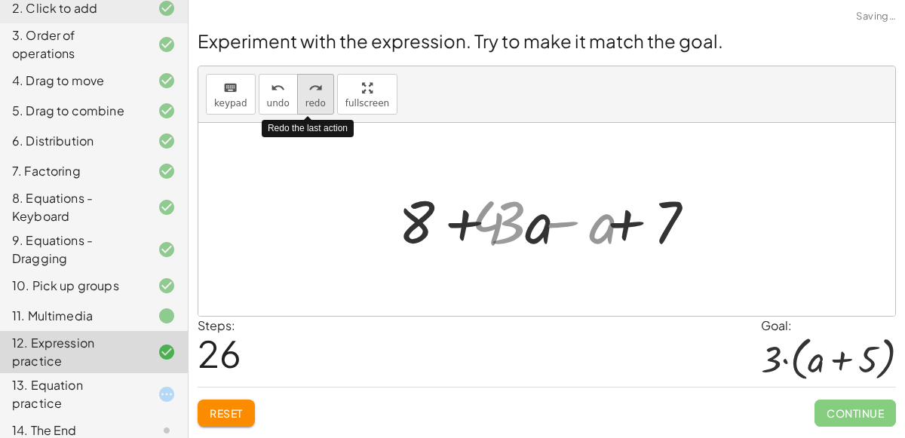
click at [324, 95] on button "redo redo" at bounding box center [315, 94] width 37 height 41
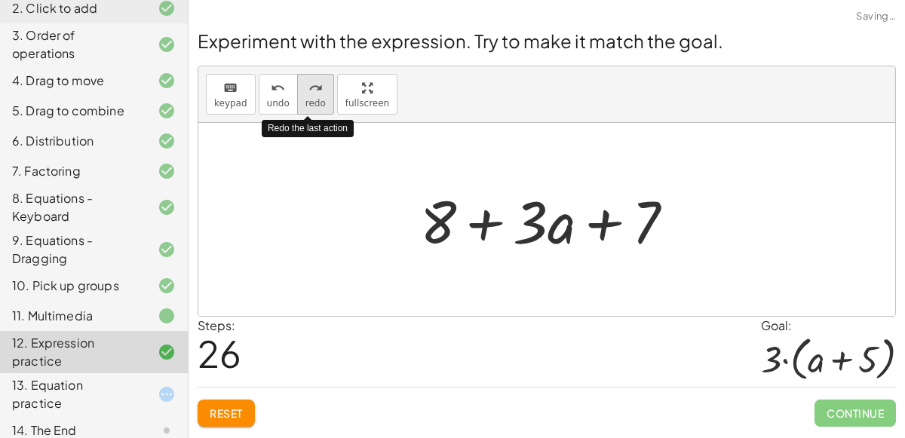
click at [324, 95] on button "redo redo" at bounding box center [315, 94] width 37 height 41
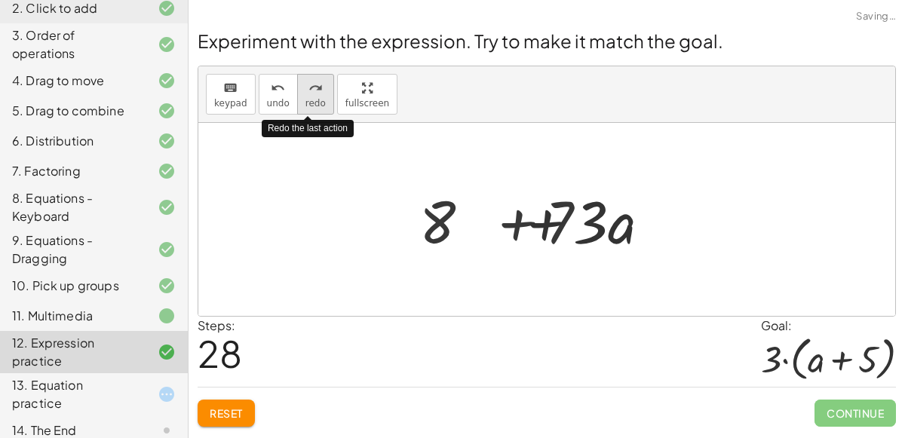
click at [324, 95] on button "redo redo" at bounding box center [315, 94] width 37 height 41
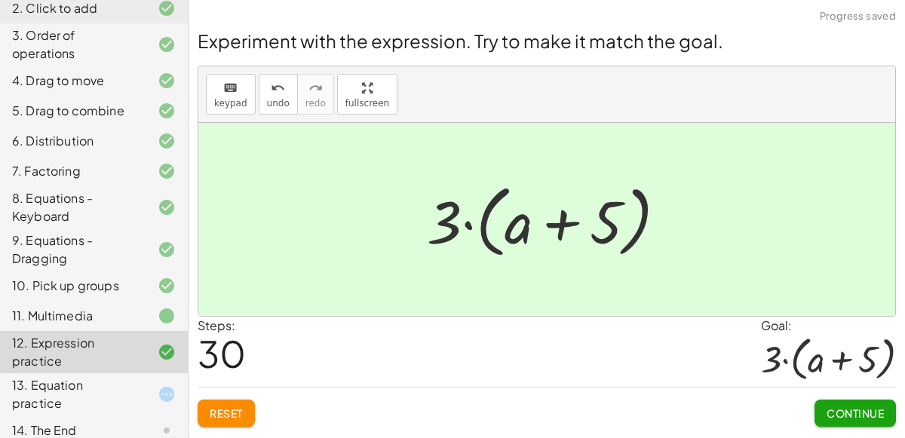
click at [840, 407] on span "Continue" at bounding box center [855, 414] width 57 height 14
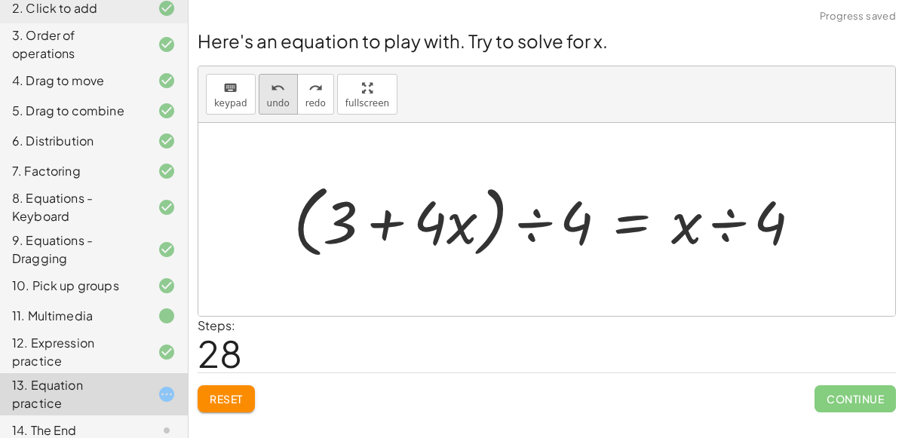
click at [267, 94] on div "undo" at bounding box center [278, 87] width 23 height 18
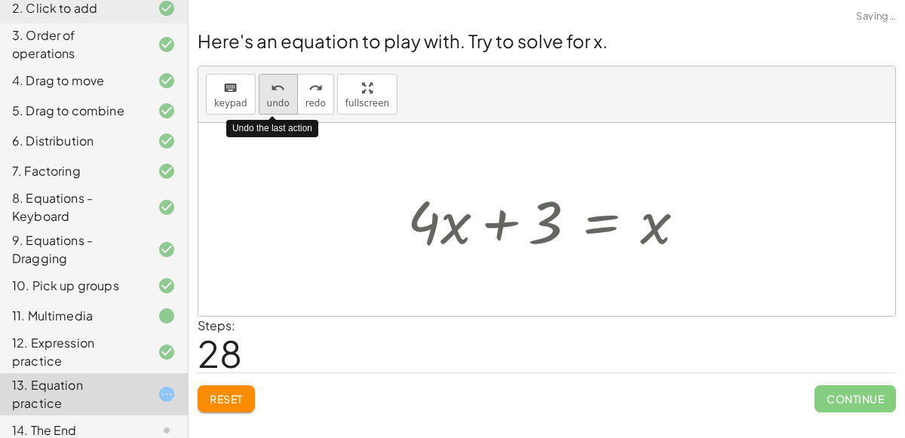
click at [267, 94] on div "undo" at bounding box center [278, 87] width 23 height 18
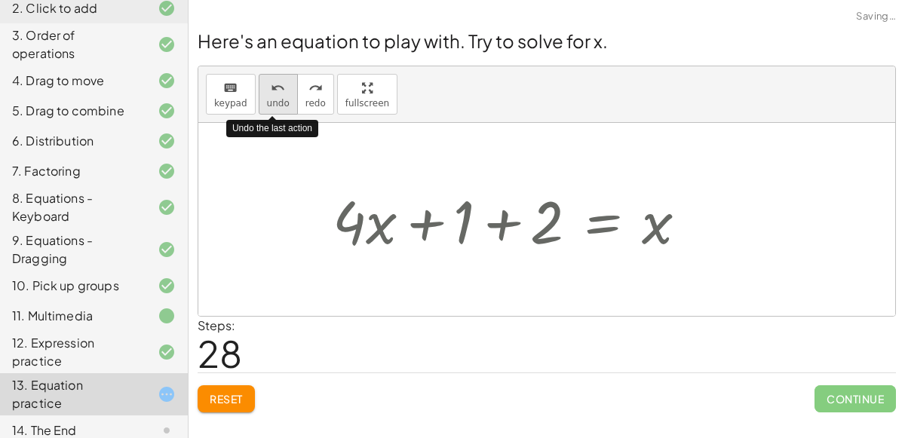
click at [267, 94] on div "undo" at bounding box center [278, 87] width 23 height 18
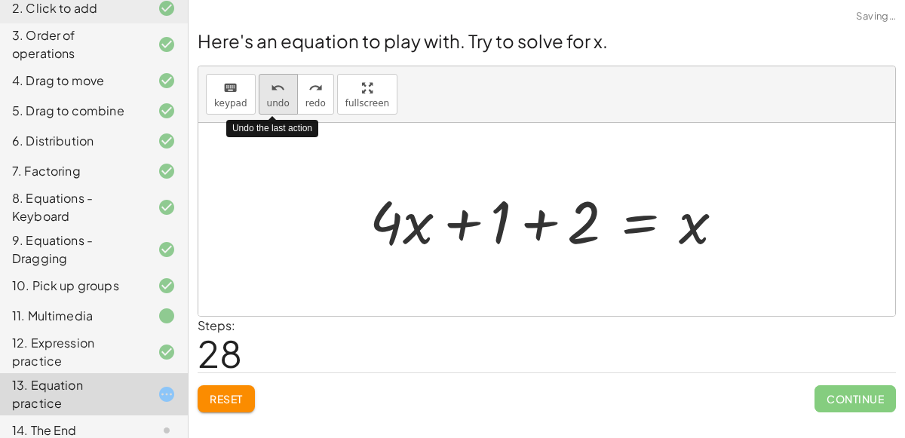
click at [267, 94] on div "undo" at bounding box center [278, 87] width 23 height 18
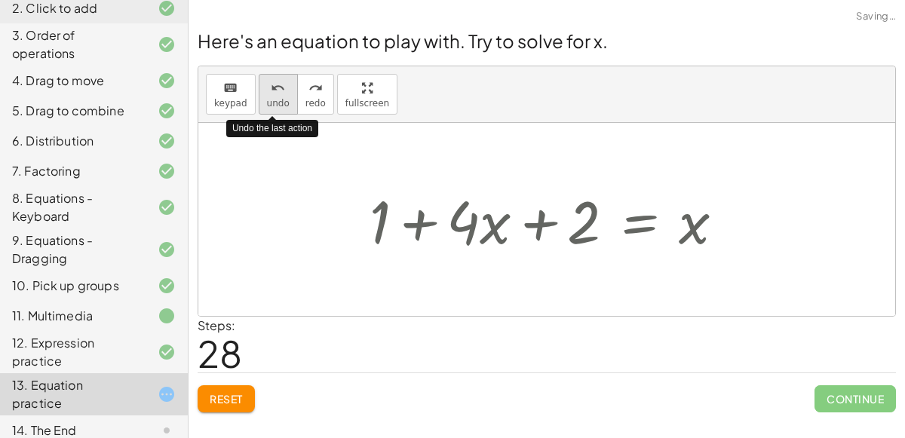
click at [267, 94] on div "undo" at bounding box center [278, 87] width 23 height 18
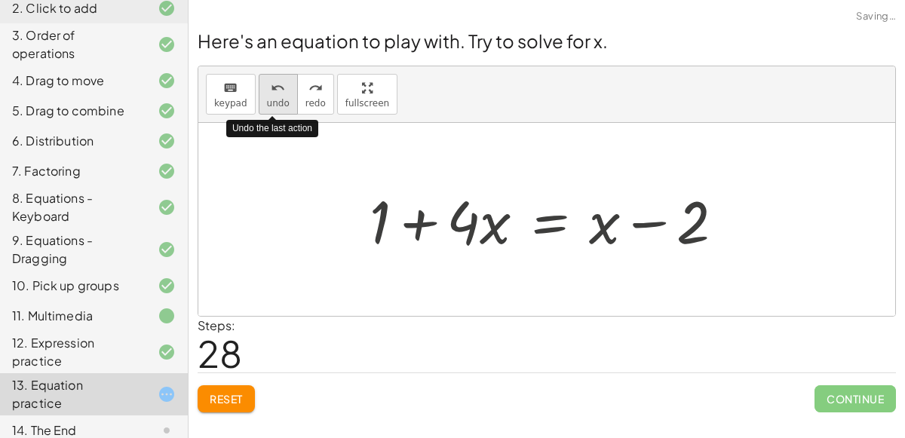
click at [267, 94] on div "undo" at bounding box center [278, 87] width 23 height 18
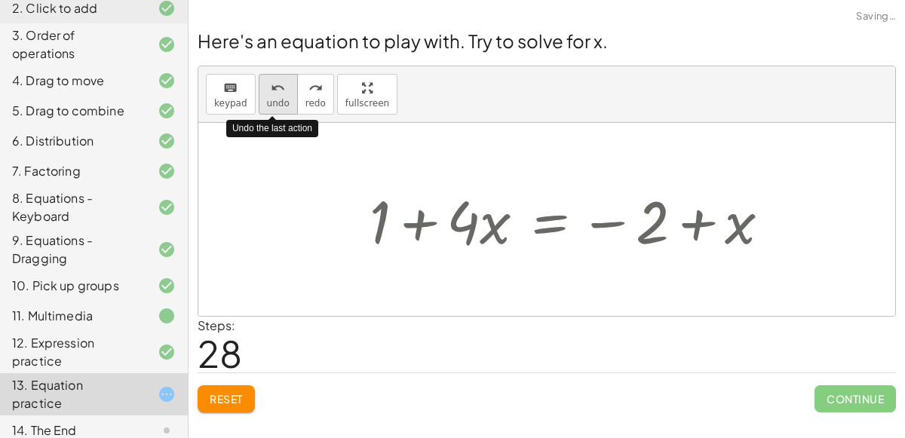
click at [267, 94] on div "undo" at bounding box center [278, 87] width 23 height 18
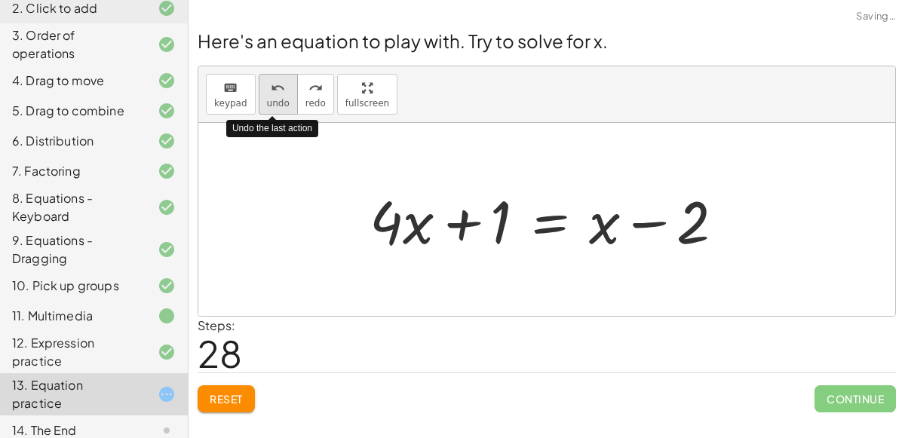
click at [267, 94] on div "undo" at bounding box center [278, 87] width 23 height 18
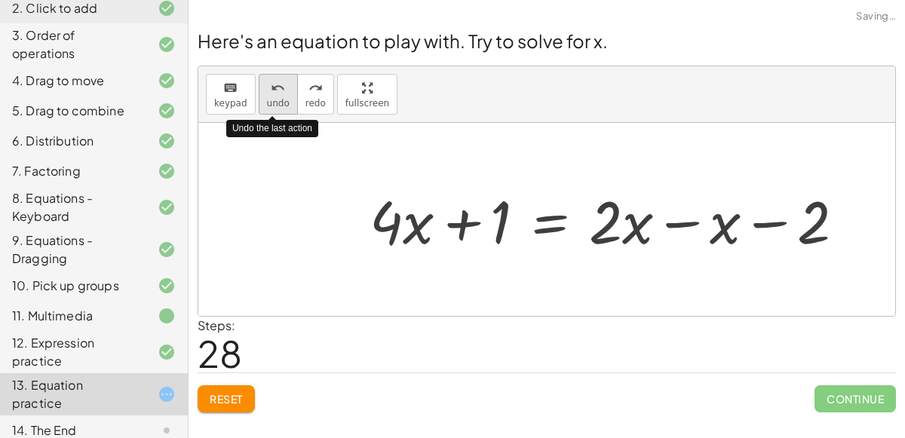
click at [267, 94] on div "undo" at bounding box center [278, 87] width 23 height 18
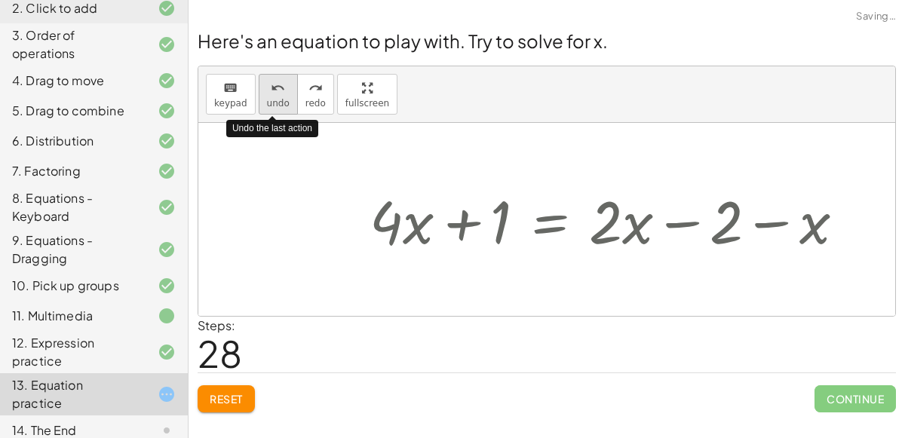
click at [267, 94] on div "undo" at bounding box center [278, 87] width 23 height 18
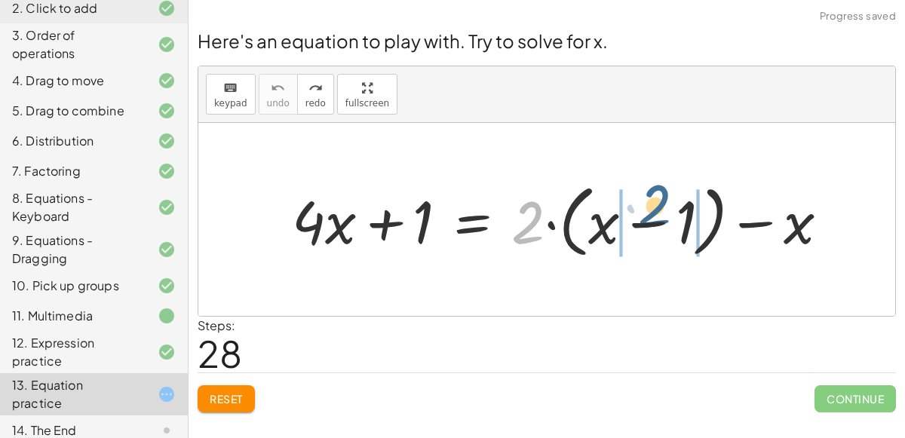
drag, startPoint x: 526, startPoint y: 211, endPoint x: 649, endPoint y: 195, distance: 124.8
click at [649, 195] on div at bounding box center [566, 220] width 564 height 87
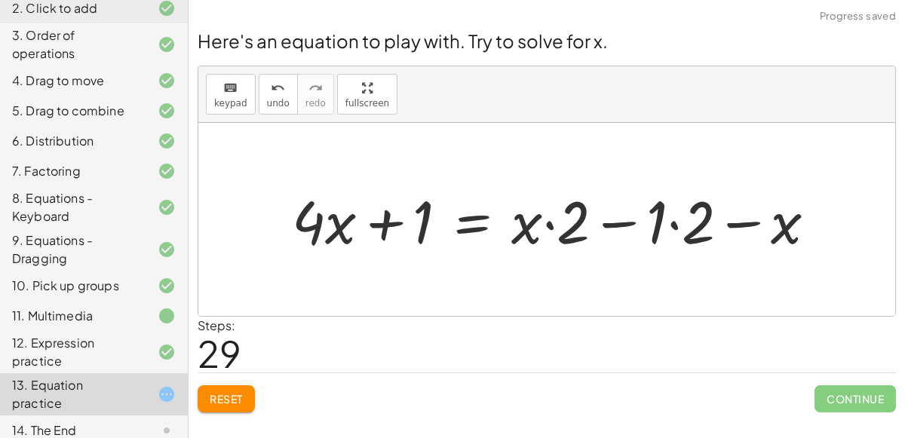
click at [71, 335] on div "12. Expression practice" at bounding box center [72, 352] width 121 height 36
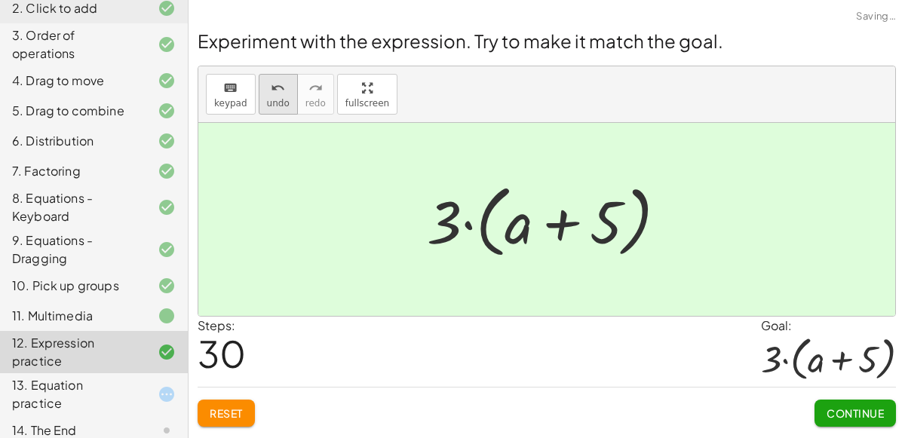
click at [277, 101] on span "undo" at bounding box center [278, 103] width 23 height 11
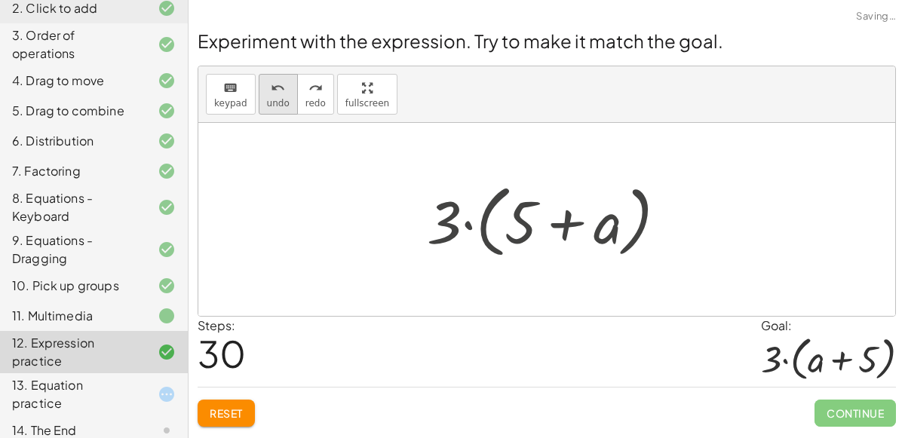
click at [277, 101] on span "undo" at bounding box center [278, 103] width 23 height 11
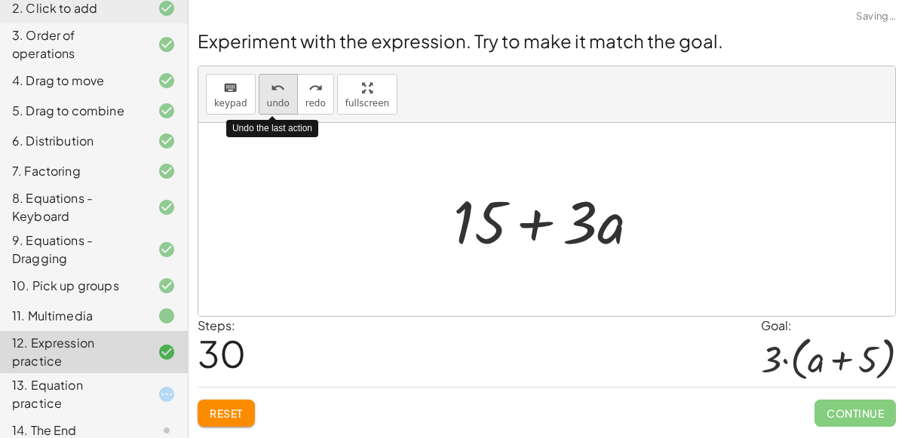
click at [277, 101] on span "undo" at bounding box center [278, 103] width 23 height 11
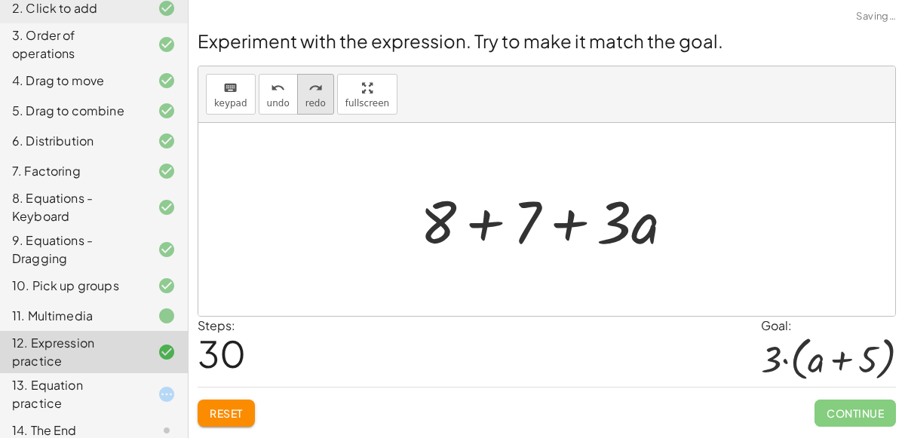
click at [312, 99] on span "redo" at bounding box center [316, 103] width 20 height 11
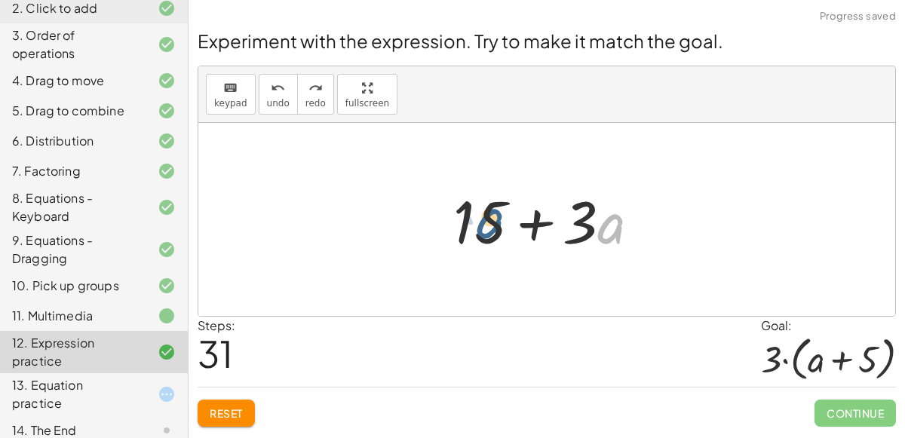
drag, startPoint x: 611, startPoint y: 232, endPoint x: 487, endPoint y: 226, distance: 123.9
click at [487, 226] on div at bounding box center [553, 220] width 214 height 78
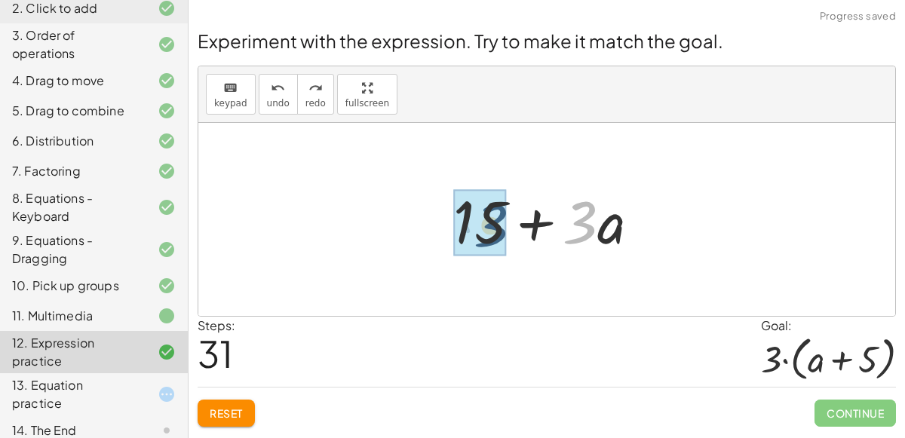
drag, startPoint x: 582, startPoint y: 211, endPoint x: 488, endPoint y: 212, distance: 94.3
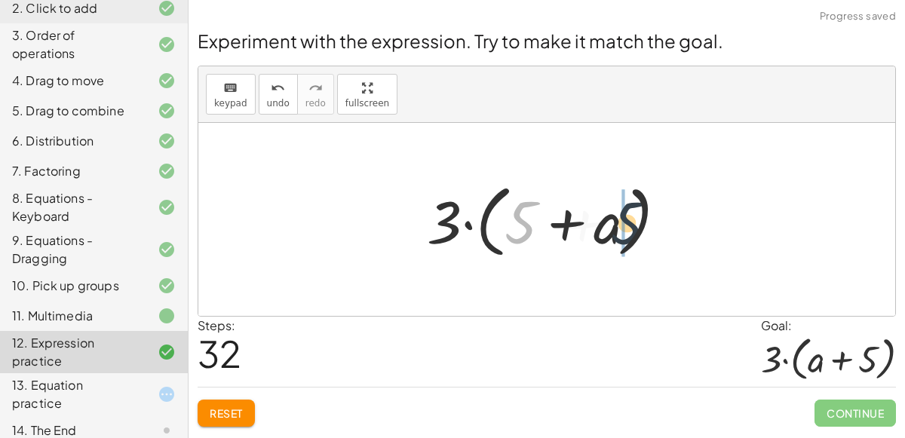
drag, startPoint x: 520, startPoint y: 213, endPoint x: 643, endPoint y: 210, distance: 122.2
click at [643, 210] on div at bounding box center [552, 220] width 267 height 87
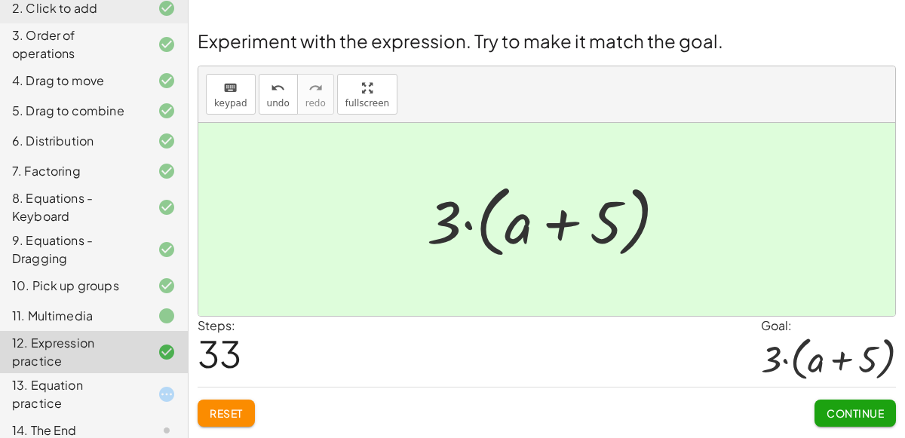
click at [68, 380] on div "13. Equation practice" at bounding box center [72, 394] width 121 height 36
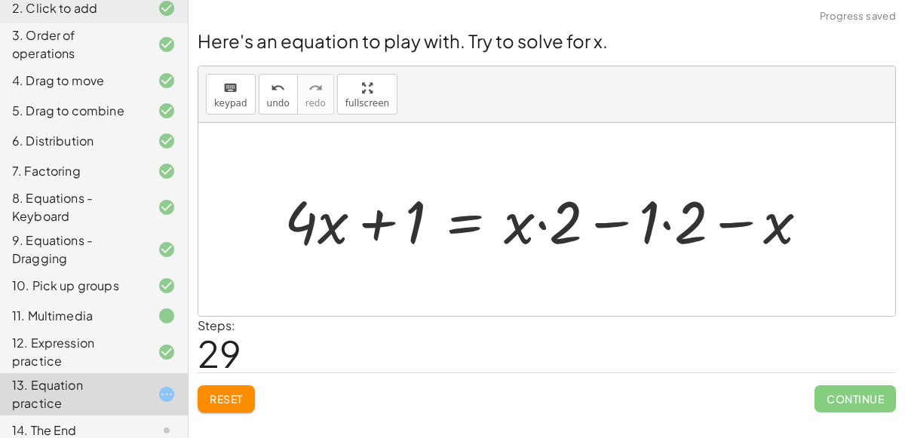
click at [660, 221] on div at bounding box center [552, 220] width 551 height 78
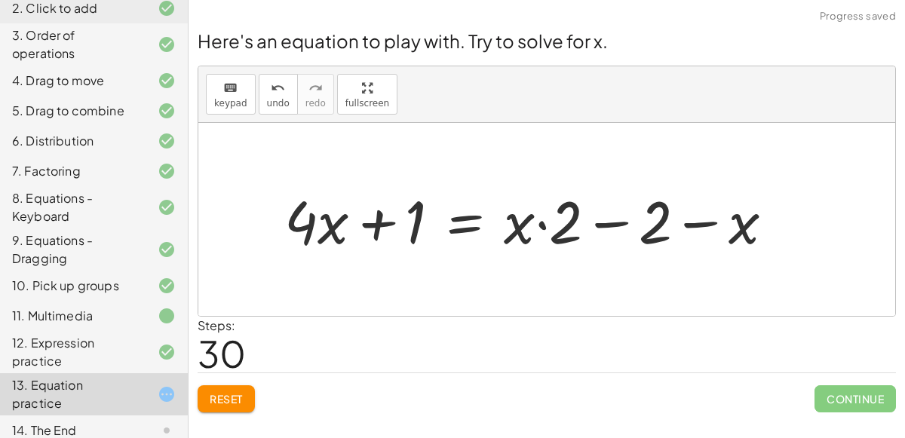
click at [613, 226] on div at bounding box center [535, 220] width 517 height 78
click at [542, 223] on div at bounding box center [535, 220] width 517 height 78
click at [541, 223] on div at bounding box center [535, 220] width 517 height 78
drag, startPoint x: 523, startPoint y: 226, endPoint x: 736, endPoint y: 228, distance: 213.5
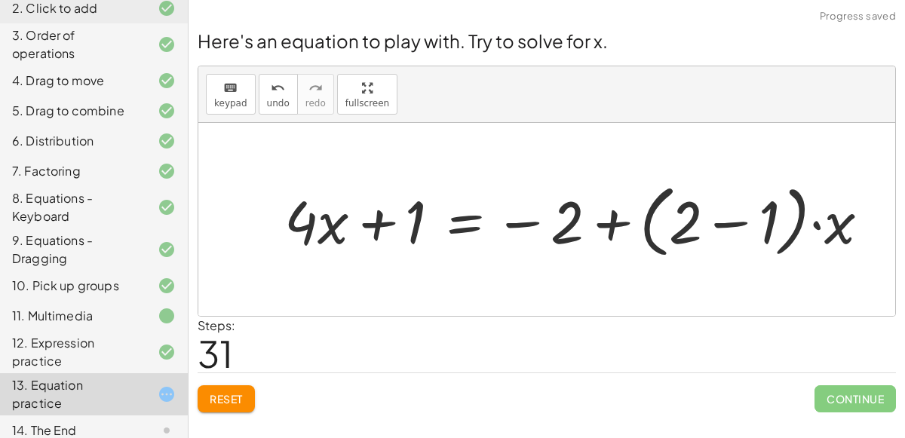
click at [729, 225] on div at bounding box center [583, 220] width 613 height 87
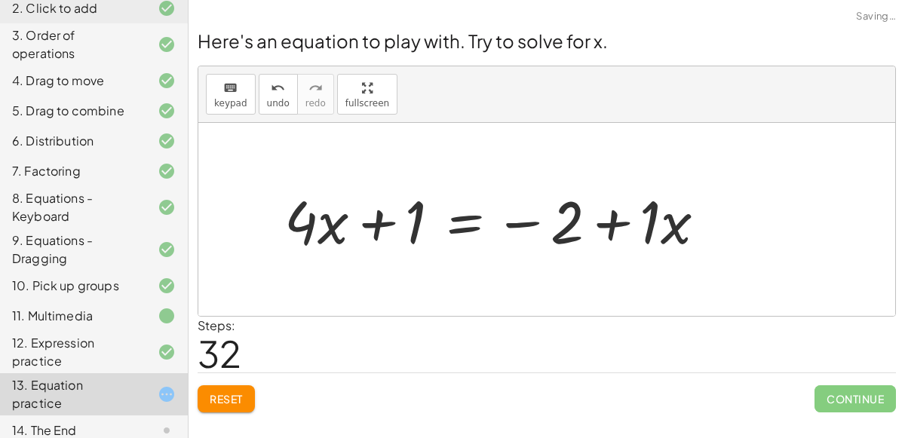
click at [625, 226] on div at bounding box center [501, 220] width 449 height 78
click at [282, 103] on button "undo undo" at bounding box center [278, 94] width 39 height 41
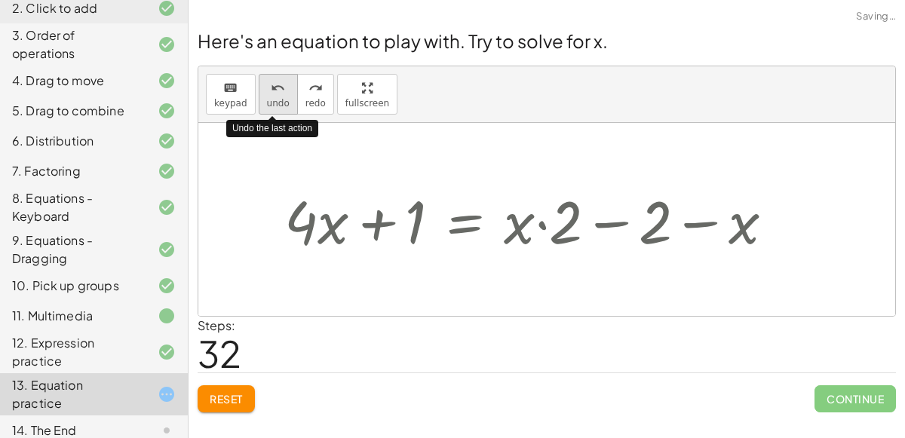
click at [281, 103] on span "undo" at bounding box center [278, 103] width 23 height 11
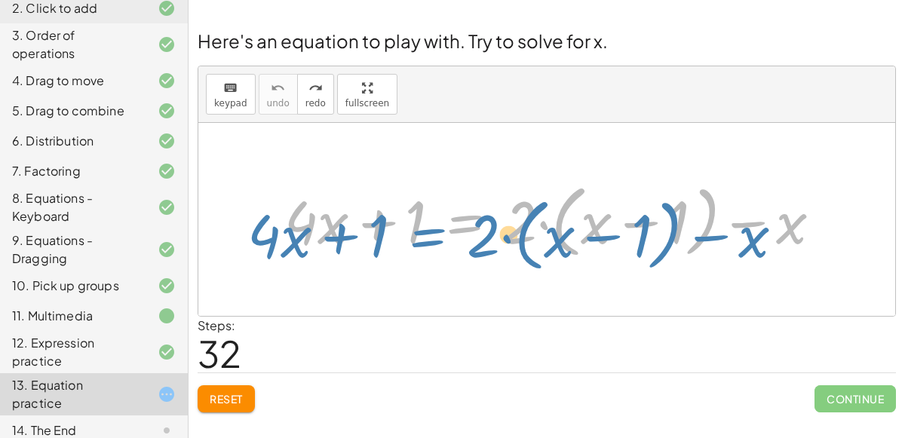
drag, startPoint x: 502, startPoint y: 235, endPoint x: 453, endPoint y: 252, distance: 52.7
click at [453, 252] on div at bounding box center [559, 220] width 564 height 87
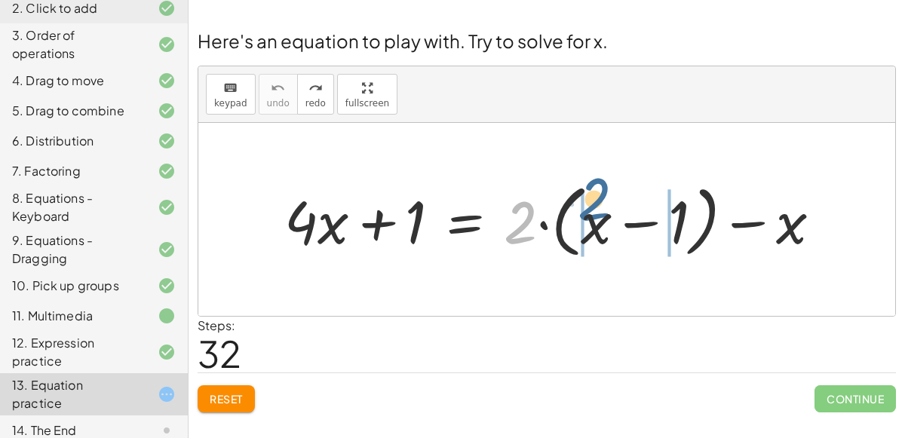
drag, startPoint x: 514, startPoint y: 230, endPoint x: 591, endPoint y: 234, distance: 77.8
click at [591, 234] on div at bounding box center [559, 220] width 564 height 87
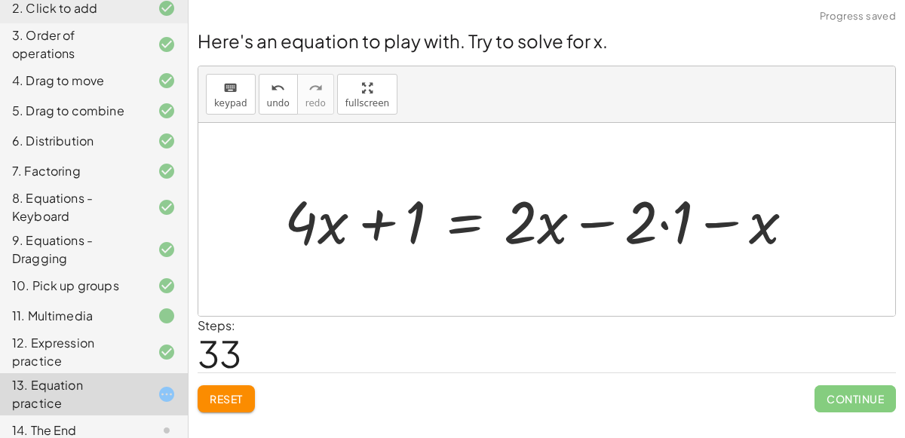
click at [606, 226] on div at bounding box center [545, 220] width 537 height 78
click at [660, 224] on div at bounding box center [545, 220] width 537 height 78
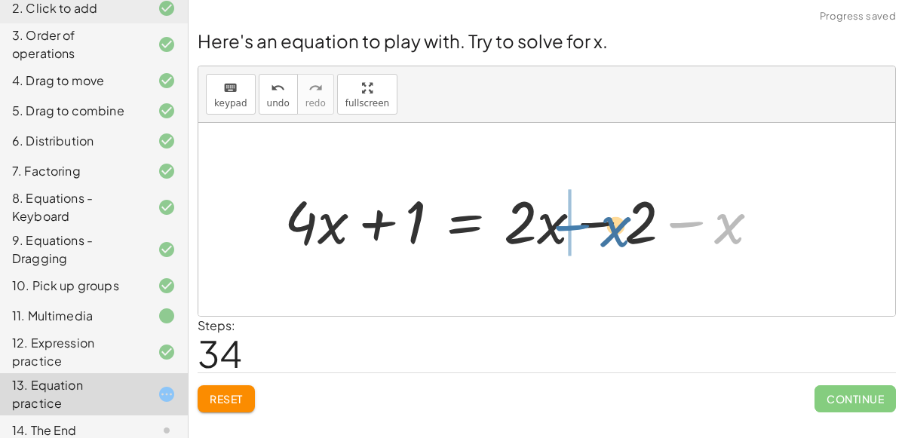
drag, startPoint x: 710, startPoint y: 229, endPoint x: 595, endPoint y: 232, distance: 114.7
click at [595, 232] on div at bounding box center [528, 220] width 502 height 78
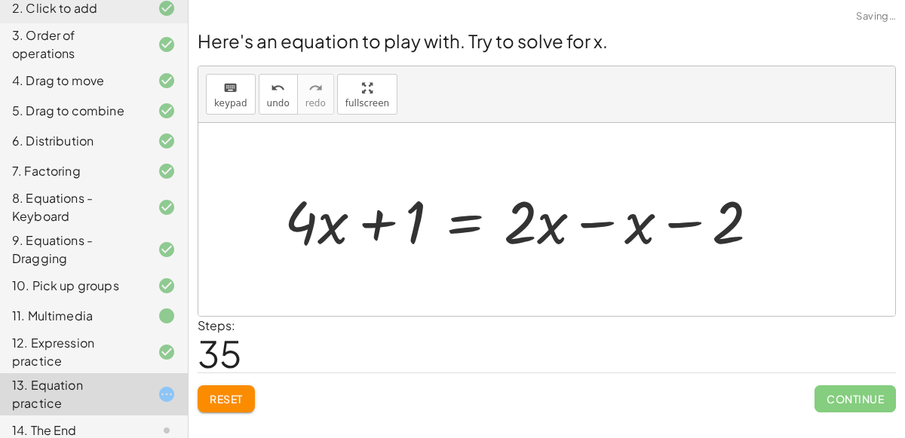
click at [600, 224] on div at bounding box center [528, 220] width 502 height 78
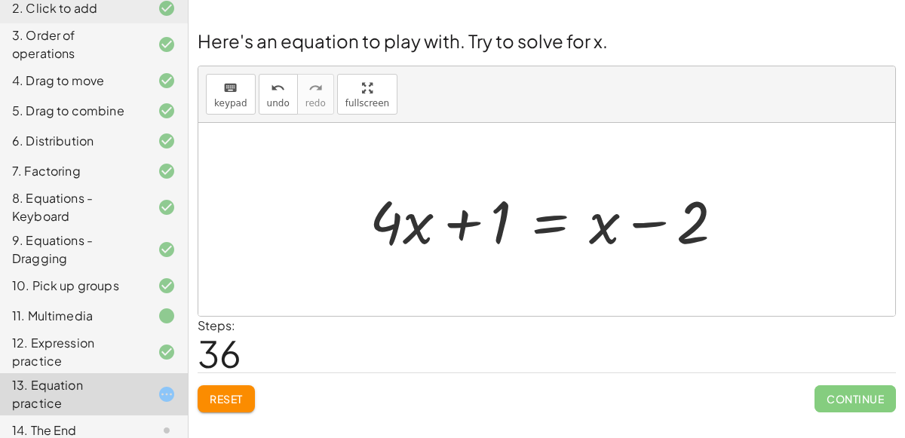
click at [634, 214] on div at bounding box center [553, 220] width 382 height 78
click at [473, 218] on div at bounding box center [553, 220] width 382 height 78
drag, startPoint x: 505, startPoint y: 216, endPoint x: 493, endPoint y: 218, distance: 12.9
click at [493, 218] on div at bounding box center [553, 220] width 382 height 78
drag, startPoint x: 413, startPoint y: 224, endPoint x: 410, endPoint y: 233, distance: 9.3
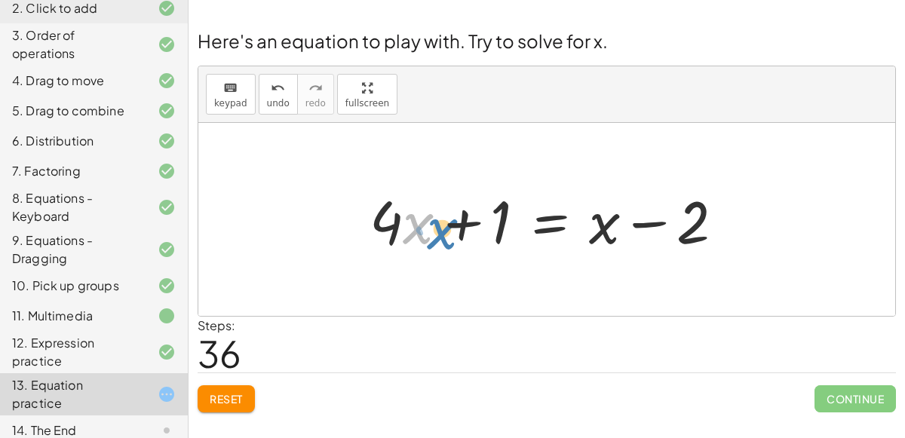
click at [410, 233] on div at bounding box center [553, 220] width 382 height 78
drag, startPoint x: 379, startPoint y: 224, endPoint x: 494, endPoint y: 220, distance: 115.5
click at [494, 220] on div at bounding box center [553, 220] width 382 height 78
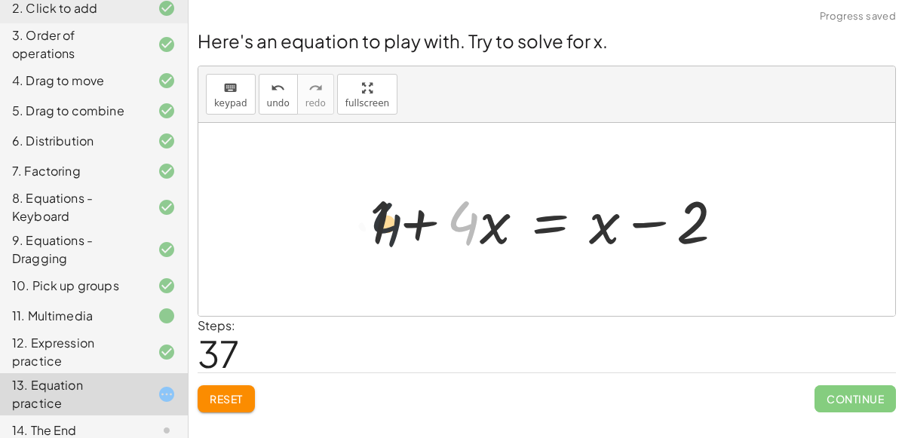
drag, startPoint x: 465, startPoint y: 229, endPoint x: 379, endPoint y: 228, distance: 86.0
click at [379, 228] on div at bounding box center [553, 220] width 382 height 78
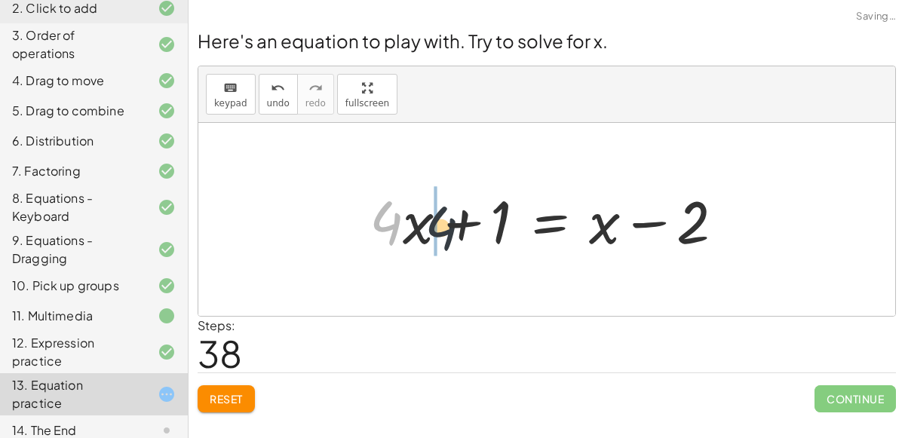
drag, startPoint x: 391, startPoint y: 228, endPoint x: 459, endPoint y: 232, distance: 68.0
click at [459, 232] on div at bounding box center [553, 220] width 382 height 78
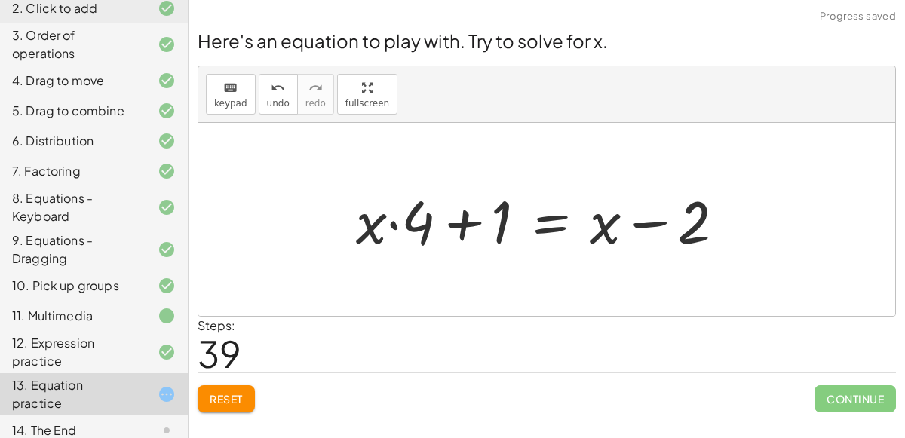
click at [450, 227] on div at bounding box center [547, 220] width 396 height 78
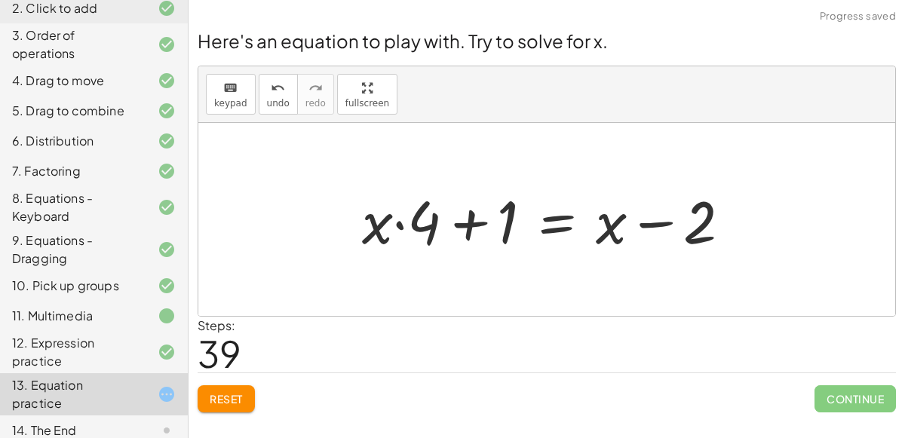
click at [400, 222] on div at bounding box center [553, 220] width 396 height 78
drag, startPoint x: 504, startPoint y: 224, endPoint x: 456, endPoint y: 225, distance: 48.3
click at [456, 225] on div at bounding box center [553, 220] width 396 height 78
click at [475, 228] on div at bounding box center [553, 220] width 396 height 78
click at [472, 226] on div at bounding box center [553, 220] width 396 height 78
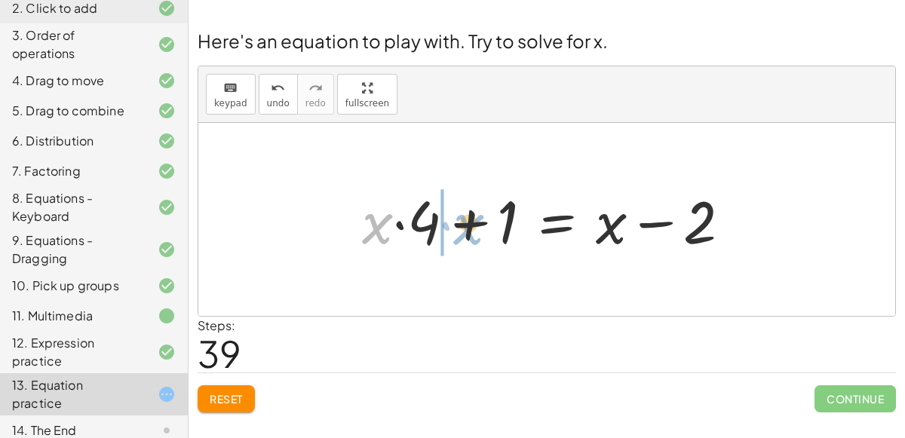
drag, startPoint x: 381, startPoint y: 228, endPoint x: 471, endPoint y: 228, distance: 90.5
click at [471, 228] on div at bounding box center [553, 220] width 396 height 78
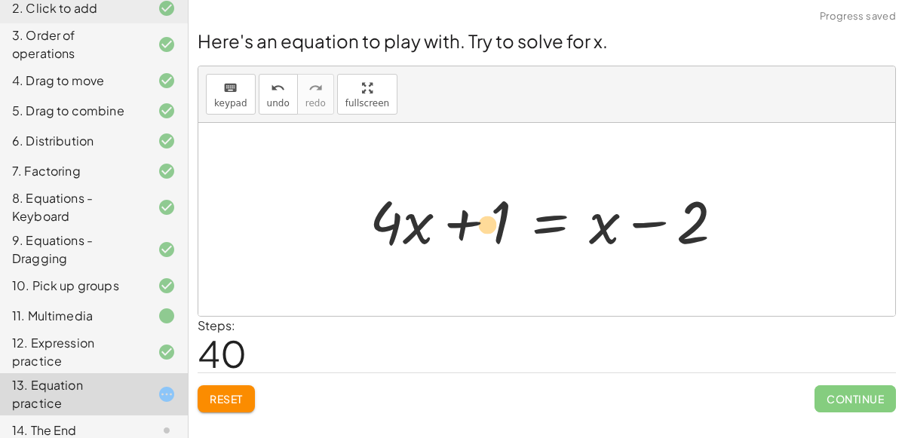
drag, startPoint x: 382, startPoint y: 234, endPoint x: 479, endPoint y: 236, distance: 96.6
click at [479, 236] on div at bounding box center [553, 220] width 382 height 78
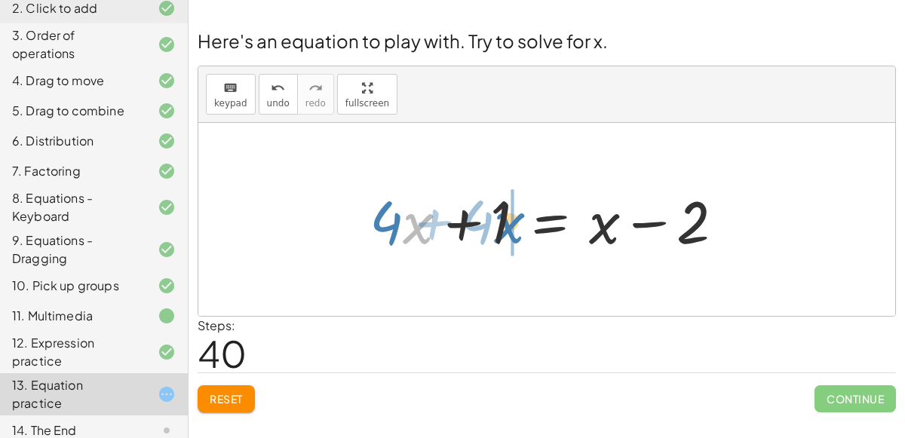
drag, startPoint x: 420, startPoint y: 228, endPoint x: 511, endPoint y: 227, distance: 91.3
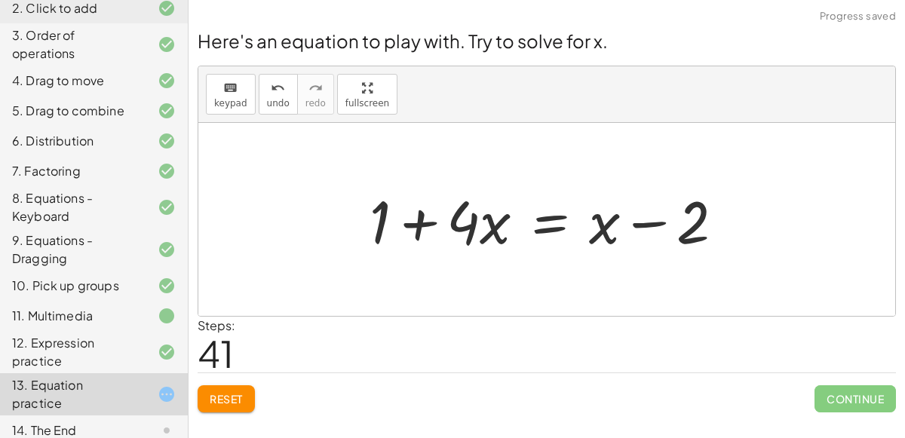
click at [425, 225] on div at bounding box center [553, 220] width 382 height 78
drag, startPoint x: 593, startPoint y: 231, endPoint x: 732, endPoint y: 247, distance: 140.4
click at [732, 247] on div at bounding box center [553, 220] width 382 height 78
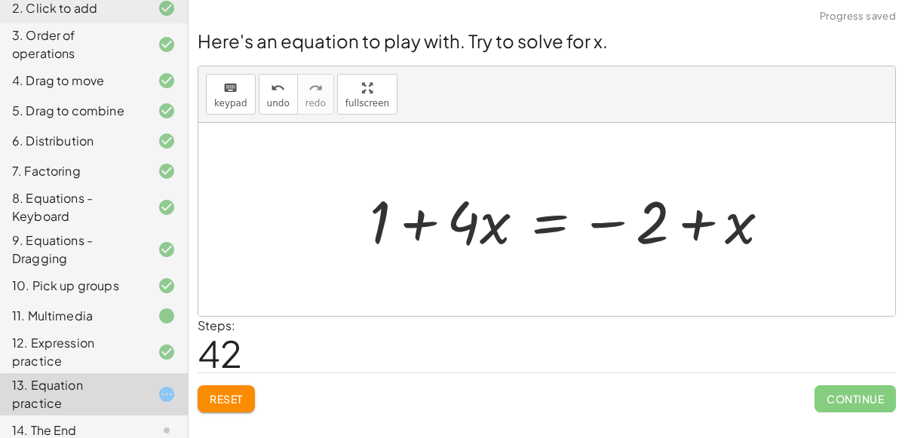
click at [697, 223] on div at bounding box center [576, 220] width 428 height 78
click at [613, 223] on div at bounding box center [576, 220] width 428 height 78
drag, startPoint x: 662, startPoint y: 229, endPoint x: 749, endPoint y: 236, distance: 87.8
click at [749, 236] on div at bounding box center [576, 220] width 428 height 78
drag, startPoint x: 656, startPoint y: 235, endPoint x: 791, endPoint y: 244, distance: 135.3
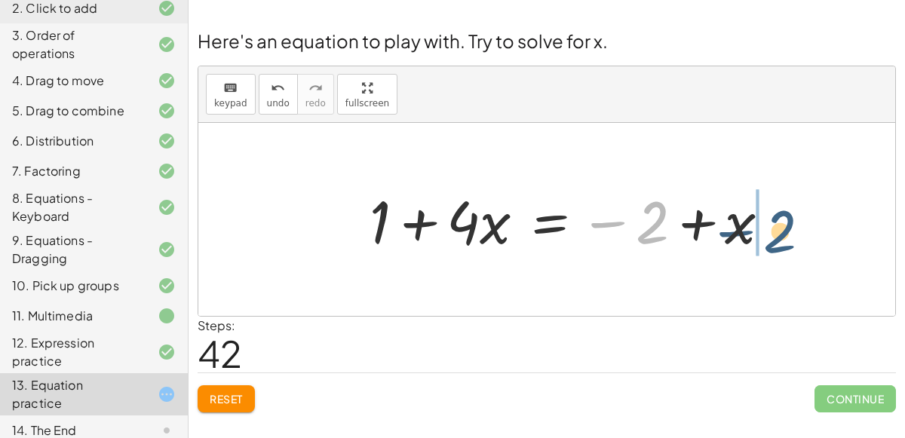
click at [791, 244] on div "+ · 4 · x + 1 = + · 2 · ( + x − 1 ) − x + · 4 · x + 1 = + · 2 · x − · 2 · 1 − x…" at bounding box center [570, 219] width 447 height 85
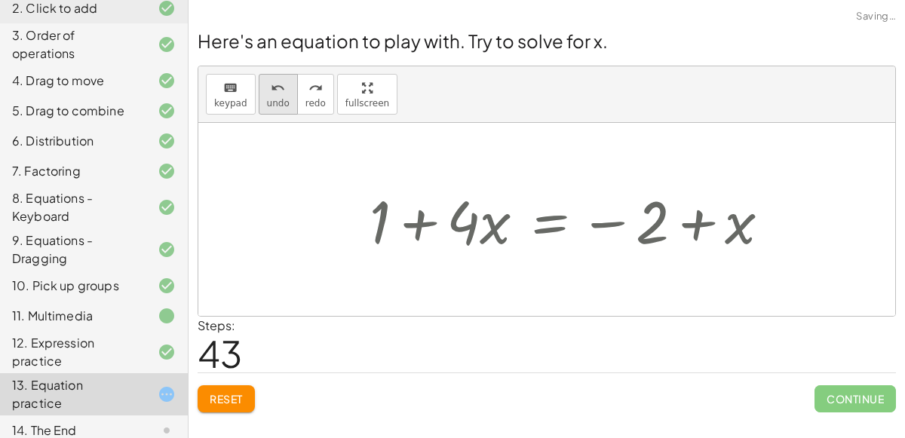
click at [283, 77] on button "undo undo" at bounding box center [278, 94] width 39 height 41
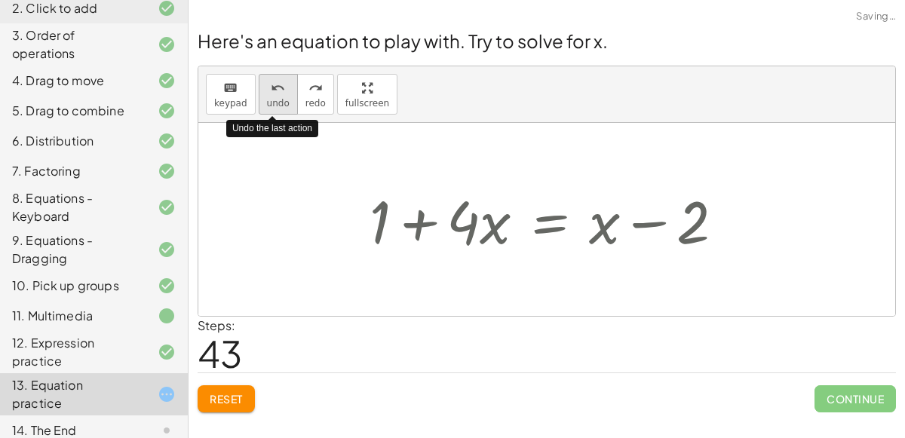
click at [283, 77] on button "undo undo" at bounding box center [278, 94] width 39 height 41
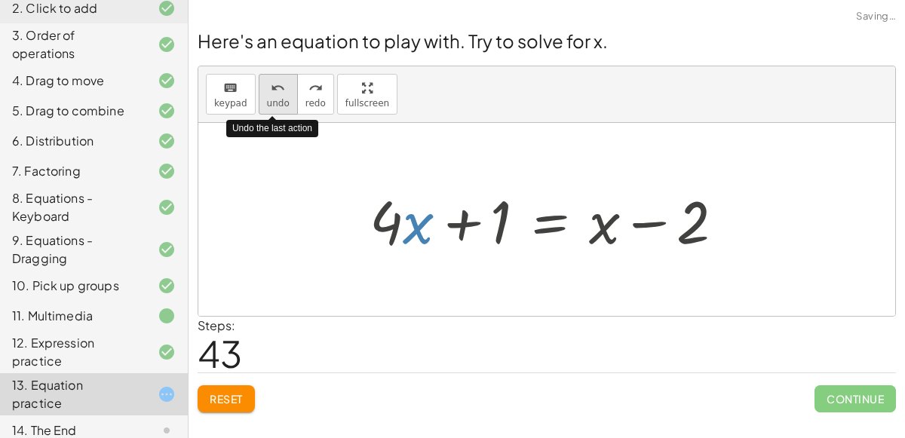
click at [283, 77] on button "undo undo" at bounding box center [278, 94] width 39 height 41
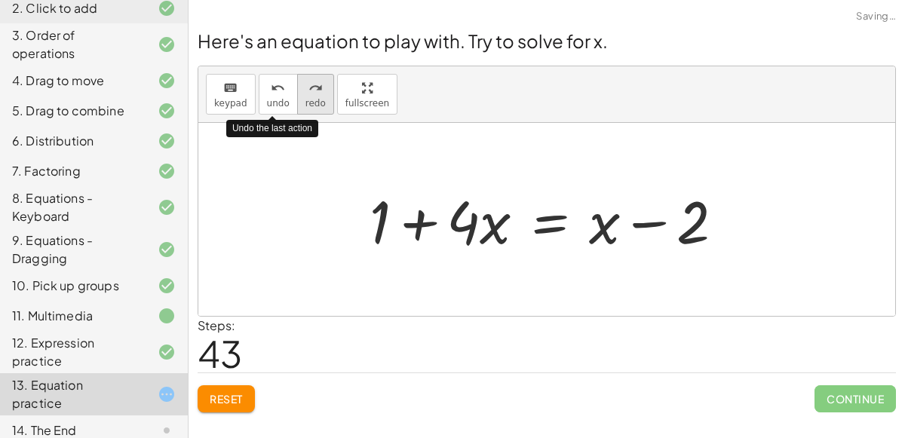
click at [309, 83] on icon "redo" at bounding box center [316, 88] width 14 height 18
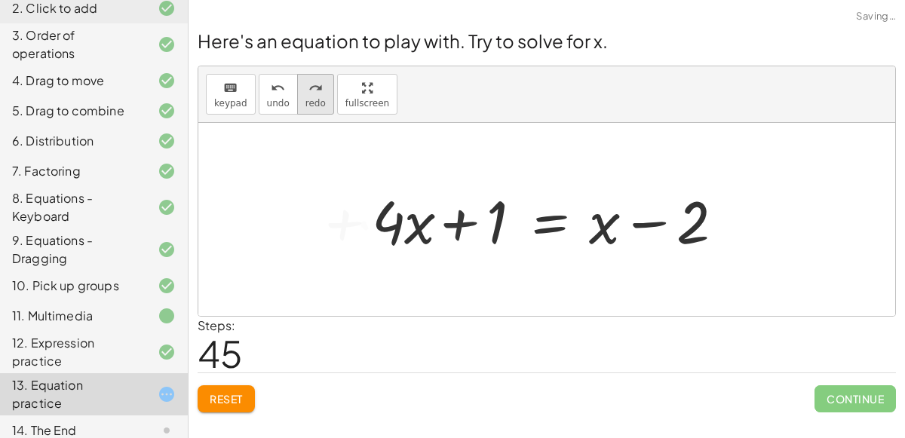
click at [309, 83] on icon "redo" at bounding box center [316, 88] width 14 height 18
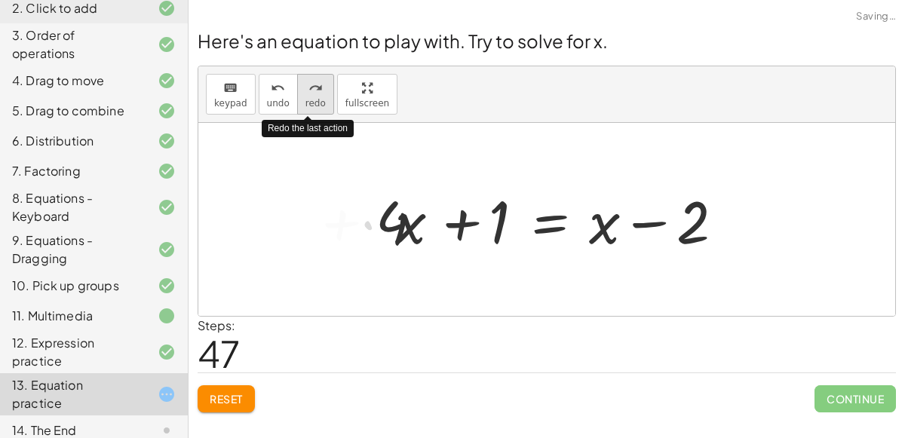
click at [309, 83] on icon "redo" at bounding box center [316, 88] width 14 height 18
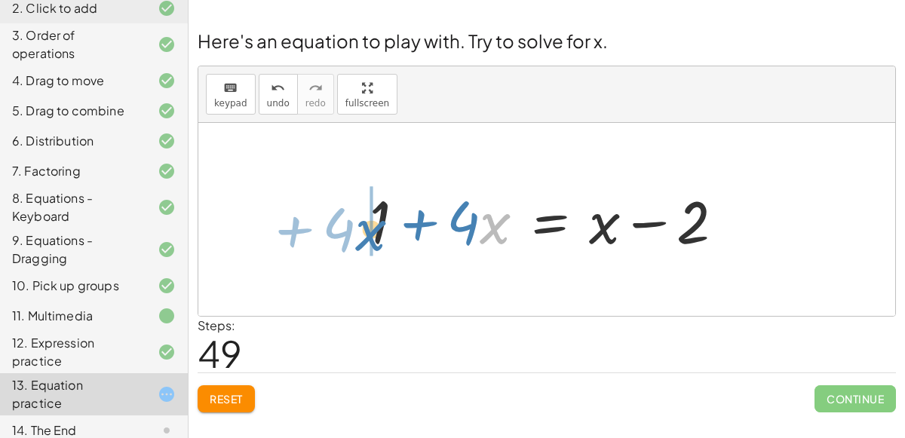
drag, startPoint x: 492, startPoint y: 232, endPoint x: 352, endPoint y: 234, distance: 139.6
click at [352, 234] on div "+ · 4 · x + 1 = + · 2 · ( + x − 1 ) − x + · 4 · x + 1 = + · 2 · x − · 2 · 1 − x…" at bounding box center [547, 219] width 401 height 85
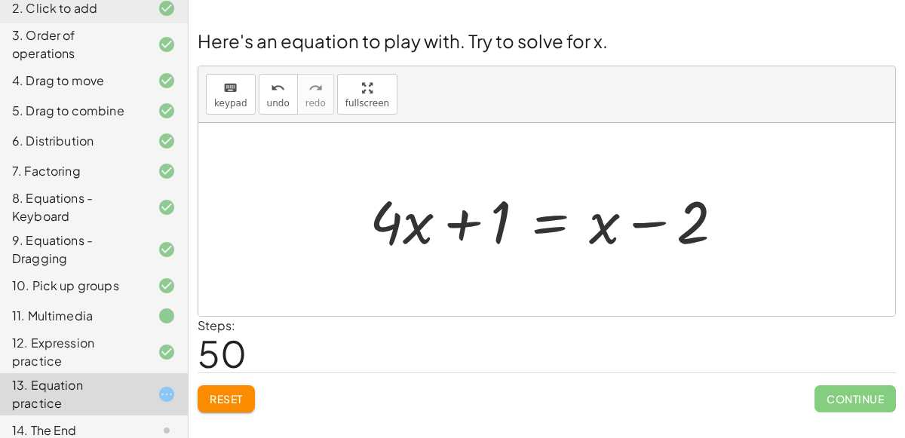
click at [560, 223] on div at bounding box center [553, 220] width 382 height 78
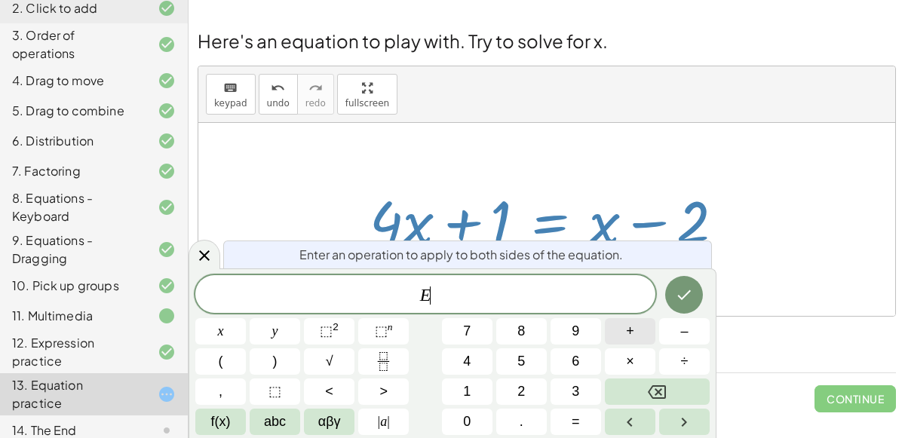
click at [649, 336] on button "+" at bounding box center [630, 331] width 51 height 26
click at [524, 375] on button "5" at bounding box center [521, 362] width 51 height 26
click at [649, 387] on icon "Backspace" at bounding box center [657, 392] width 18 height 18
click at [527, 385] on button "2" at bounding box center [521, 392] width 51 height 26
click at [680, 298] on icon "Done" at bounding box center [684, 295] width 18 height 18
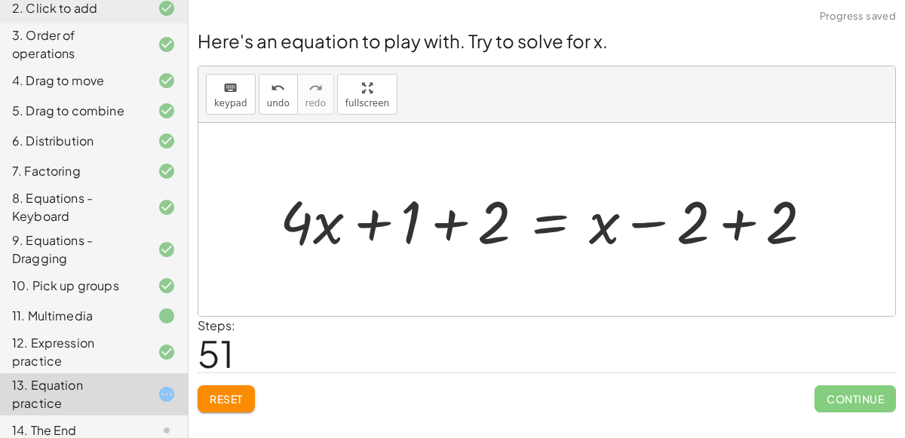
click at [445, 229] on div at bounding box center [552, 220] width 560 height 78
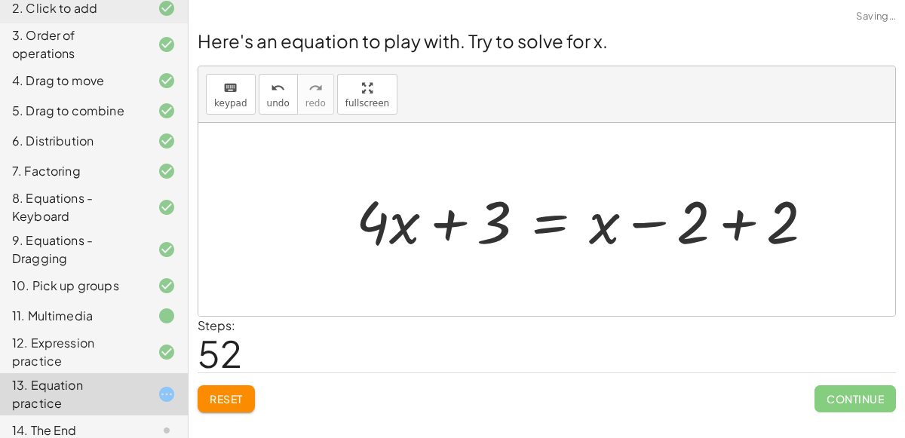
click at [732, 223] on div at bounding box center [591, 220] width 485 height 78
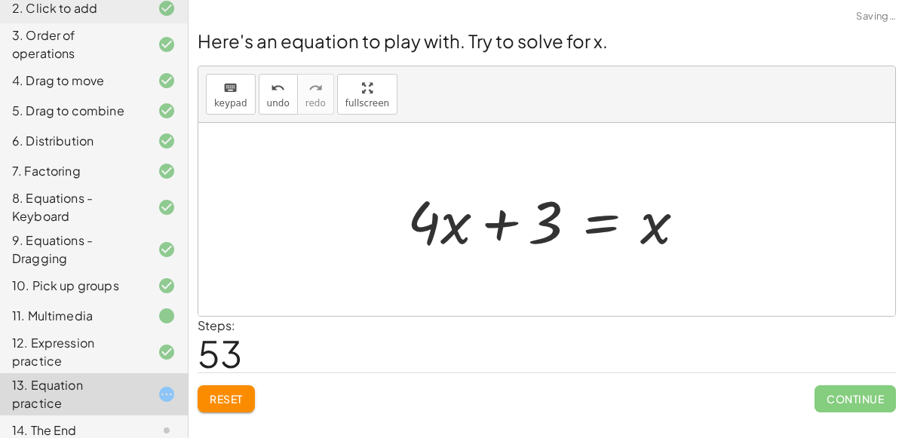
click at [516, 228] on div at bounding box center [553, 220] width 306 height 78
click at [597, 226] on div at bounding box center [553, 220] width 306 height 78
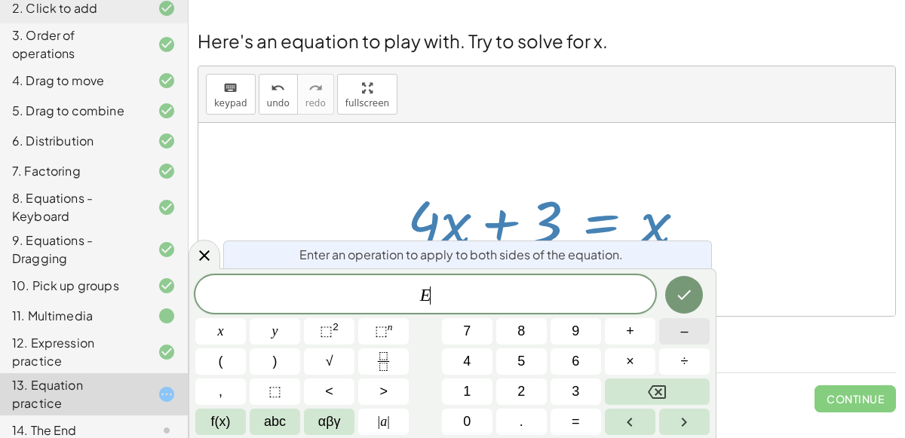
click at [681, 325] on span "–" at bounding box center [684, 331] width 8 height 20
click at [580, 398] on button "3" at bounding box center [576, 392] width 51 height 26
click at [692, 309] on button "Done" at bounding box center [684, 295] width 38 height 38
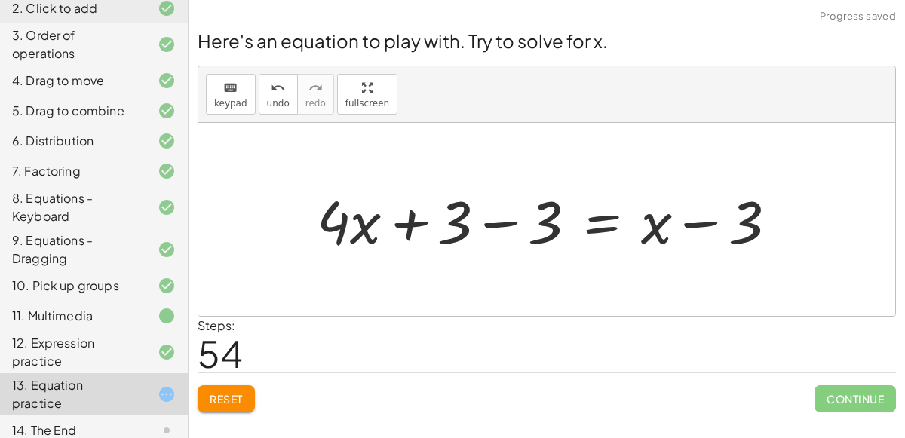
click at [493, 226] on div at bounding box center [552, 220] width 487 height 78
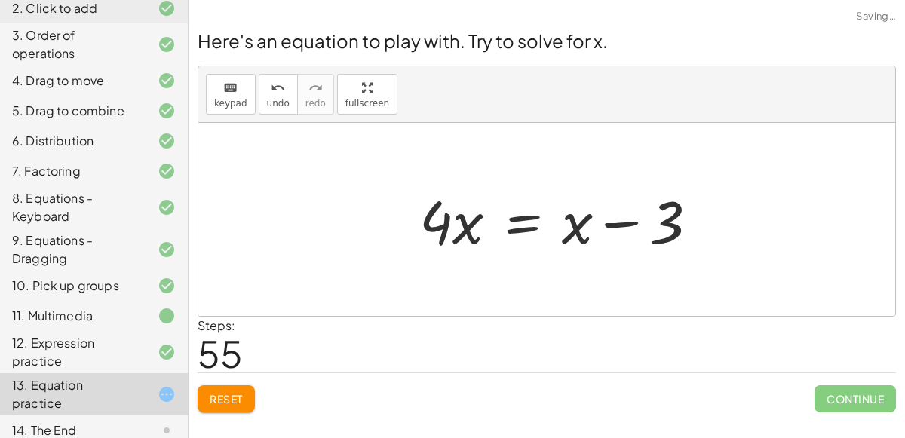
click at [695, 227] on div at bounding box center [565, 220] width 306 height 78
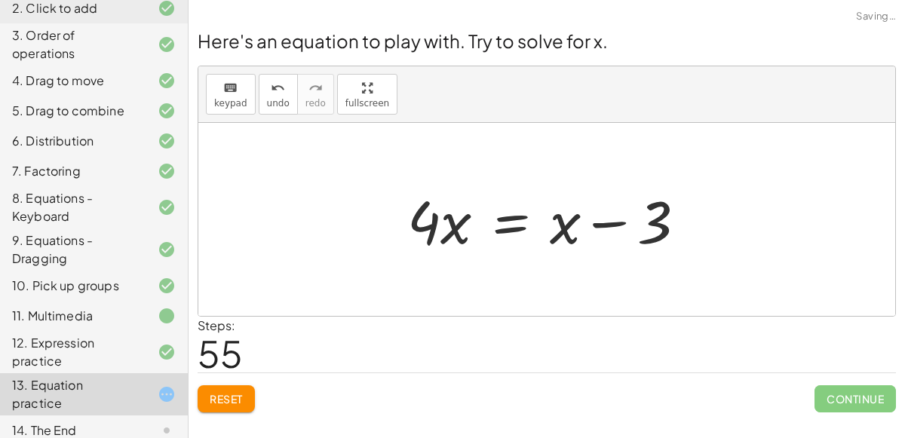
click at [618, 224] on div at bounding box center [553, 220] width 306 height 78
drag, startPoint x: 574, startPoint y: 239, endPoint x: 709, endPoint y: 234, distance: 135.1
click at [709, 234] on div "+ · 4 · x + 1 = + · 2 · ( + x − 1 ) − x + · 4 · x + 1 = + · 2 · x − · 2 · 1 − x…" at bounding box center [547, 219] width 325 height 85
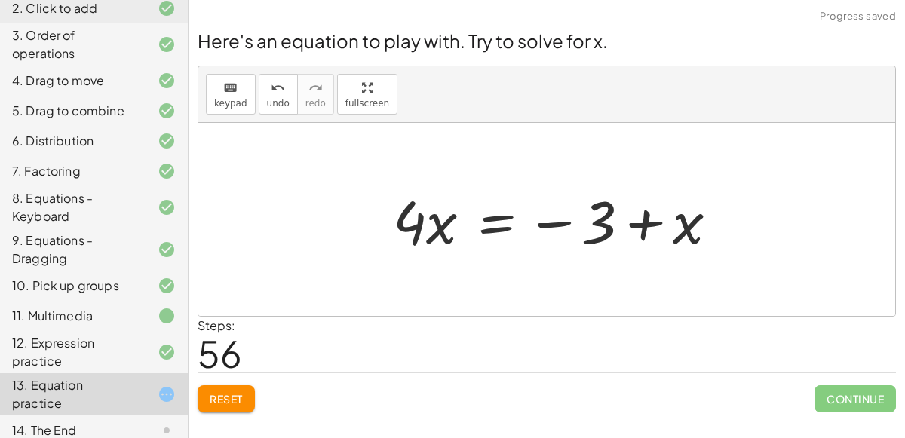
click at [664, 225] on div at bounding box center [561, 220] width 352 height 78
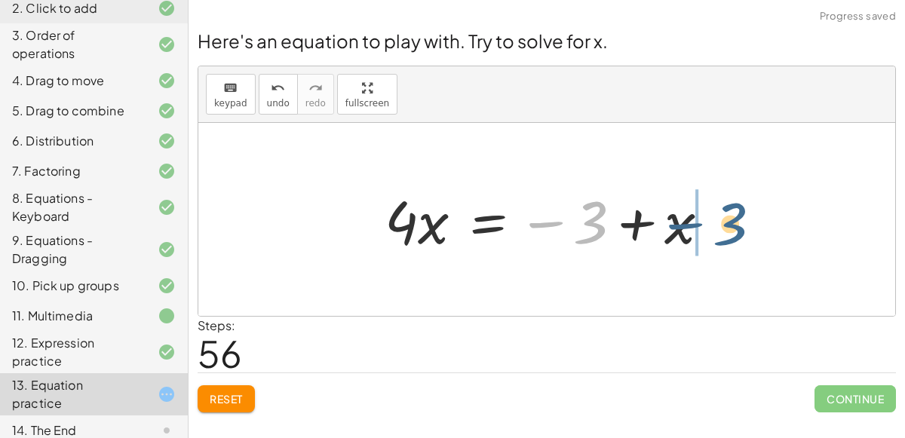
drag, startPoint x: 589, startPoint y: 230, endPoint x: 732, endPoint y: 231, distance: 142.6
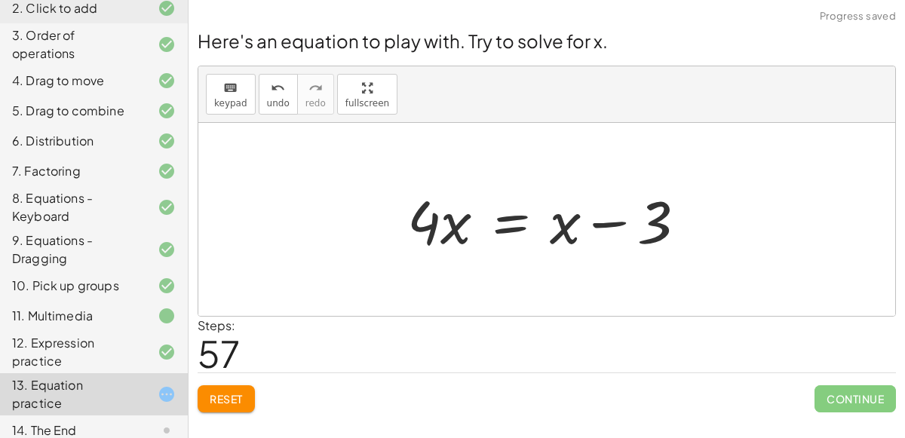
click at [612, 230] on div at bounding box center [553, 220] width 306 height 78
click at [610, 230] on div at bounding box center [553, 220] width 306 height 78
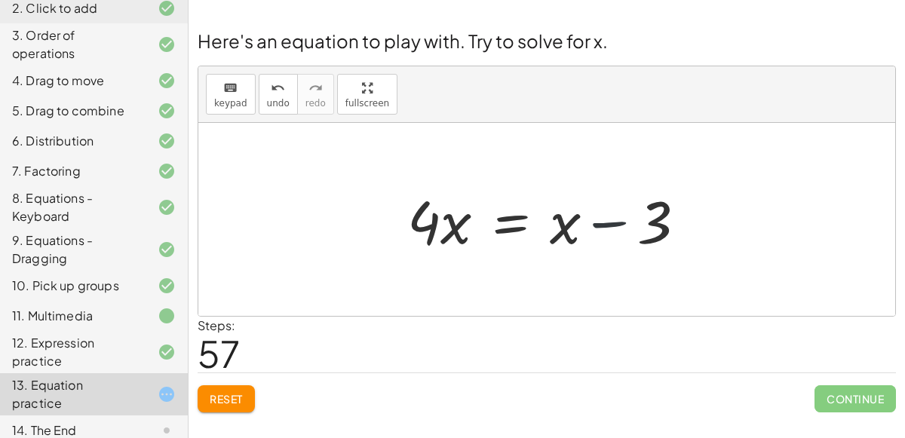
click at [610, 230] on div at bounding box center [553, 220] width 306 height 78
click at [503, 223] on div at bounding box center [553, 220] width 306 height 78
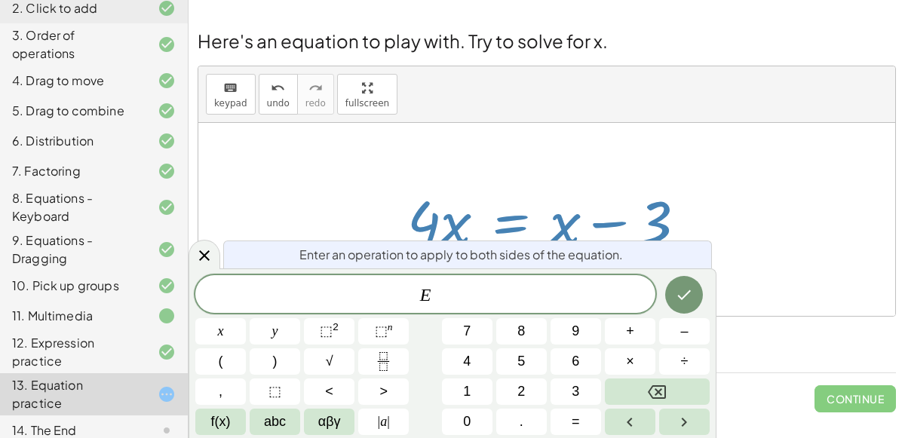
click at [523, 306] on span "E ​" at bounding box center [425, 295] width 460 height 21
click at [665, 352] on button "÷" at bounding box center [684, 362] width 51 height 26
click at [483, 367] on button "4" at bounding box center [467, 362] width 51 height 26
click at [681, 304] on button "Done" at bounding box center [684, 295] width 38 height 38
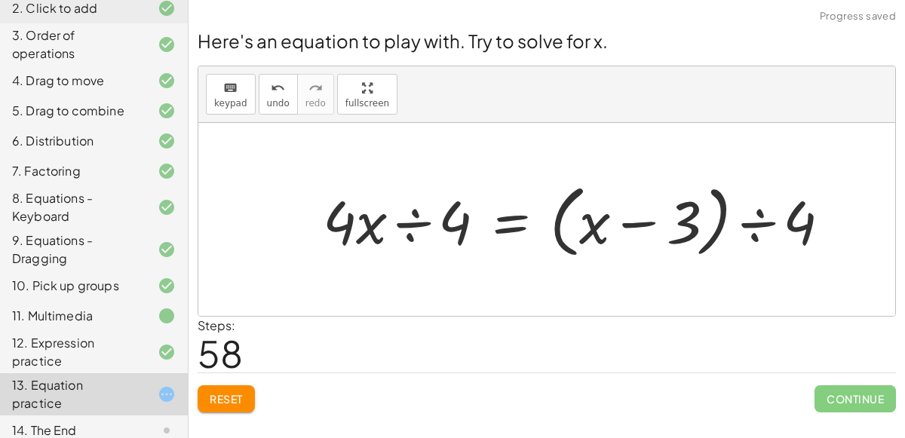
click at [592, 231] on div at bounding box center [582, 220] width 535 height 87
drag, startPoint x: 793, startPoint y: 223, endPoint x: 711, endPoint y: 224, distance: 82.2
click at [711, 224] on div at bounding box center [582, 220] width 535 height 87
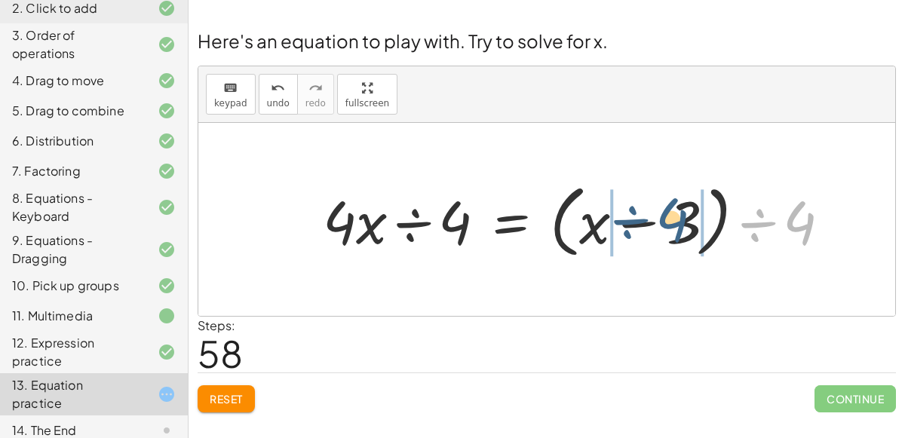
drag, startPoint x: 785, startPoint y: 220, endPoint x: 655, endPoint y: 217, distance: 129.8
click at [655, 217] on div at bounding box center [582, 220] width 535 height 87
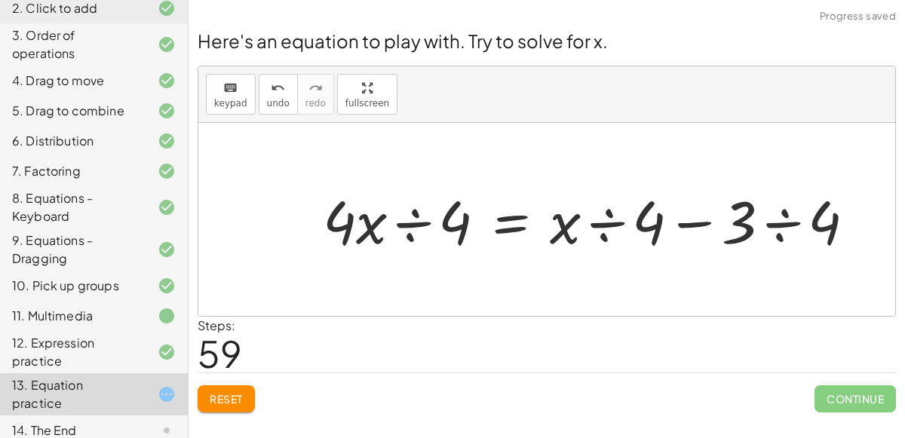
click at [762, 216] on div at bounding box center [595, 220] width 560 height 78
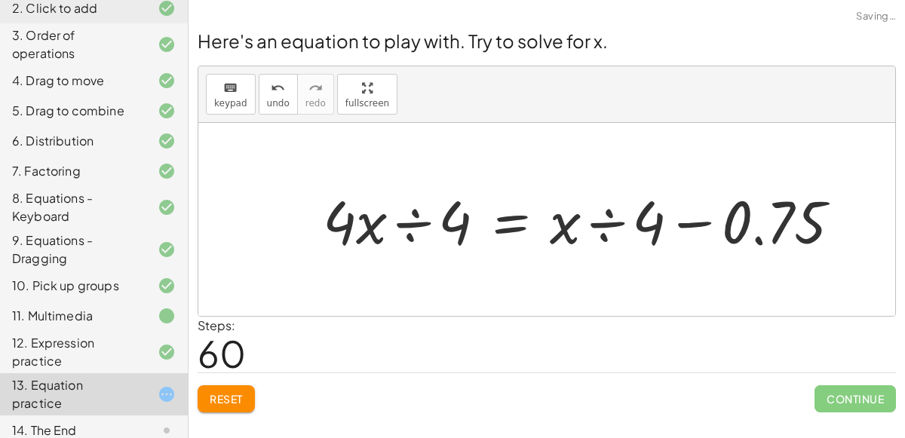
click at [617, 215] on div at bounding box center [587, 220] width 545 height 78
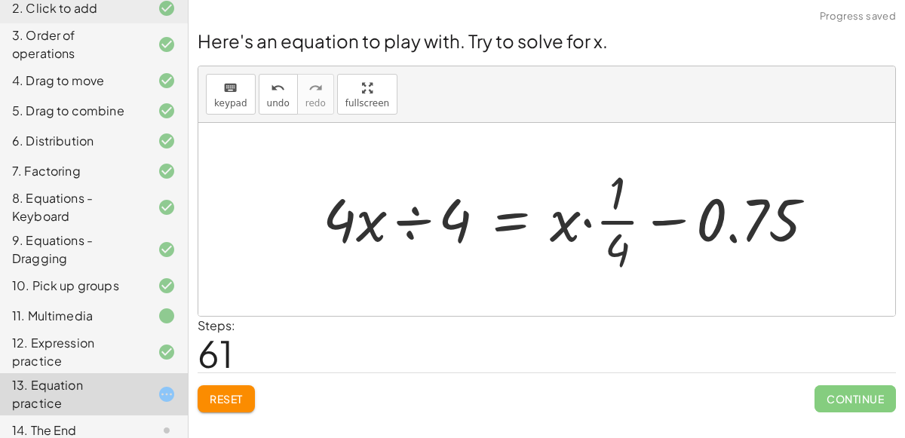
click at [617, 216] on div at bounding box center [575, 219] width 520 height 116
click at [577, 229] on div at bounding box center [575, 219] width 520 height 116
click at [585, 222] on div at bounding box center [575, 219] width 520 height 116
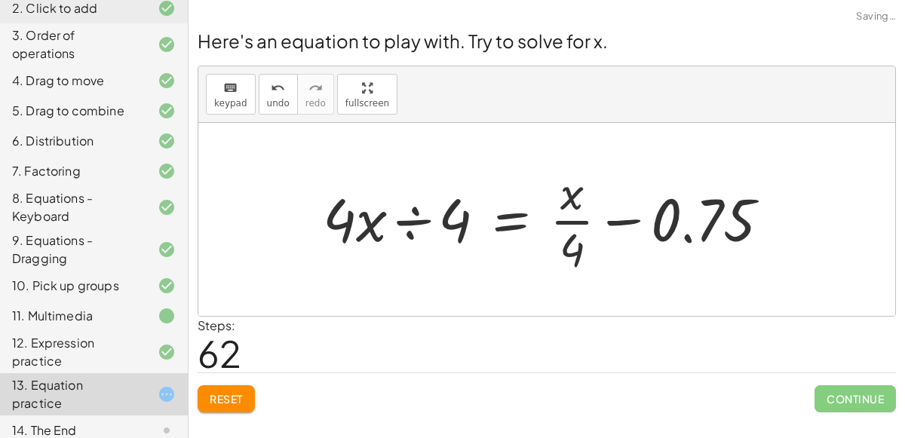
click at [584, 224] on div at bounding box center [552, 219] width 474 height 116
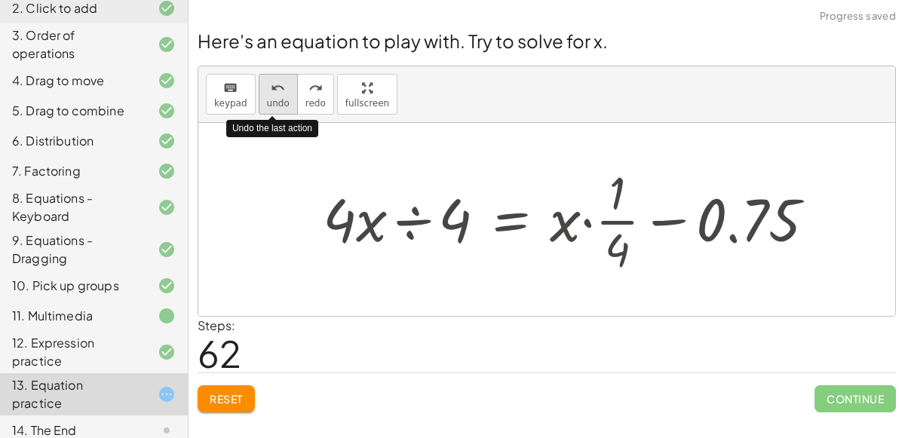
click at [267, 84] on div "undo" at bounding box center [278, 87] width 23 height 18
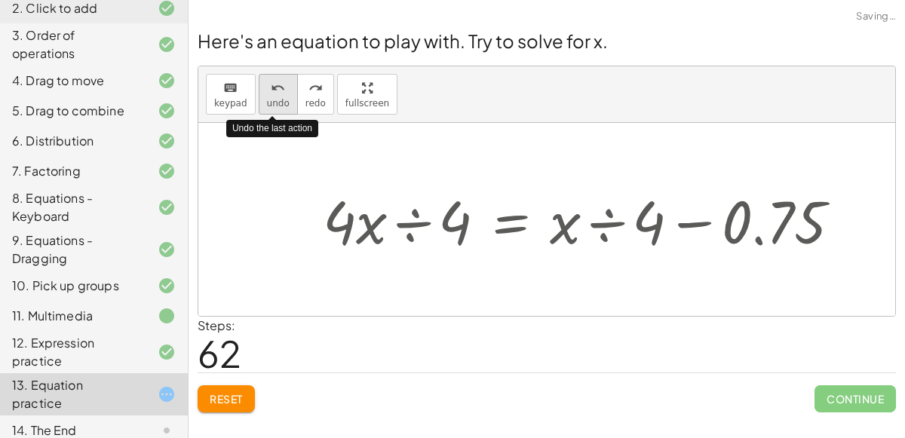
click at [267, 84] on div "undo" at bounding box center [278, 87] width 23 height 18
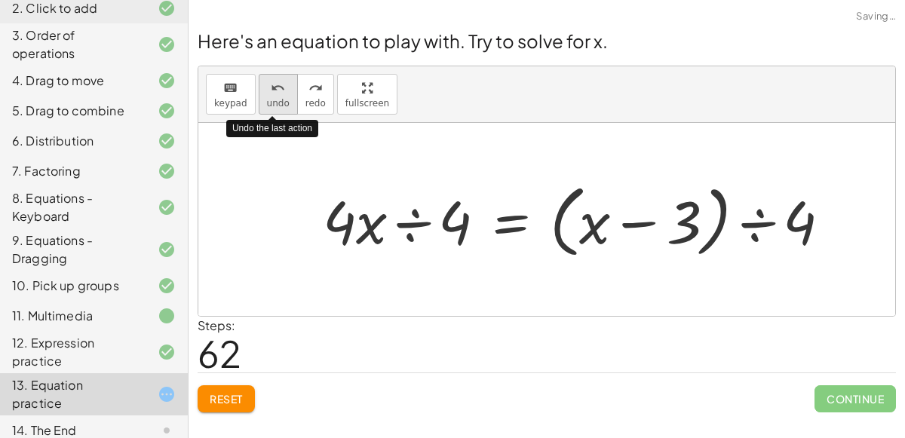
click at [267, 84] on div "undo" at bounding box center [278, 87] width 23 height 18
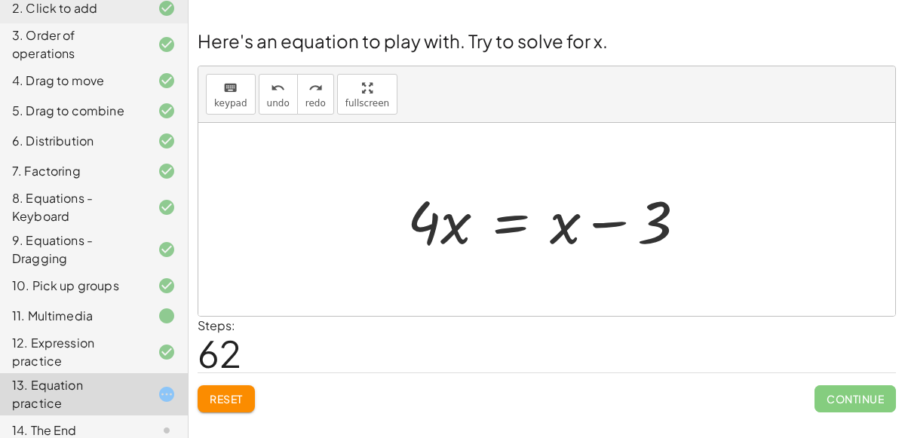
click at [524, 226] on div at bounding box center [553, 220] width 306 height 78
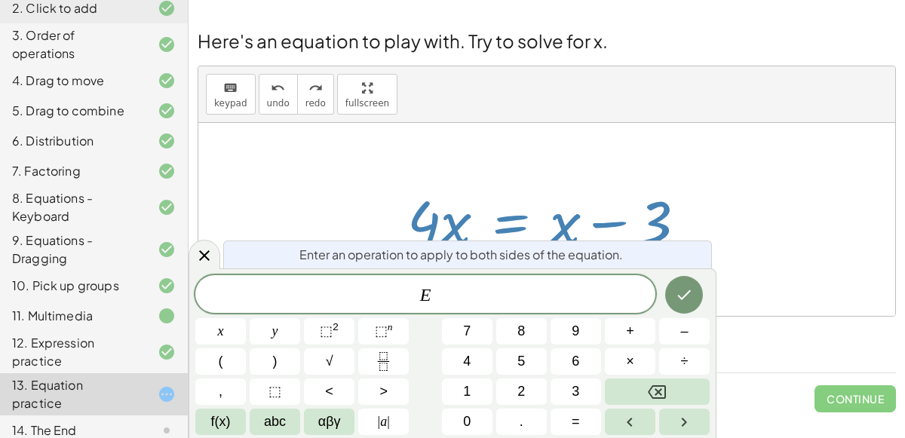
click at [493, 293] on span "E ​" at bounding box center [425, 295] width 460 height 21
click at [692, 350] on button "÷" at bounding box center [684, 362] width 51 height 26
click at [685, 332] on span "–" at bounding box center [684, 331] width 8 height 20
click at [674, 293] on button "Done" at bounding box center [684, 295] width 38 height 38
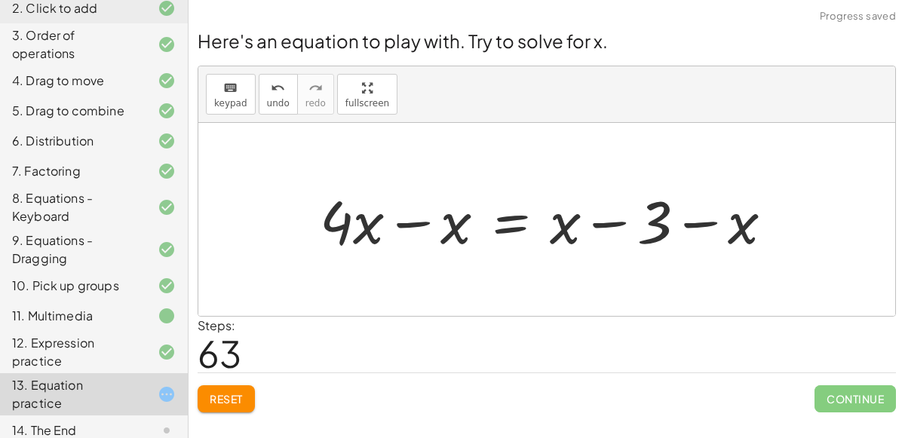
click at [394, 213] on div at bounding box center [552, 220] width 481 height 78
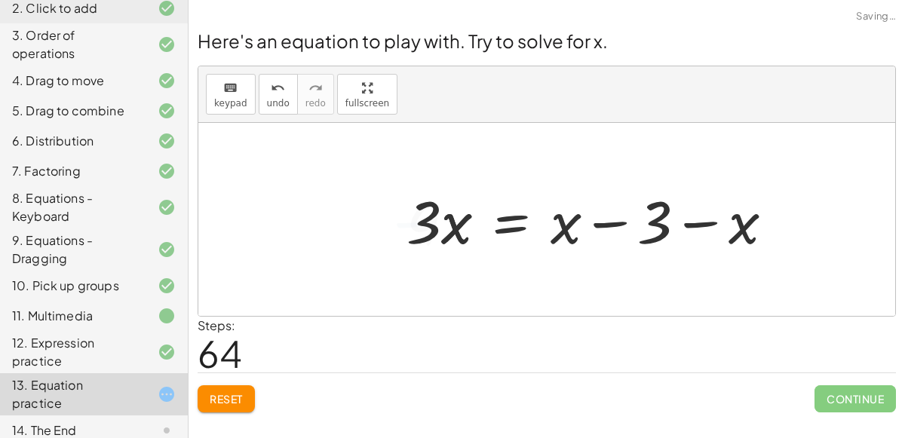
click at [604, 229] on div at bounding box center [596, 220] width 395 height 78
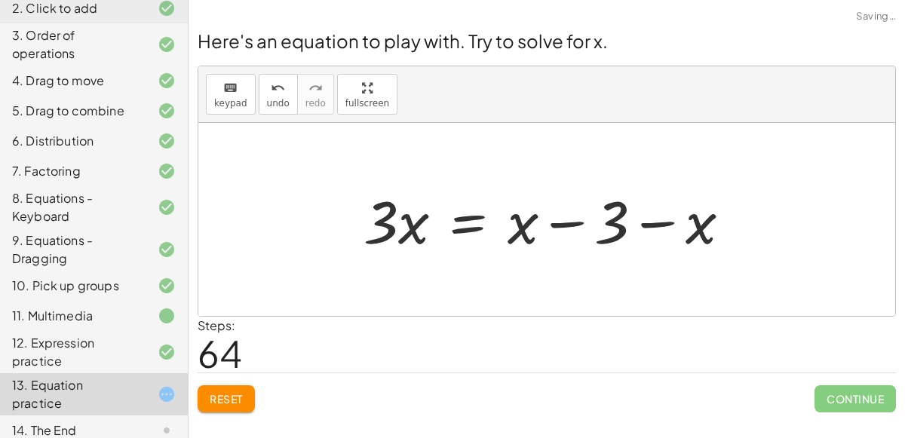
click at [639, 220] on div at bounding box center [553, 220] width 395 height 78
drag, startPoint x: 602, startPoint y: 223, endPoint x: 715, endPoint y: 226, distance: 113.2
click at [715, 226] on div at bounding box center [553, 220] width 395 height 78
click at [555, 225] on div at bounding box center [553, 220] width 395 height 78
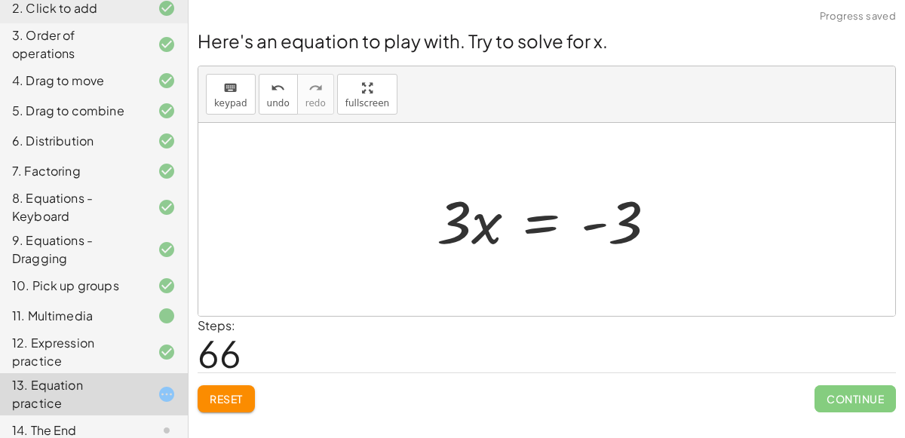
click at [600, 239] on div at bounding box center [552, 220] width 247 height 78
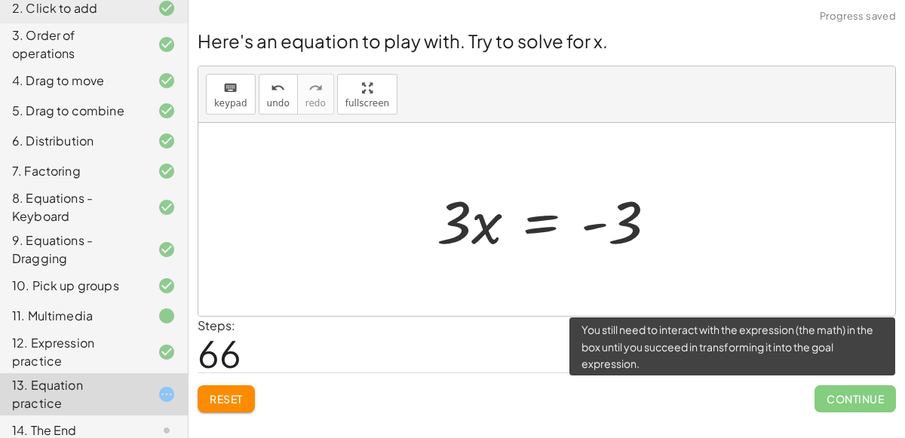
click at [861, 404] on span "Continue" at bounding box center [855, 398] width 81 height 27
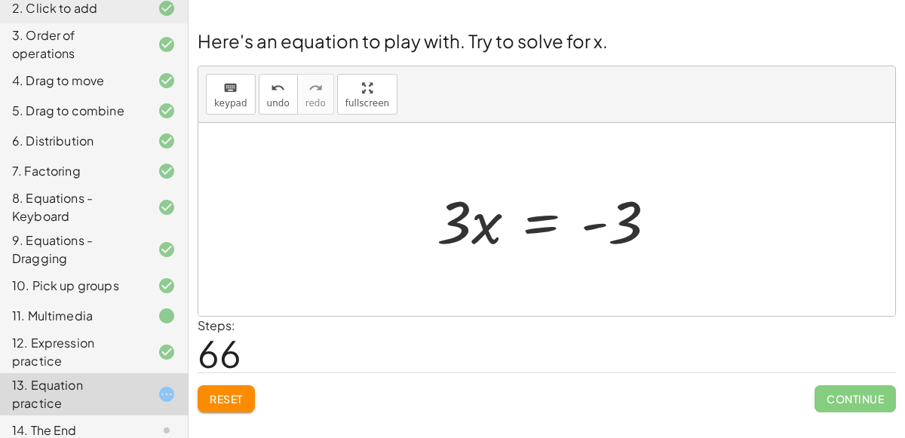
click at [538, 229] on div at bounding box center [552, 220] width 247 height 78
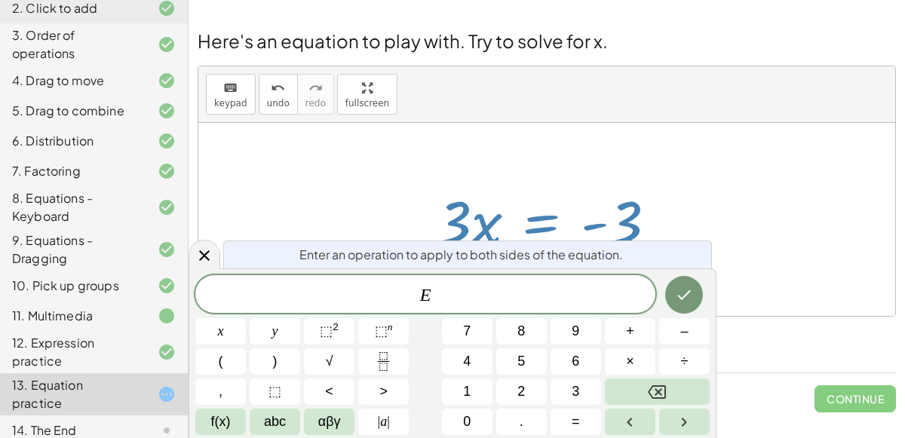
click at [542, 288] on span "E ​" at bounding box center [425, 295] width 460 height 21
click at [669, 361] on button "÷" at bounding box center [684, 362] width 51 height 26
click at [588, 377] on div "E ÷ ​ x y ⬚ 2 ⬚ n 7 8 9 + – ( ) √ 4 5 6 × ÷ , ⬚ < > 1 2 3 f(x) abc αβγ | a | 0 …" at bounding box center [452, 355] width 514 height 160
click at [588, 379] on button "3" at bounding box center [576, 392] width 51 height 26
click at [674, 305] on button "Done" at bounding box center [684, 295] width 38 height 38
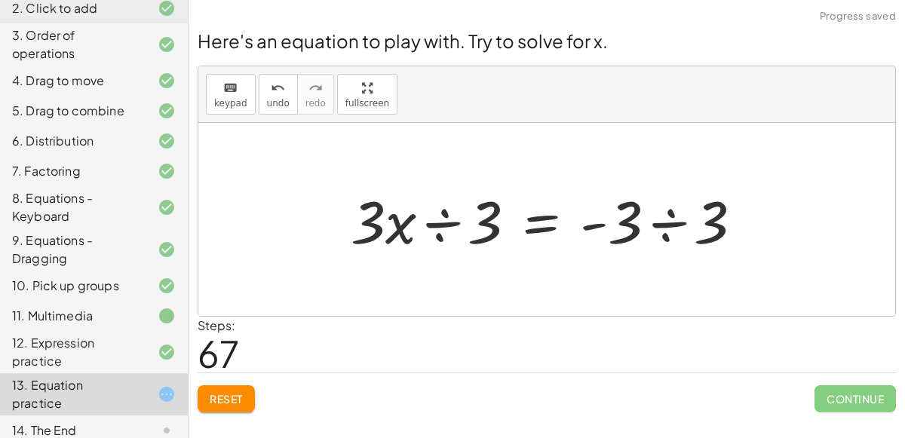
click at [658, 216] on div at bounding box center [552, 220] width 419 height 78
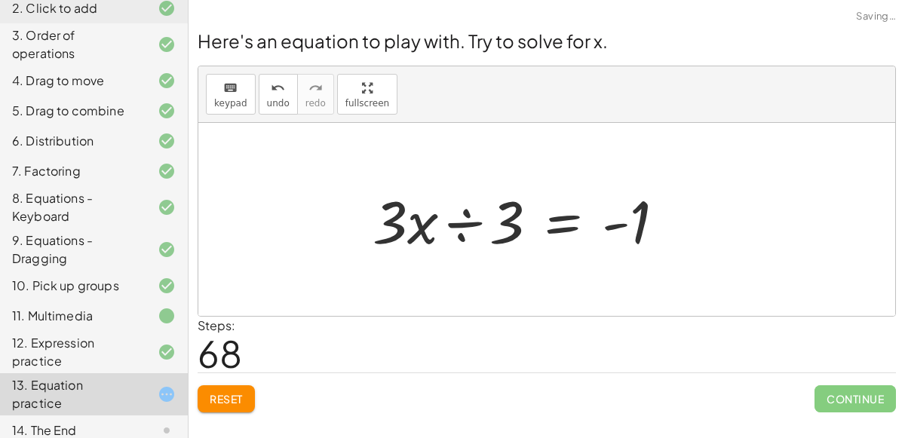
click at [463, 218] on div at bounding box center [525, 220] width 320 height 78
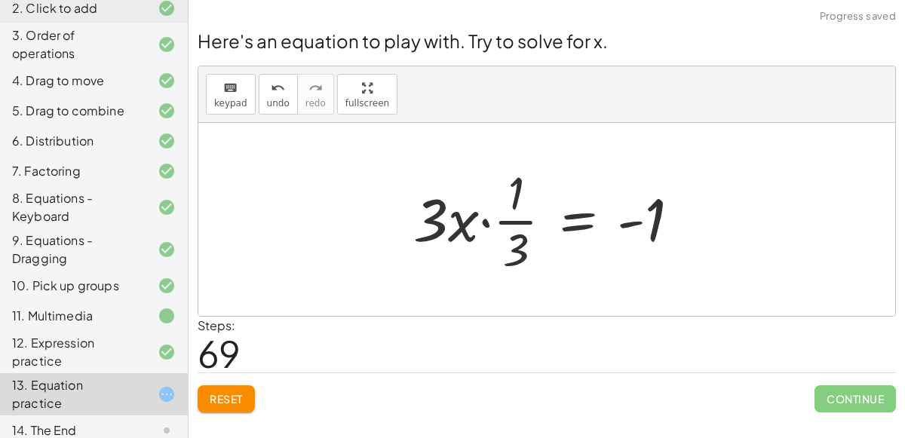
click at [481, 220] on div at bounding box center [552, 219] width 293 height 116
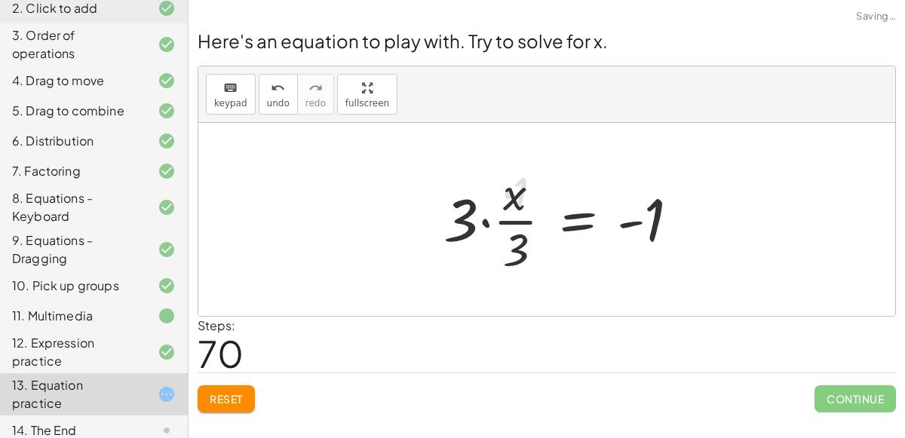
click at [490, 221] on div at bounding box center [568, 219] width 263 height 116
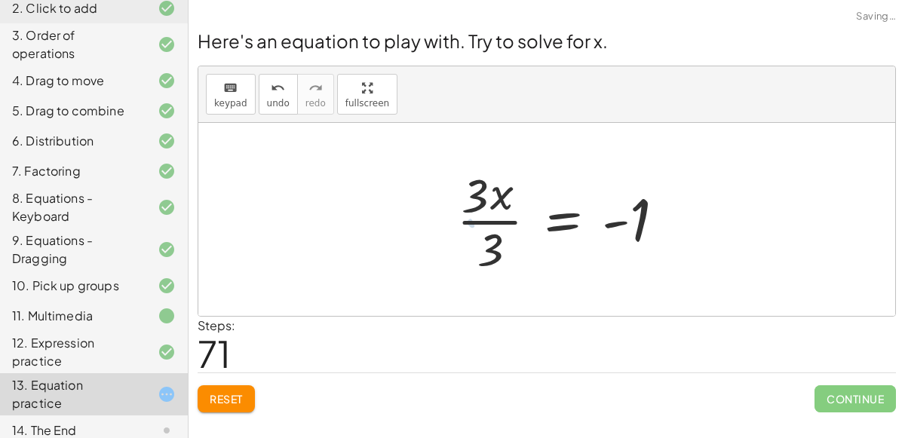
click at [490, 221] on div at bounding box center [565, 219] width 237 height 116
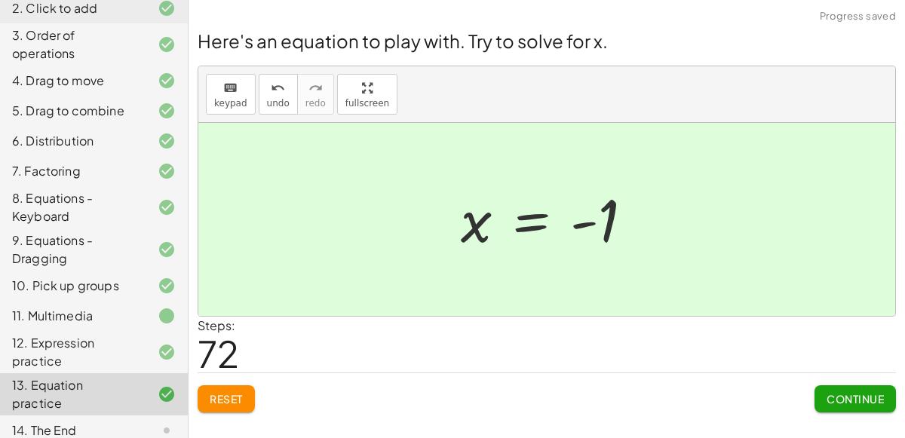
click at [829, 389] on button "Continue" at bounding box center [855, 398] width 81 height 27
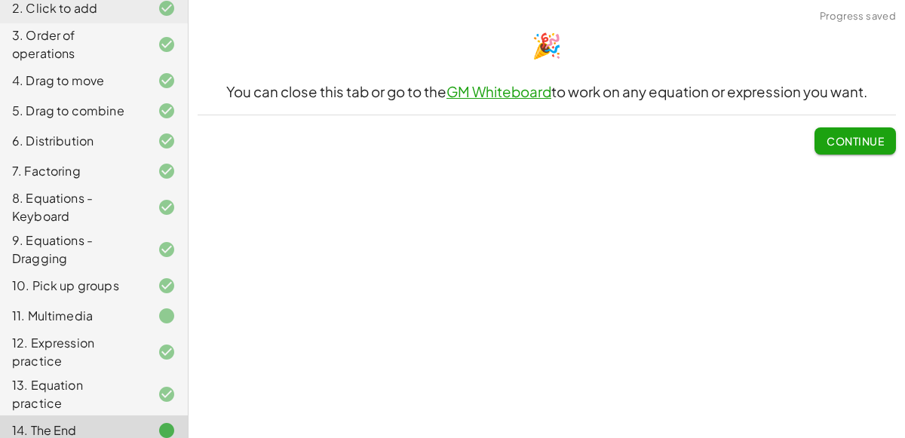
click at [835, 132] on button "Continue" at bounding box center [855, 140] width 81 height 27
